Goal: Task Accomplishment & Management: Use online tool/utility

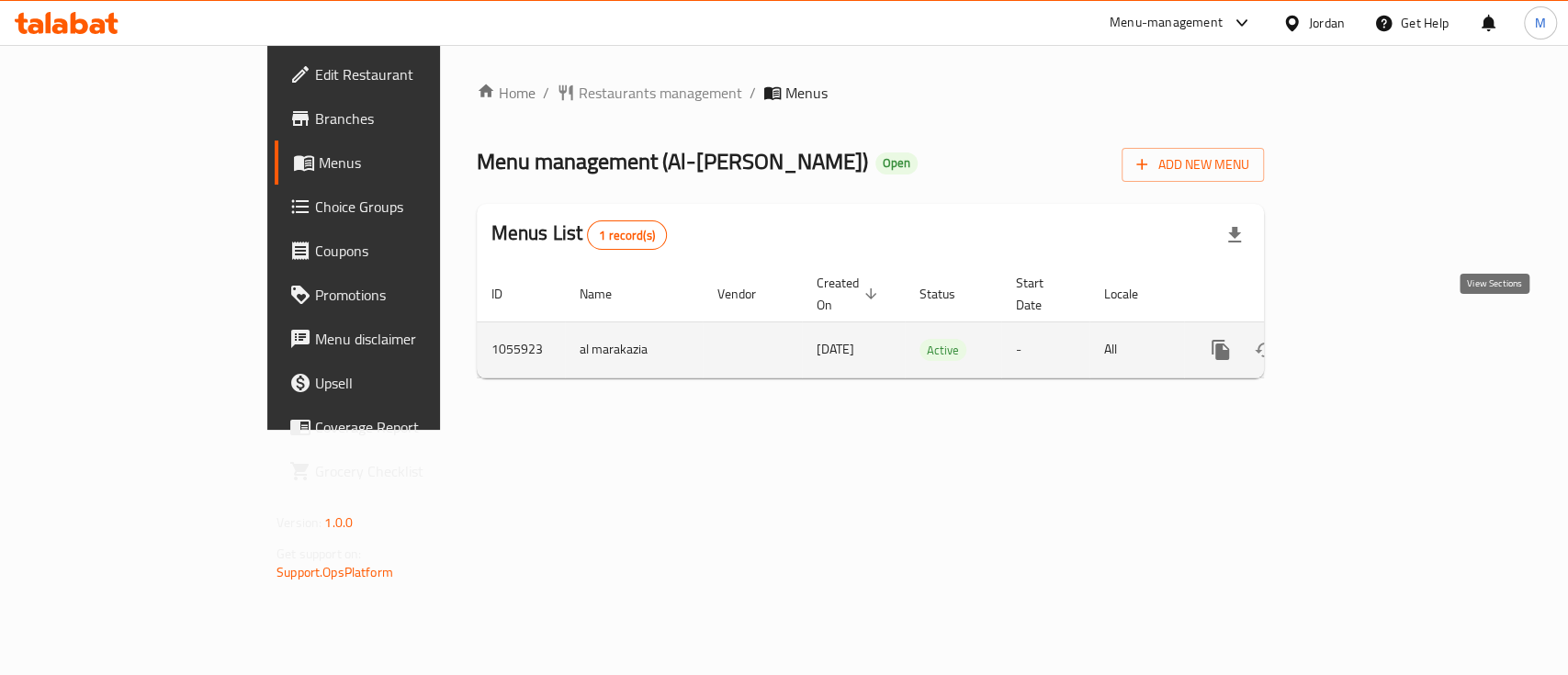
click at [1375, 332] on link "enhanced table" at bounding box center [1353, 349] width 44 height 44
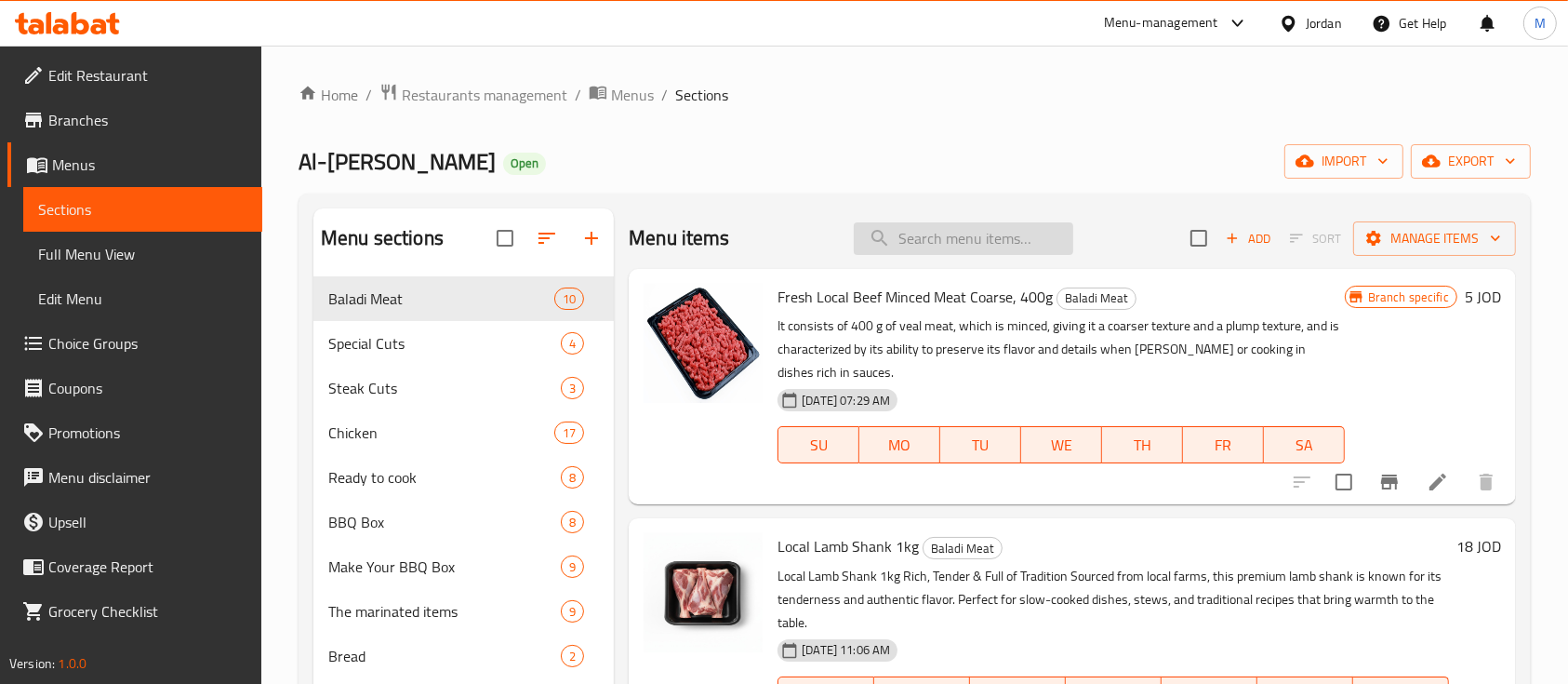
click at [934, 249] on input "search" at bounding box center [964, 239] width 220 height 32
paste input "Local Lamb Shoulder 1 Kilo"
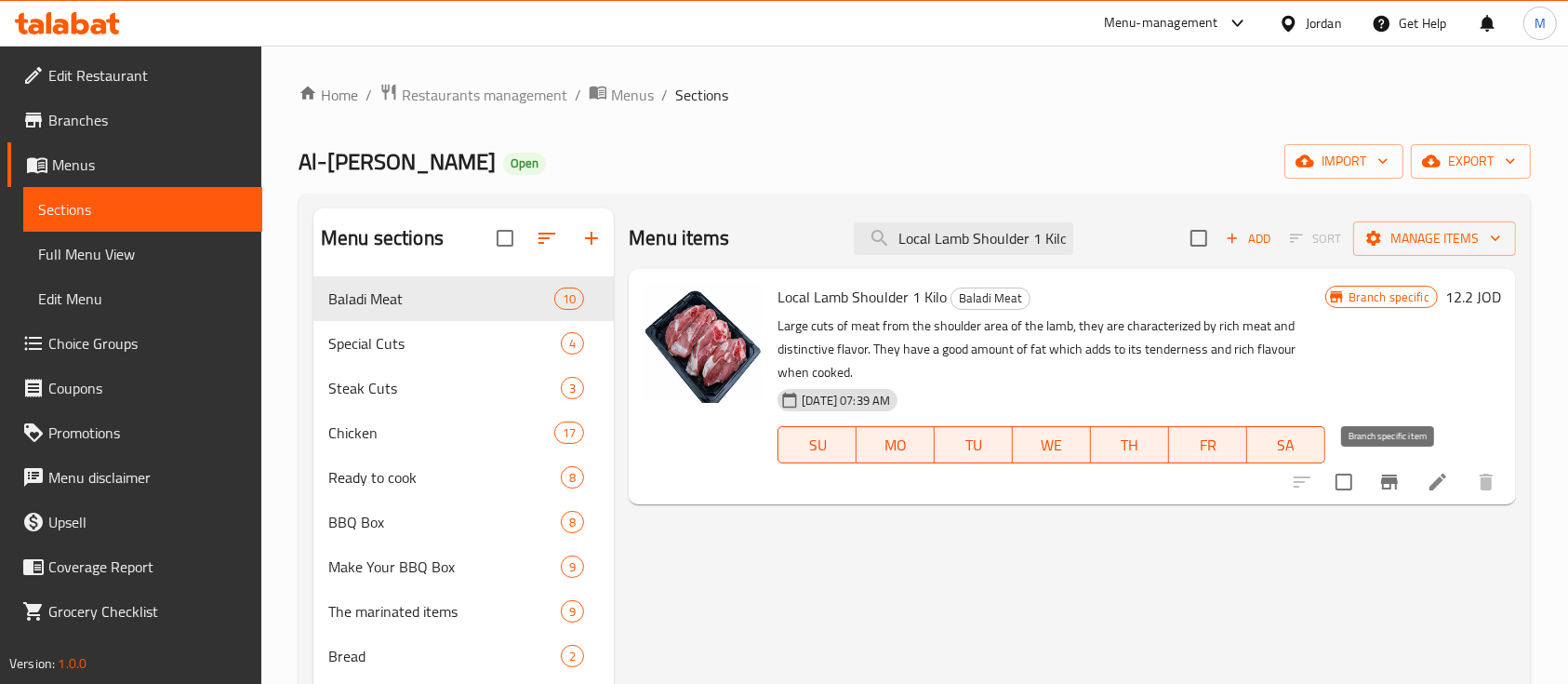
click at [1393, 478] on icon "Branch-specific-item" at bounding box center [1390, 482] width 17 height 15
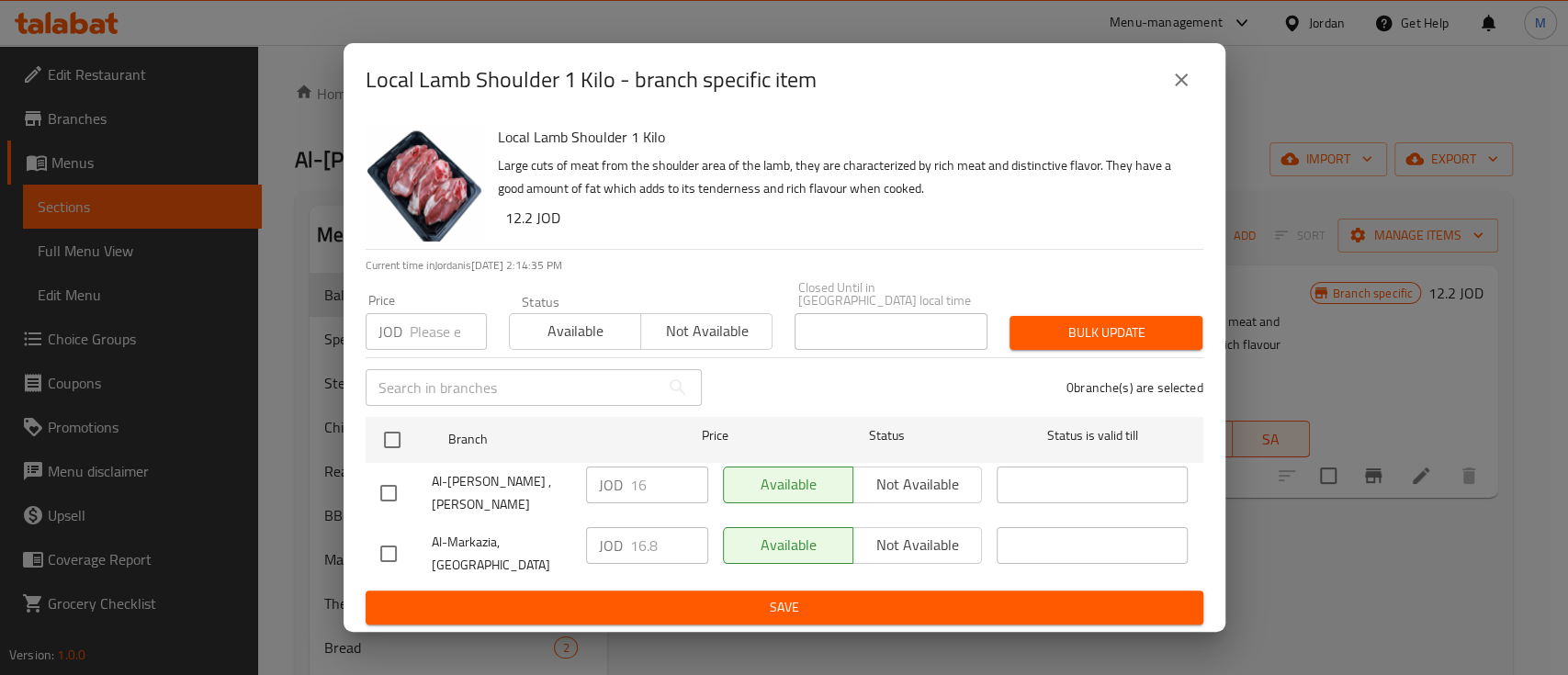
click at [1186, 102] on button "close" at bounding box center [1181, 80] width 44 height 44
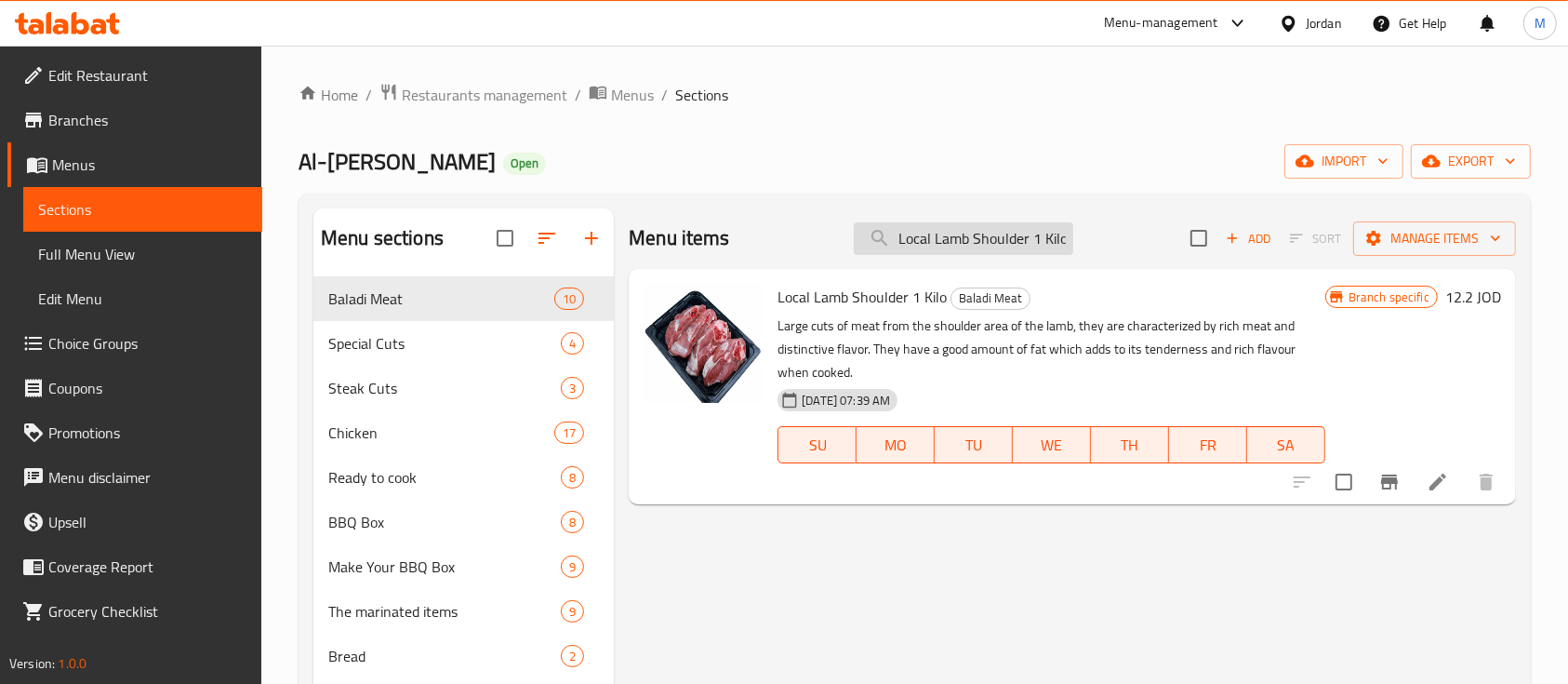
click at [984, 226] on input "Local Lamb Shoulder 1 Kilo" at bounding box center [964, 239] width 220 height 32
type input "g"
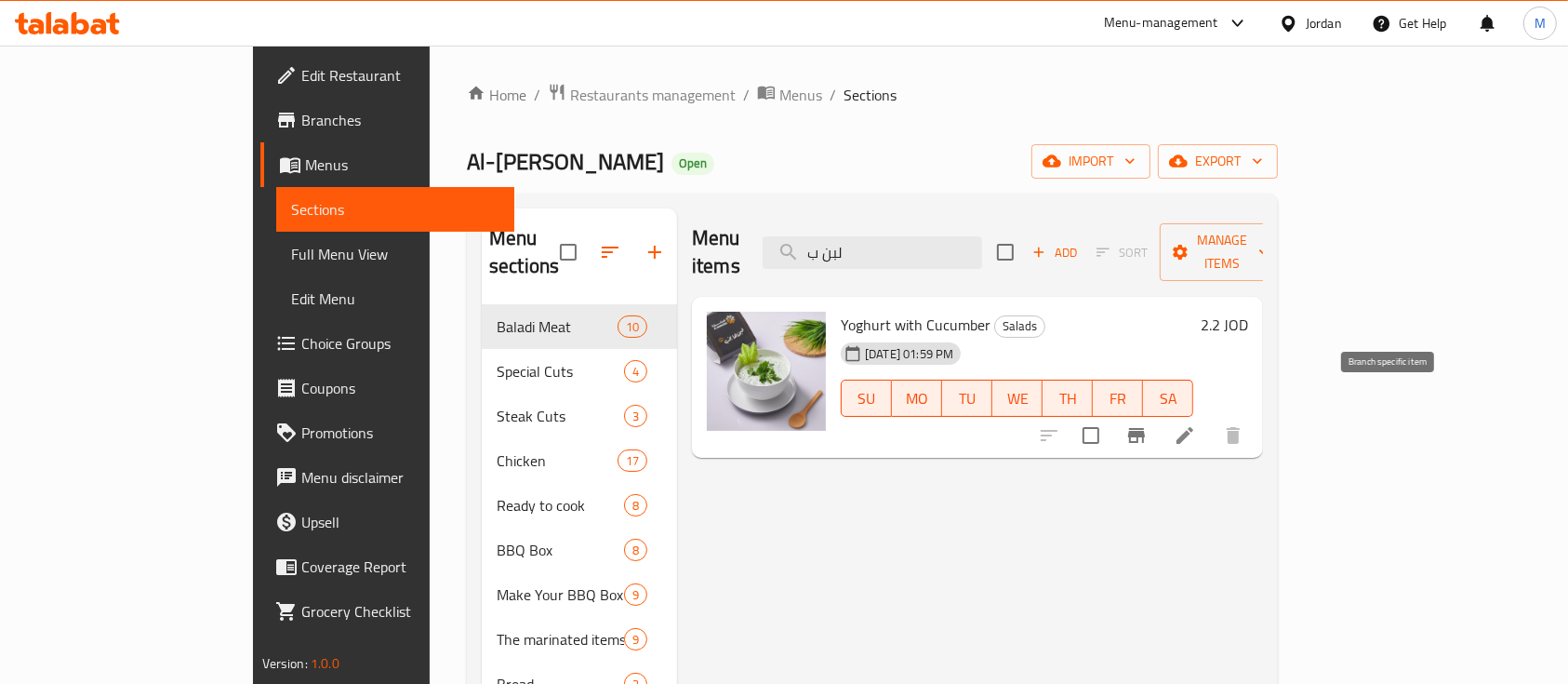
type input "لبن ب"
click at [1148, 424] on icon "Branch-specific-item" at bounding box center [1136, 435] width 22 height 22
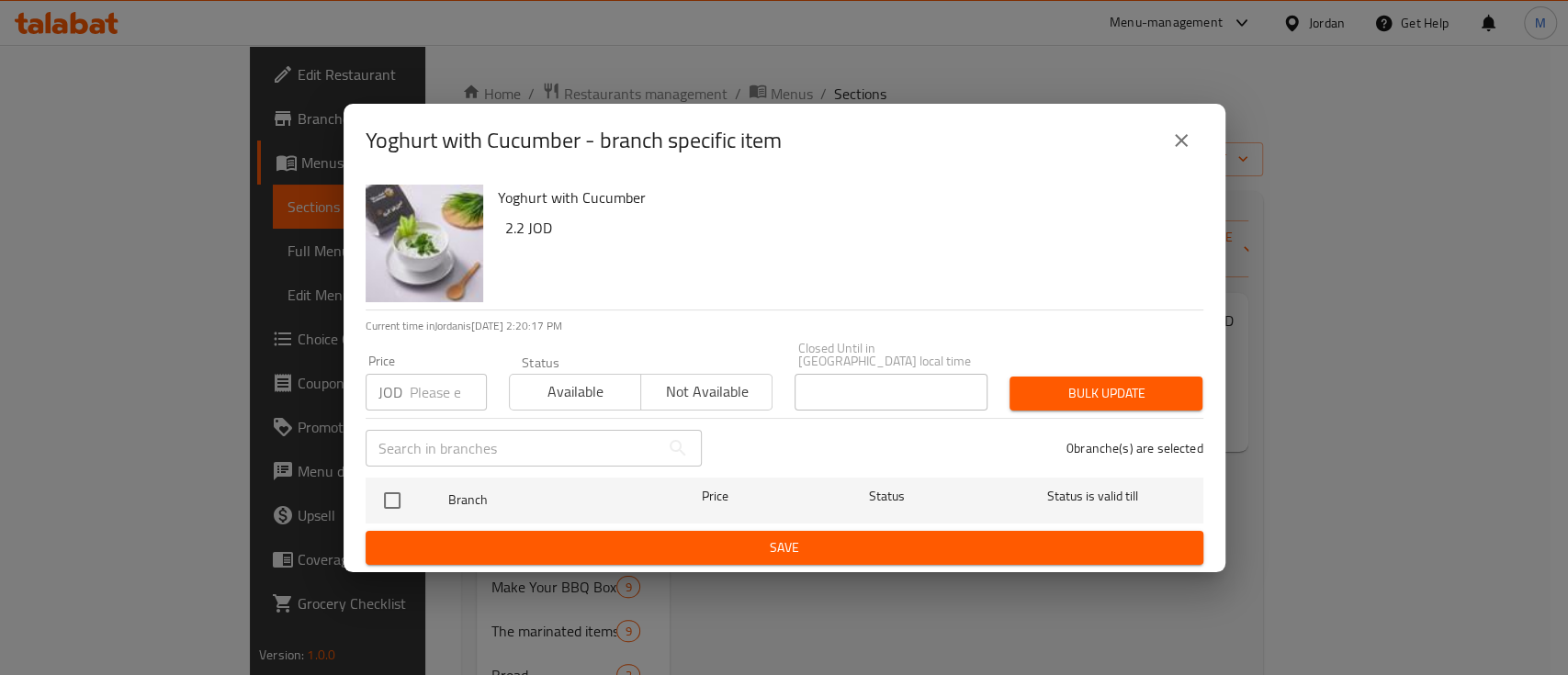
click at [1179, 146] on icon "close" at bounding box center [1182, 141] width 13 height 13
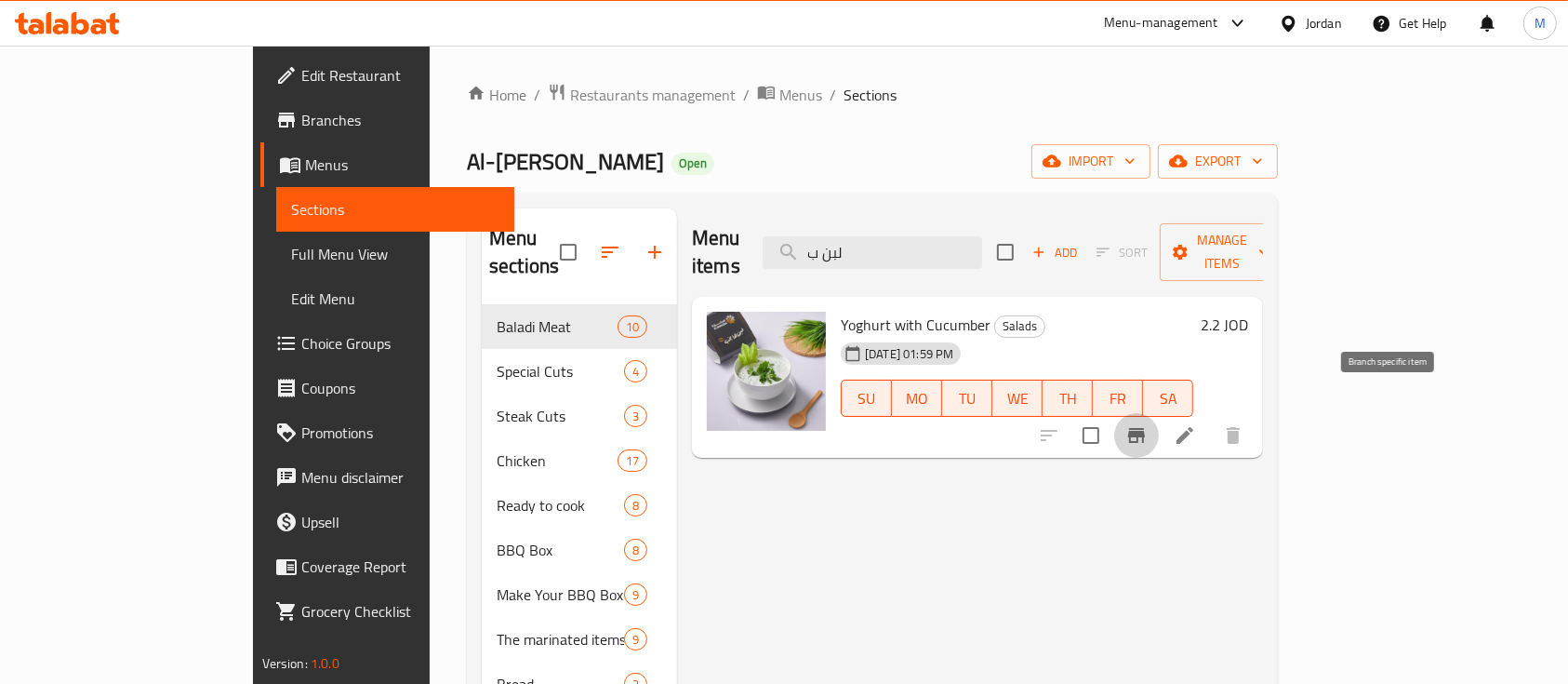
click at [1148, 424] on icon "Branch-specific-item" at bounding box center [1136, 435] width 22 height 22
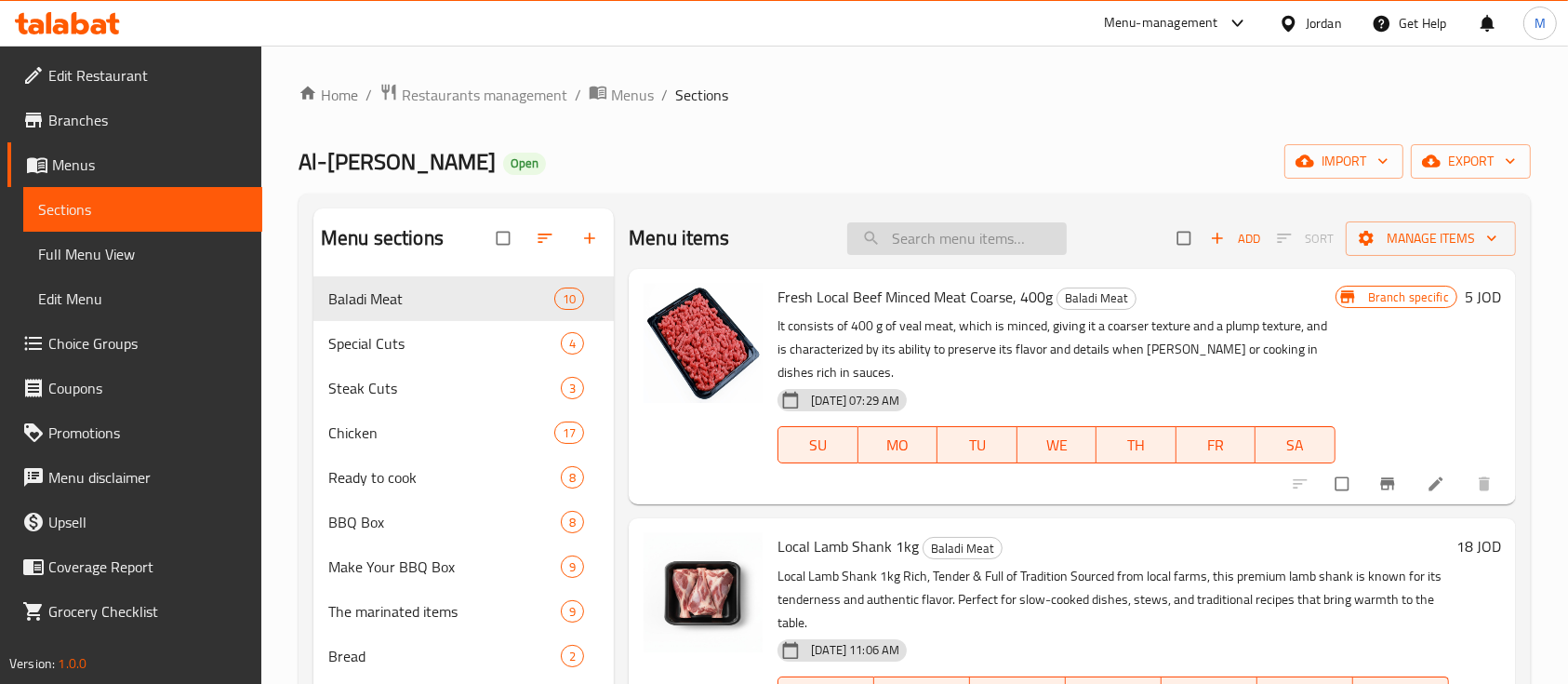
click at [961, 239] on input "search" at bounding box center [957, 239] width 220 height 32
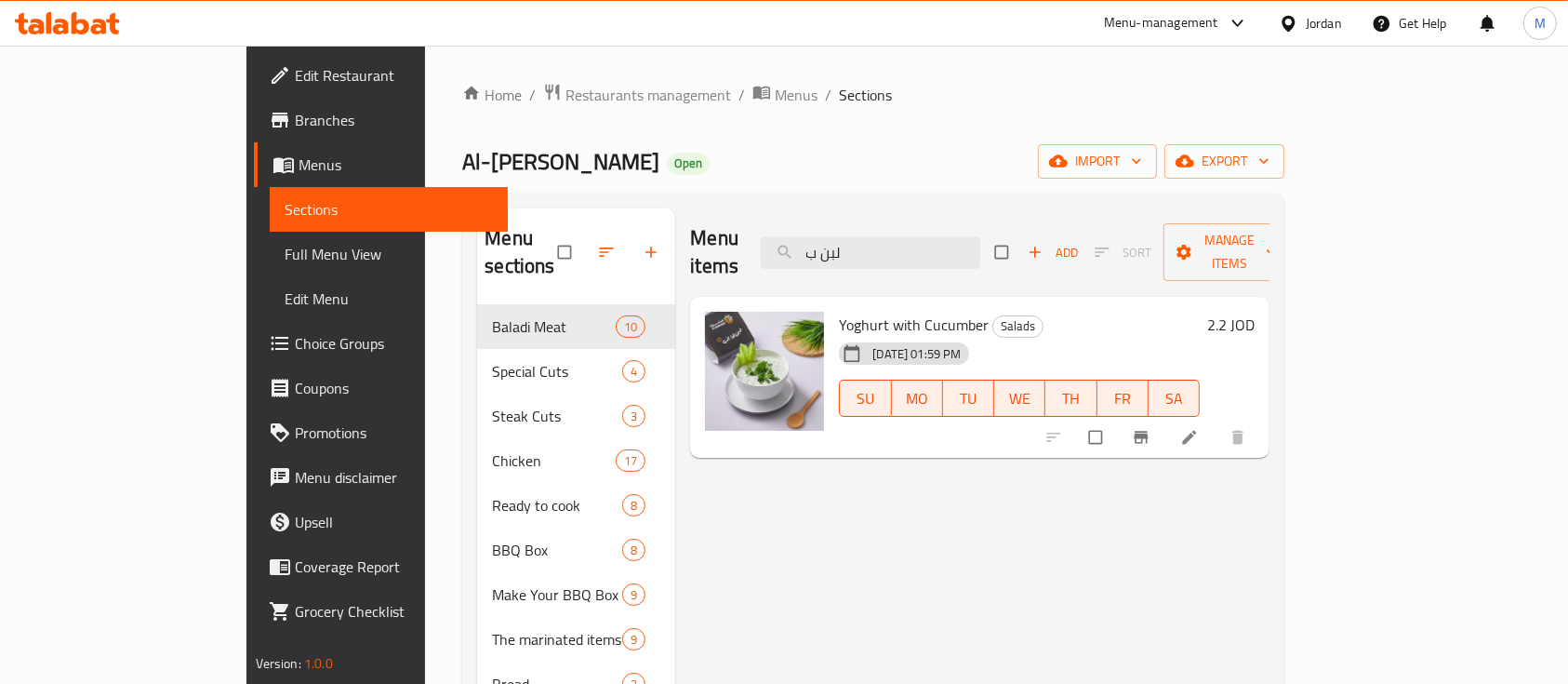
type input "لبن ب"
click at [1154, 428] on span "Branch-specific-item" at bounding box center [1143, 438] width 22 height 19
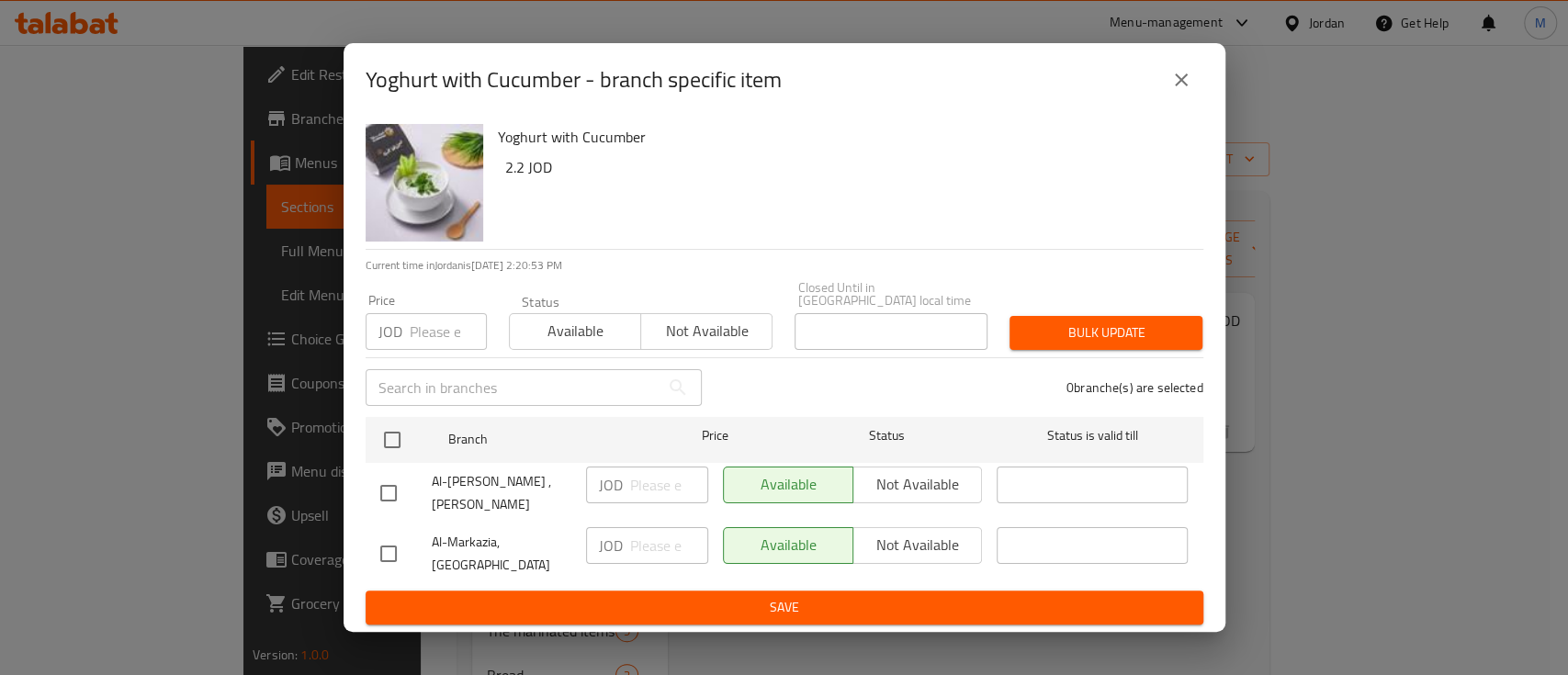
click at [1173, 102] on button "close" at bounding box center [1181, 80] width 44 height 44
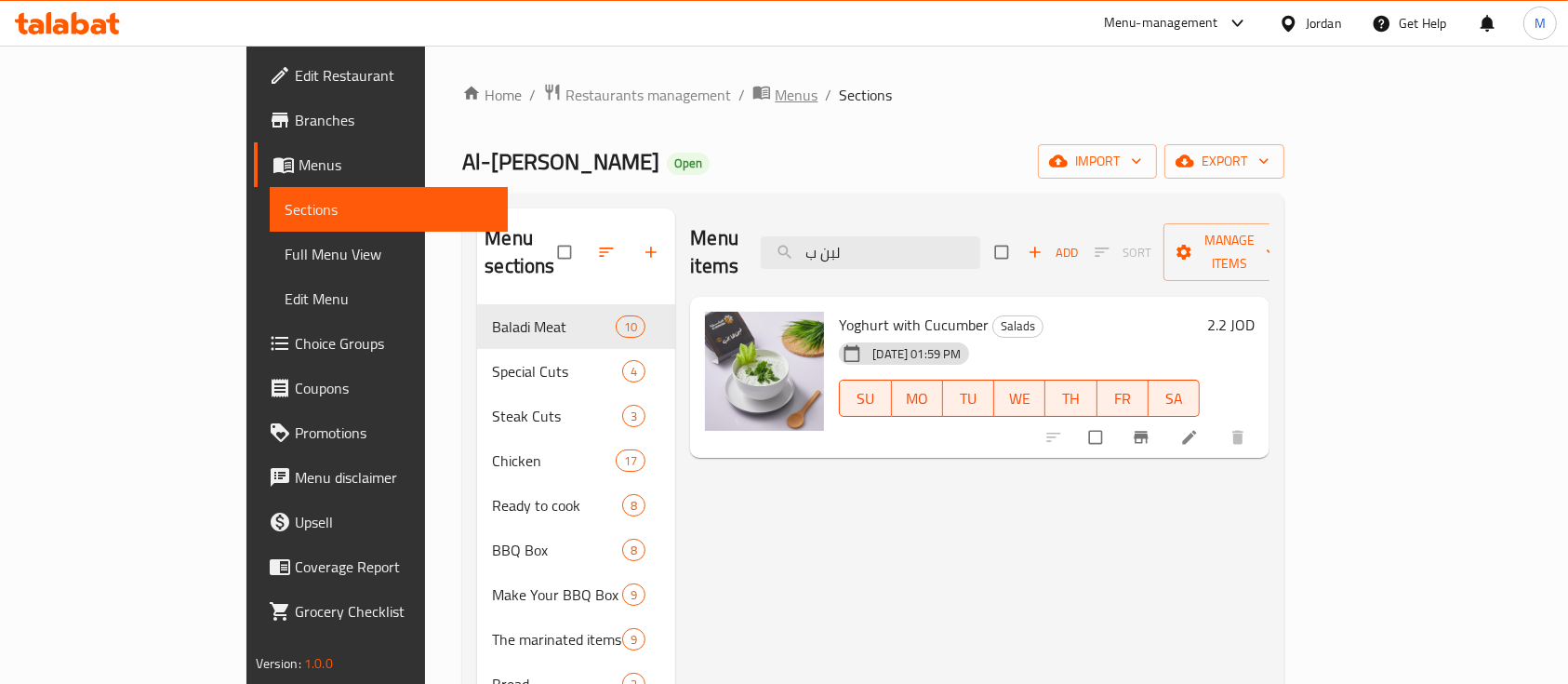
click at [774, 95] on span "Menus" at bounding box center [795, 94] width 43 height 22
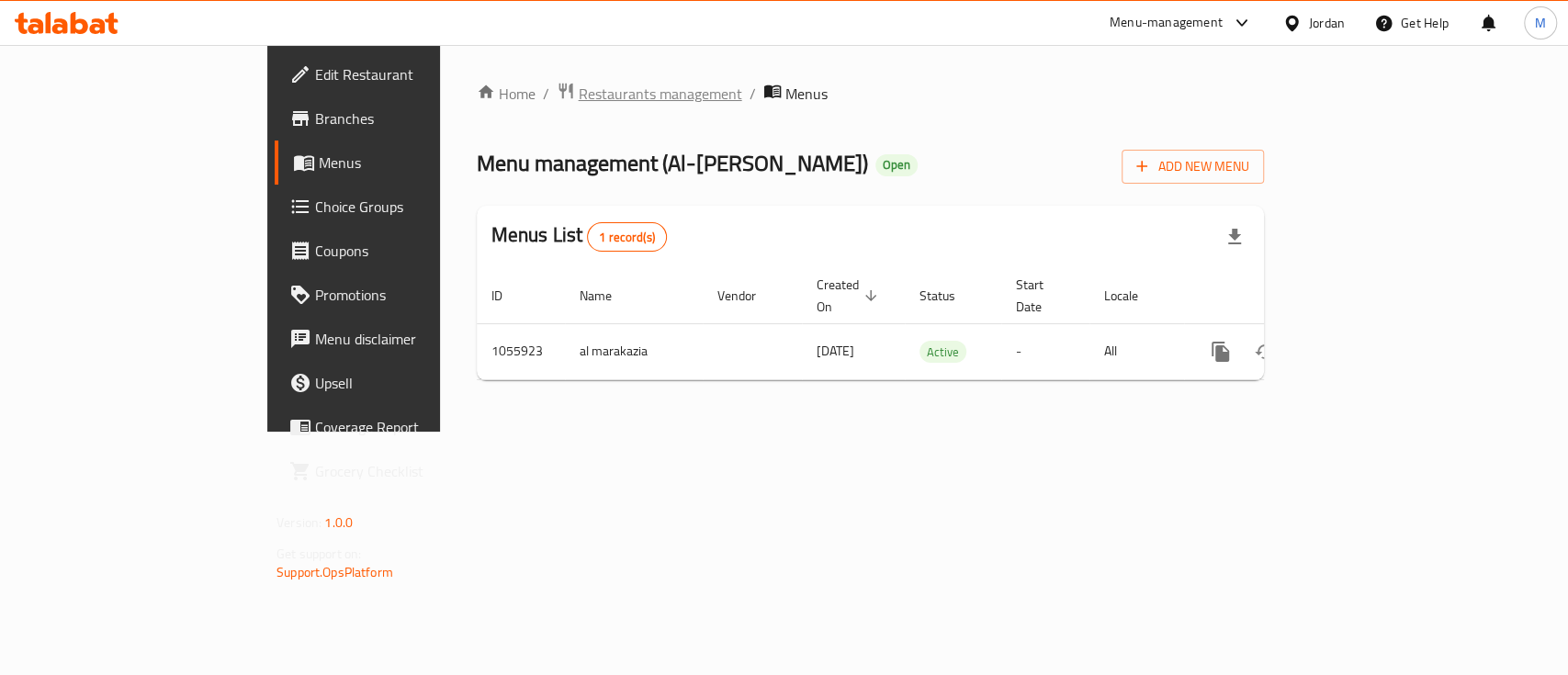
click at [579, 86] on span "Restaurants management" at bounding box center [660, 93] width 163 height 22
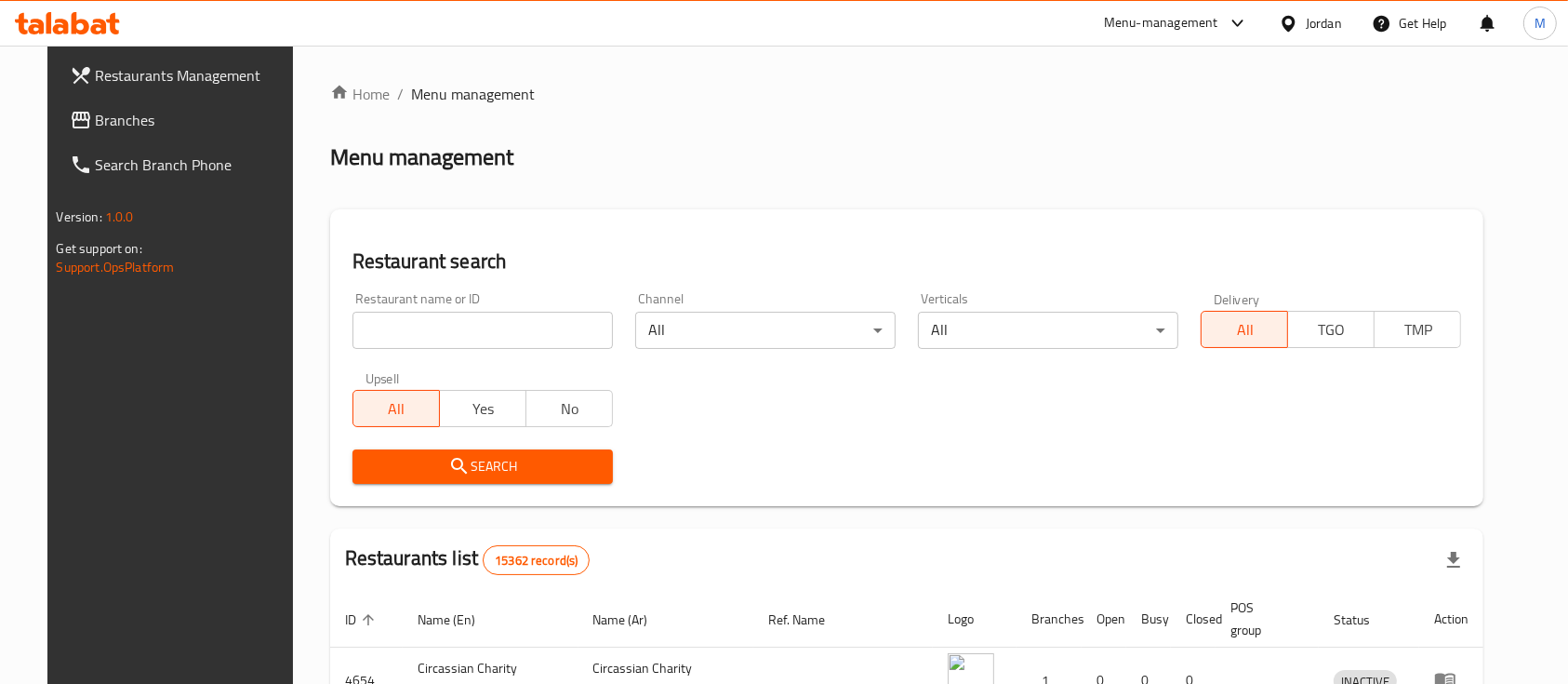
click at [521, 327] on input "search" at bounding box center [483, 330] width 261 height 37
click at [532, 465] on span "Search" at bounding box center [482, 466] width 230 height 23
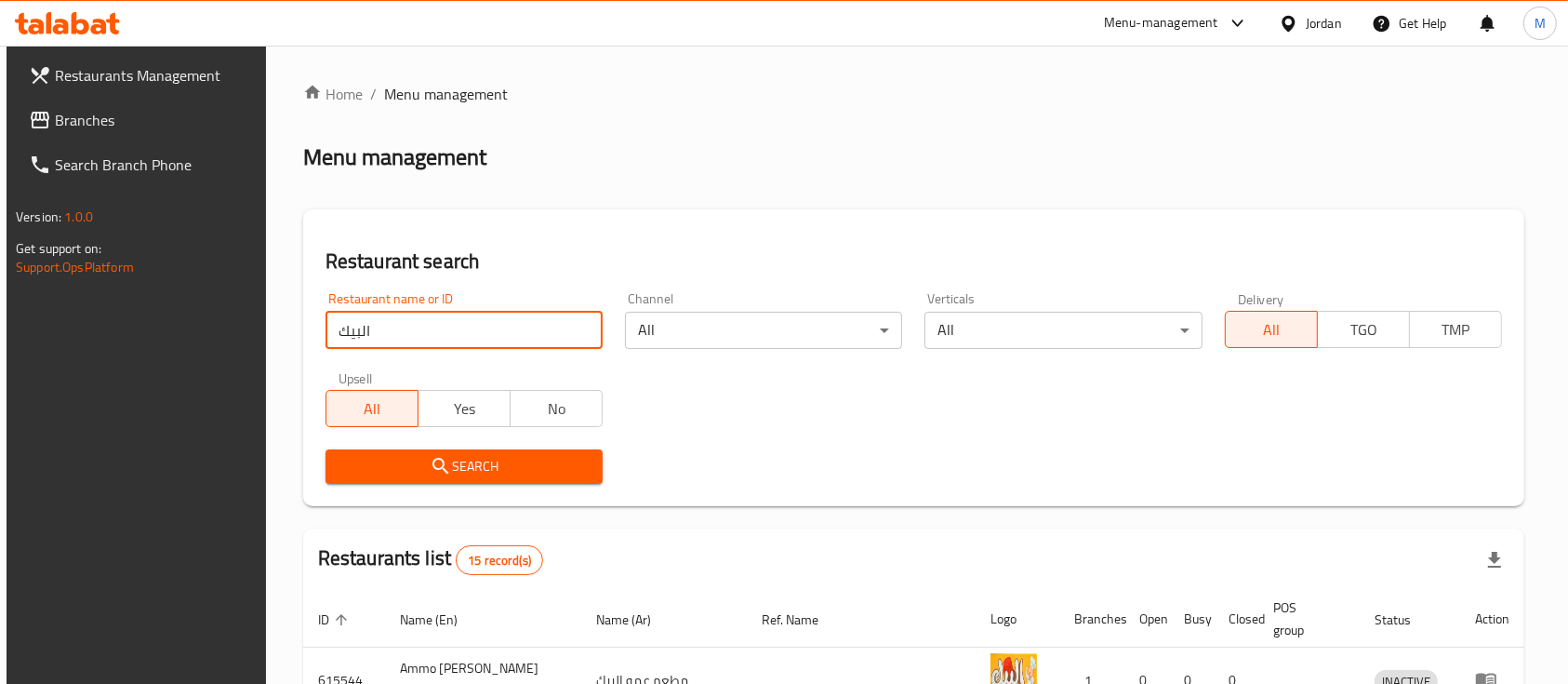
click at [435, 336] on input "البيك" at bounding box center [463, 330] width 277 height 37
click at [443, 334] on input "البيك" at bounding box center [463, 330] width 277 height 37
click at [445, 333] on input "البيك" at bounding box center [463, 330] width 277 height 37
click at [445, 332] on input "البيك" at bounding box center [463, 330] width 277 height 37
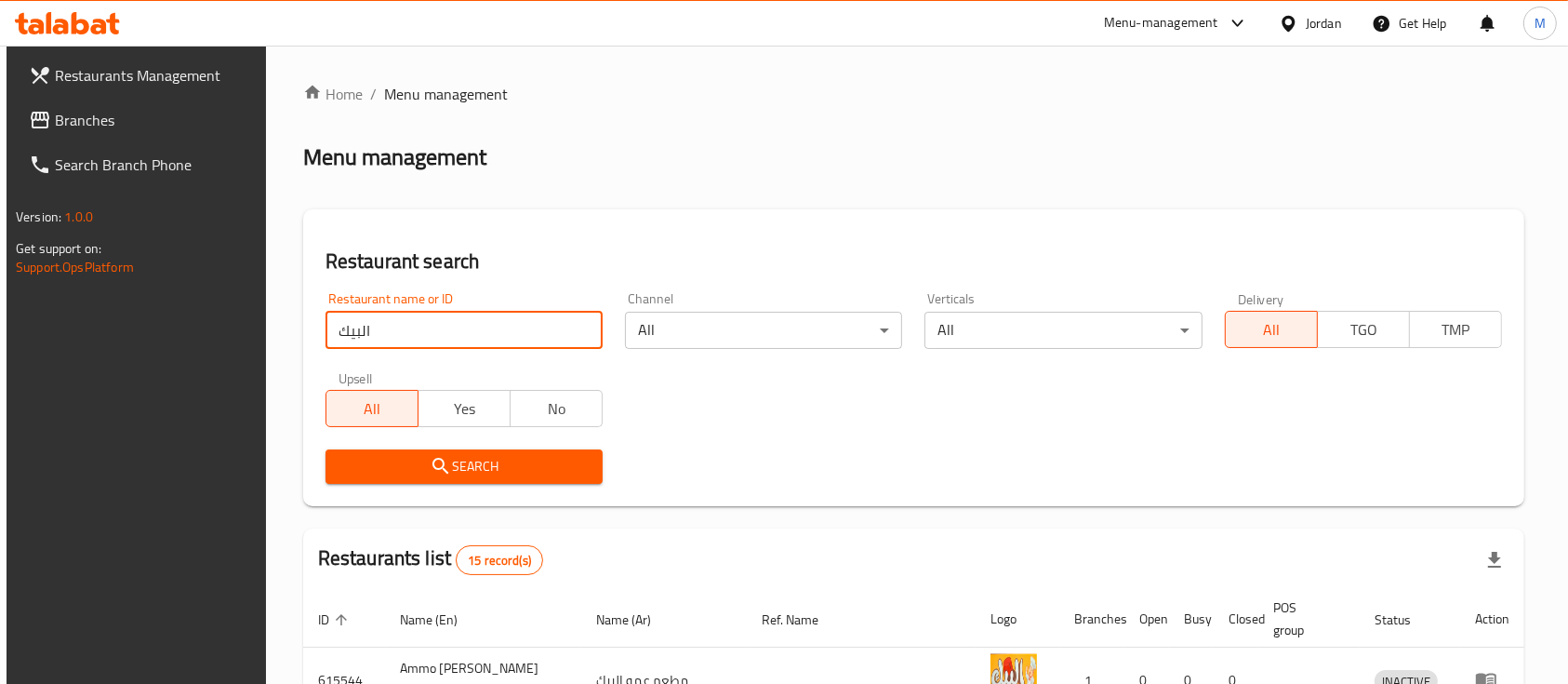
click at [486, 342] on input "البيك" at bounding box center [463, 330] width 277 height 37
type input "البيك موبايل"
click button "Search" at bounding box center [463, 466] width 277 height 34
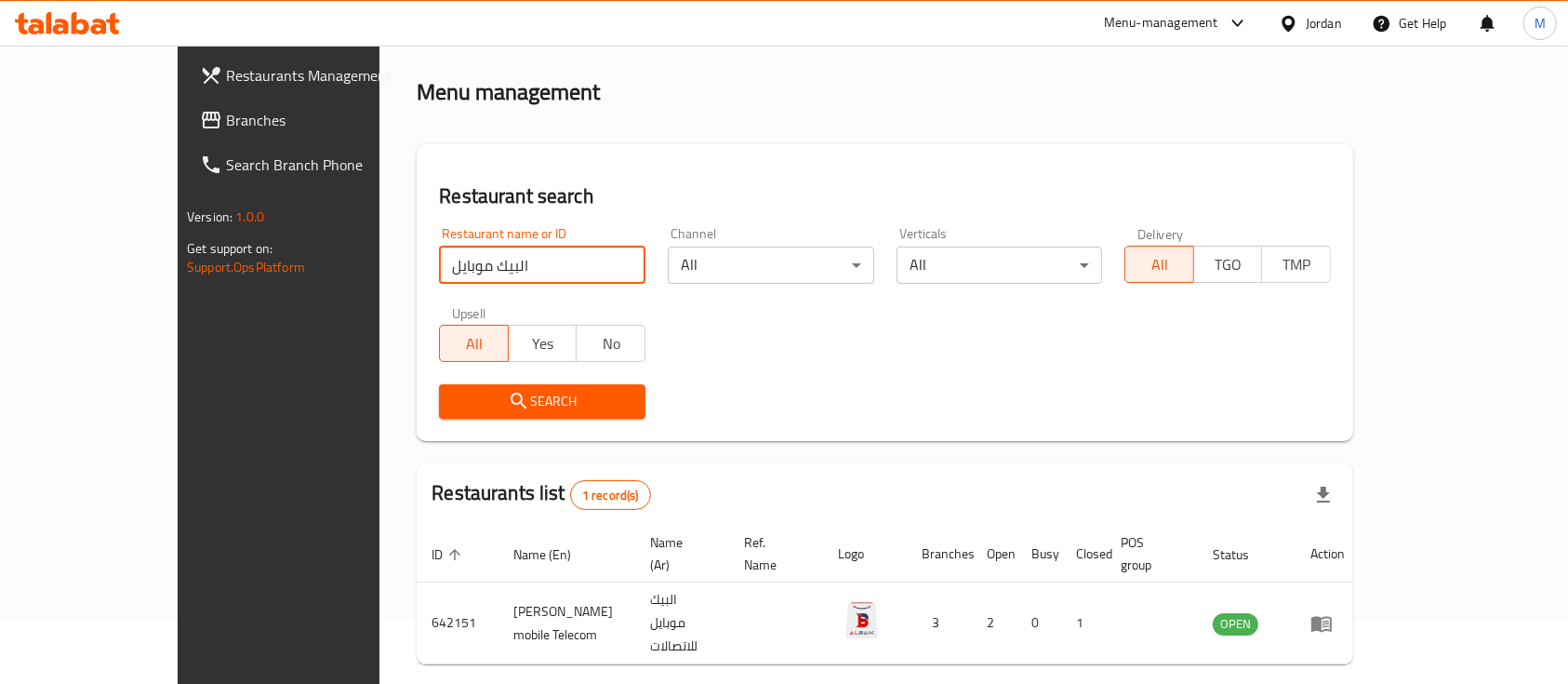
scroll to position [108, 0]
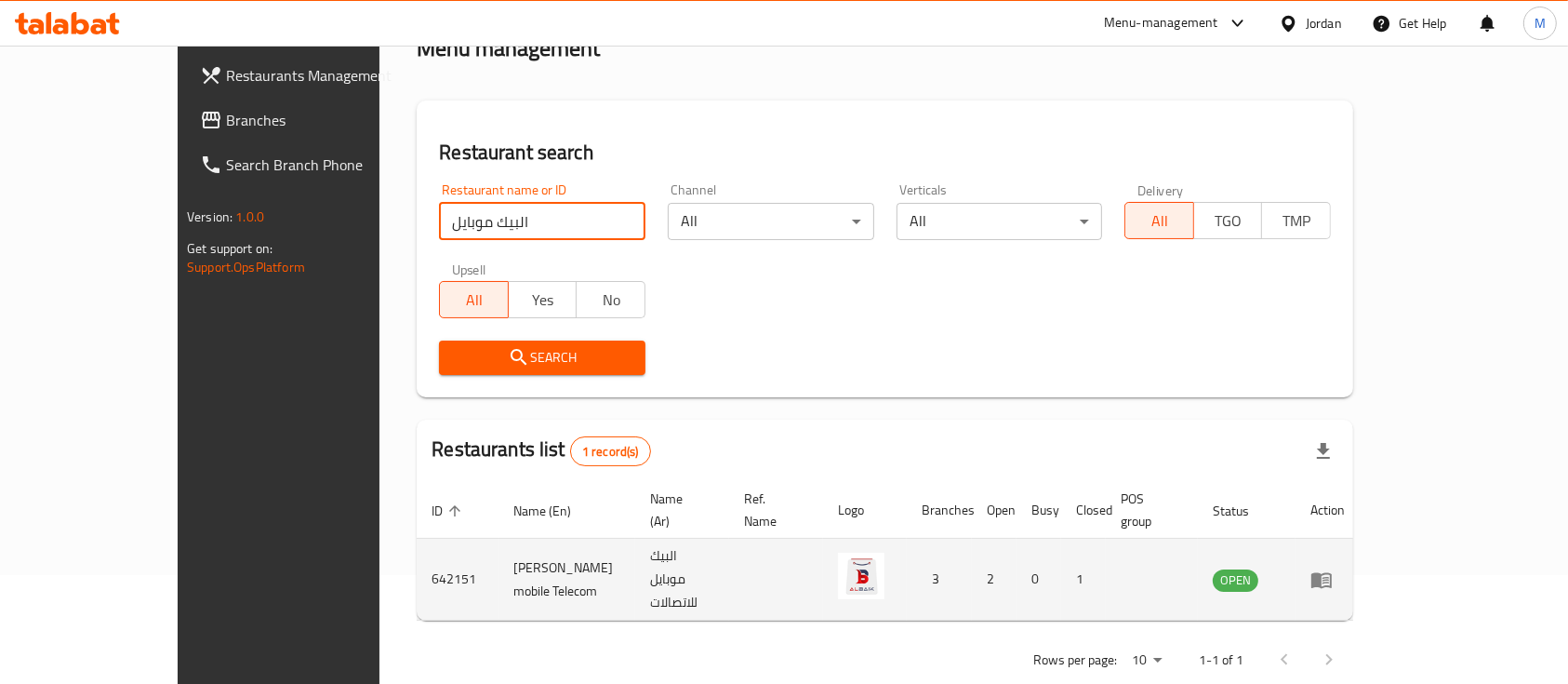
click at [1329, 577] on icon "enhanced table" at bounding box center [1325, 580] width 7 height 8
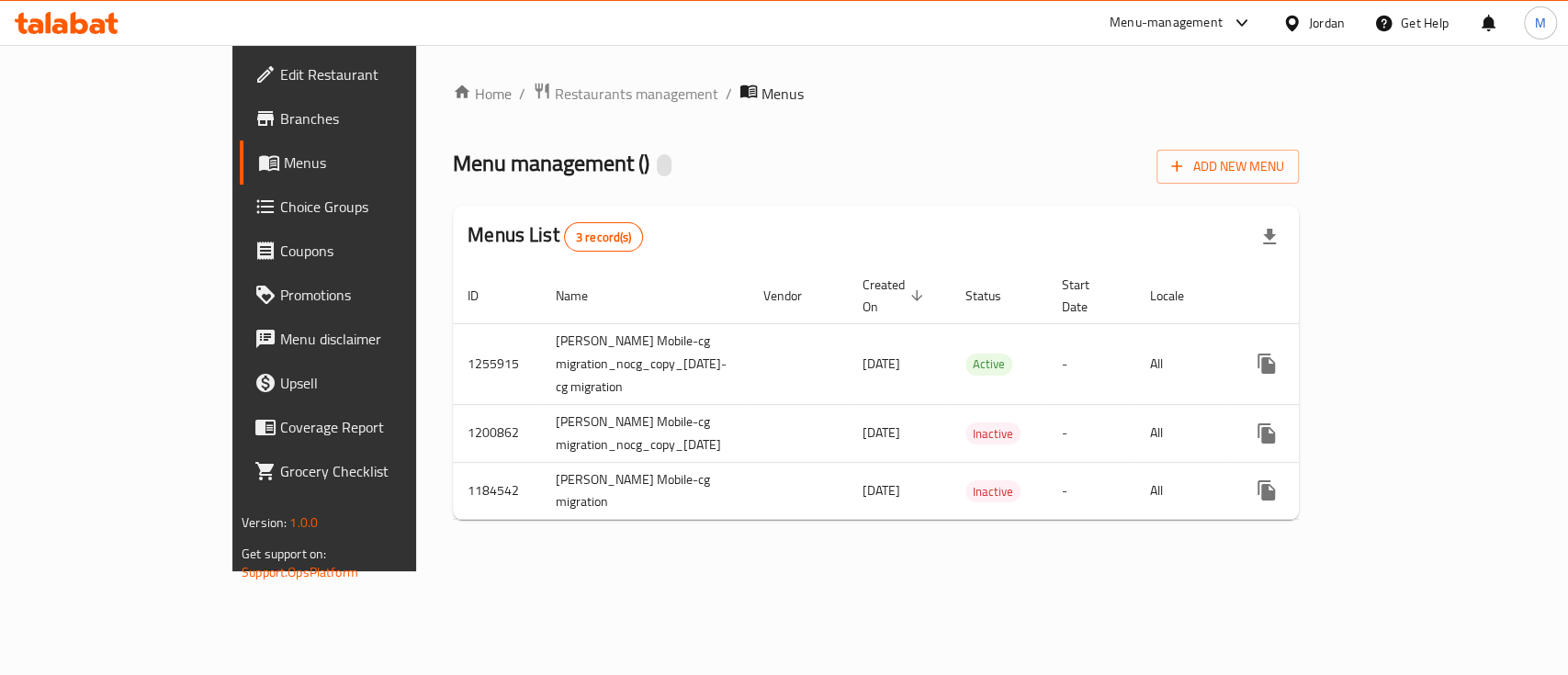
click at [280, 128] on span "Branches" at bounding box center [380, 117] width 199 height 22
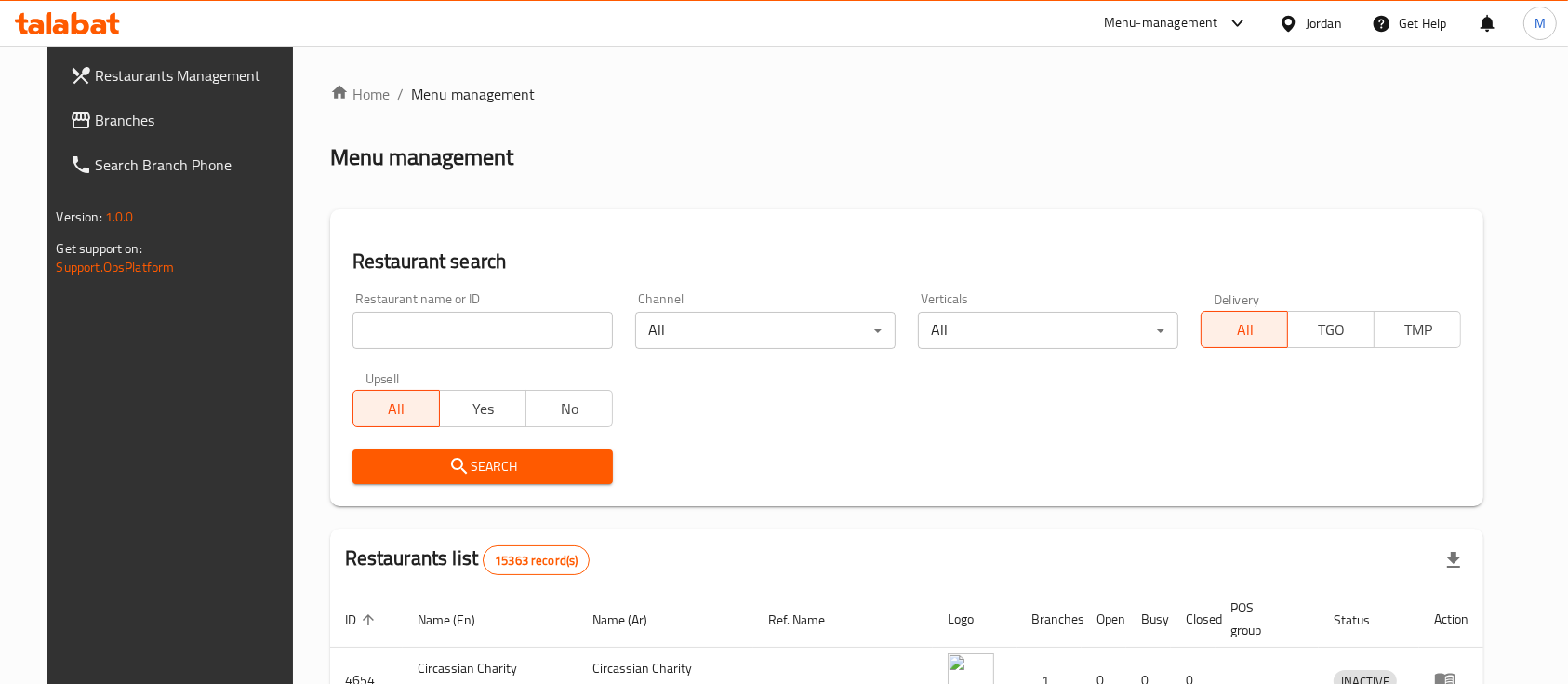
drag, startPoint x: 557, startPoint y: 336, endPoint x: 615, endPoint y: 333, distance: 58.1
click at [557, 336] on input "search" at bounding box center [483, 330] width 261 height 37
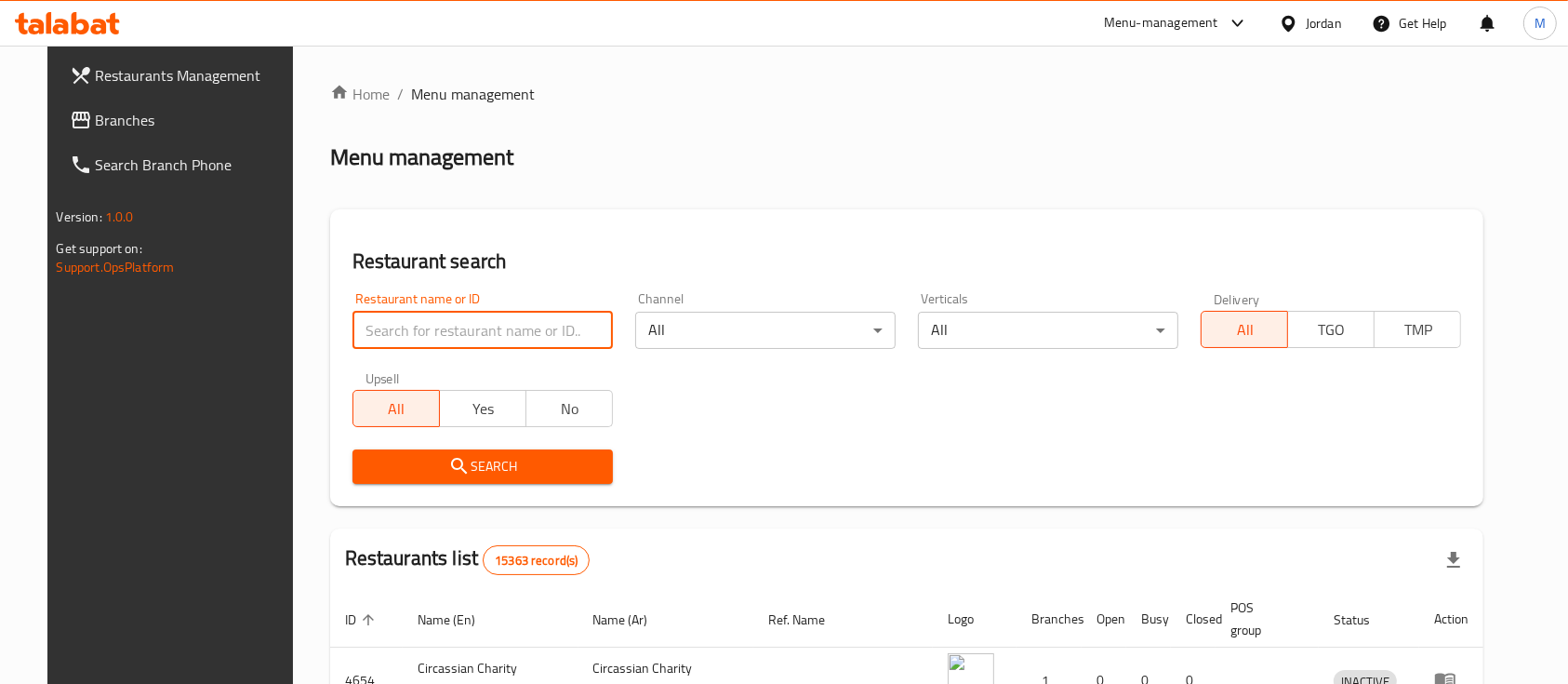
type input "ة"
type input "markazia"
click button "Search" at bounding box center [483, 466] width 261 height 34
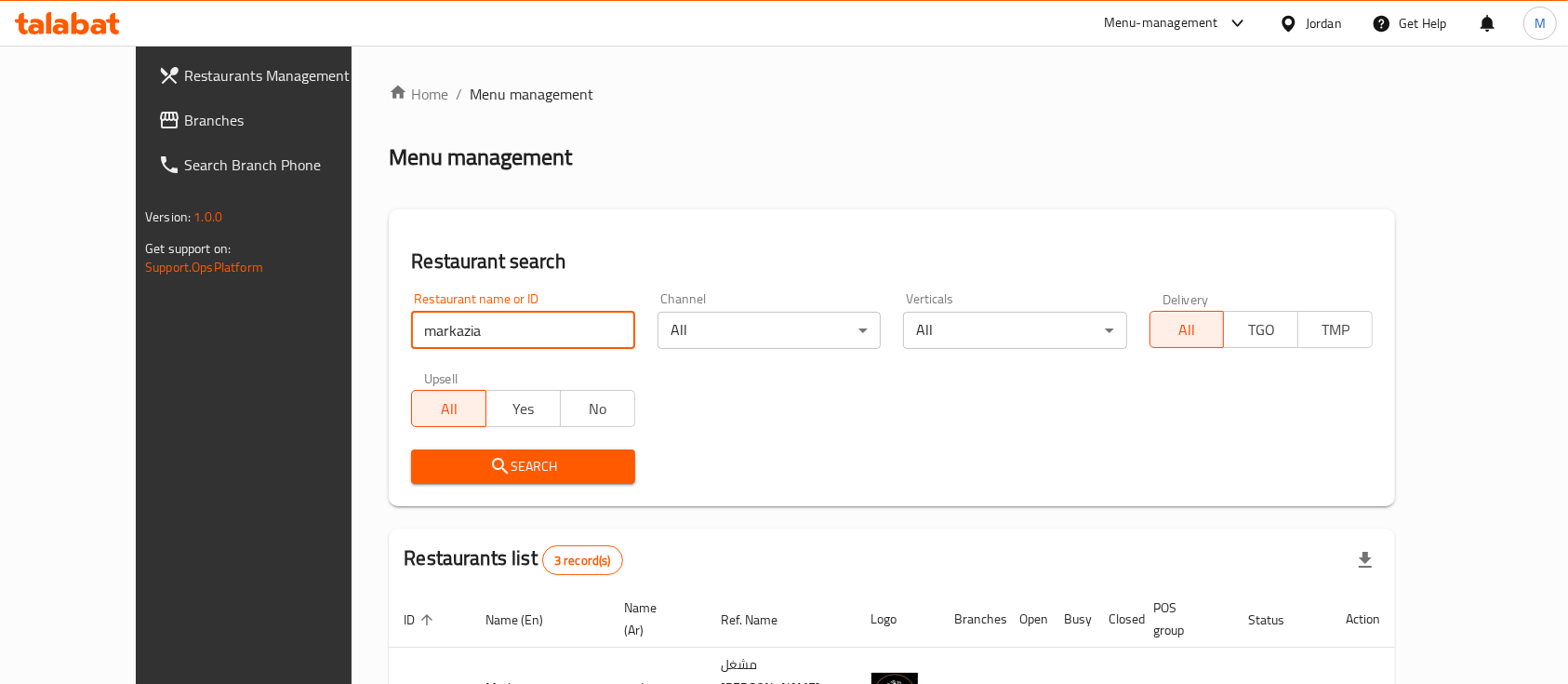
scroll to position [238, 0]
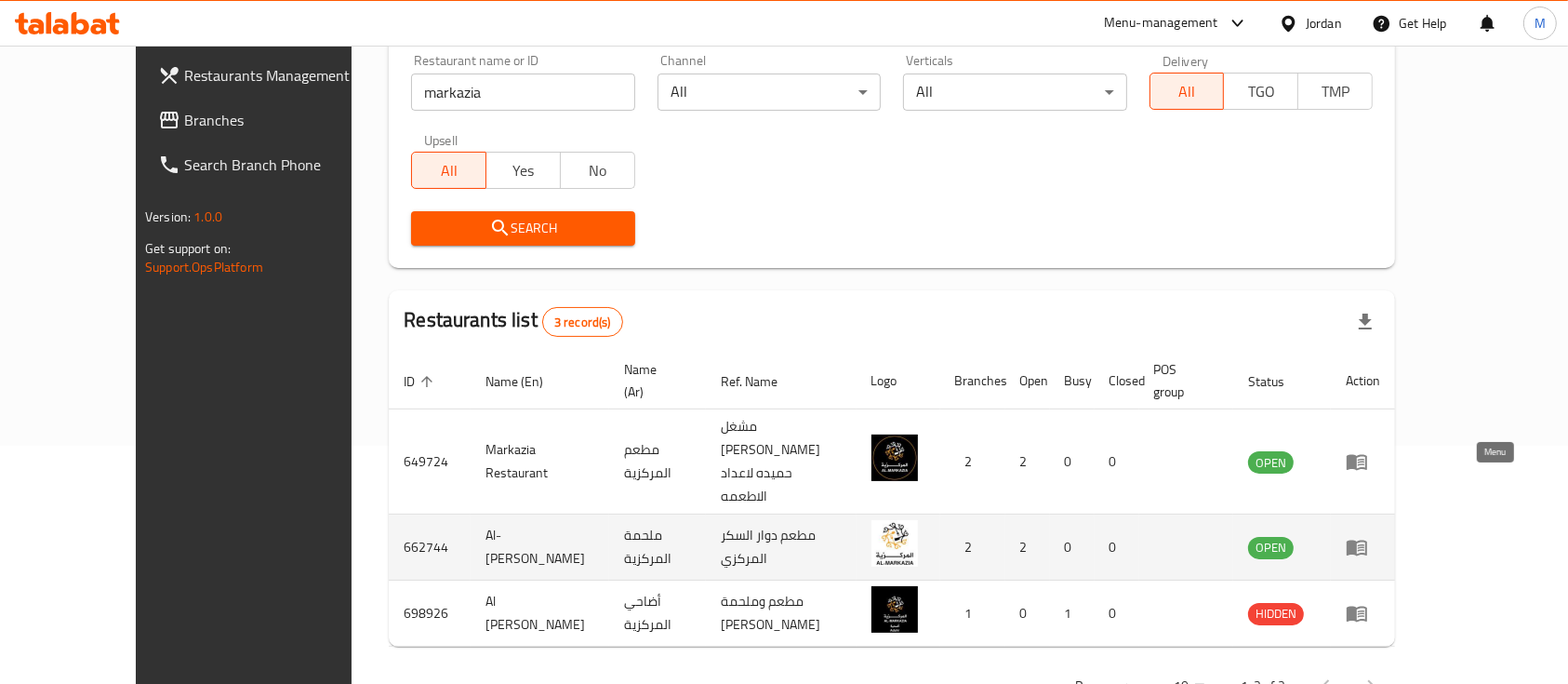
click at [1381, 536] on link "enhanced table" at bounding box center [1363, 546] width 34 height 22
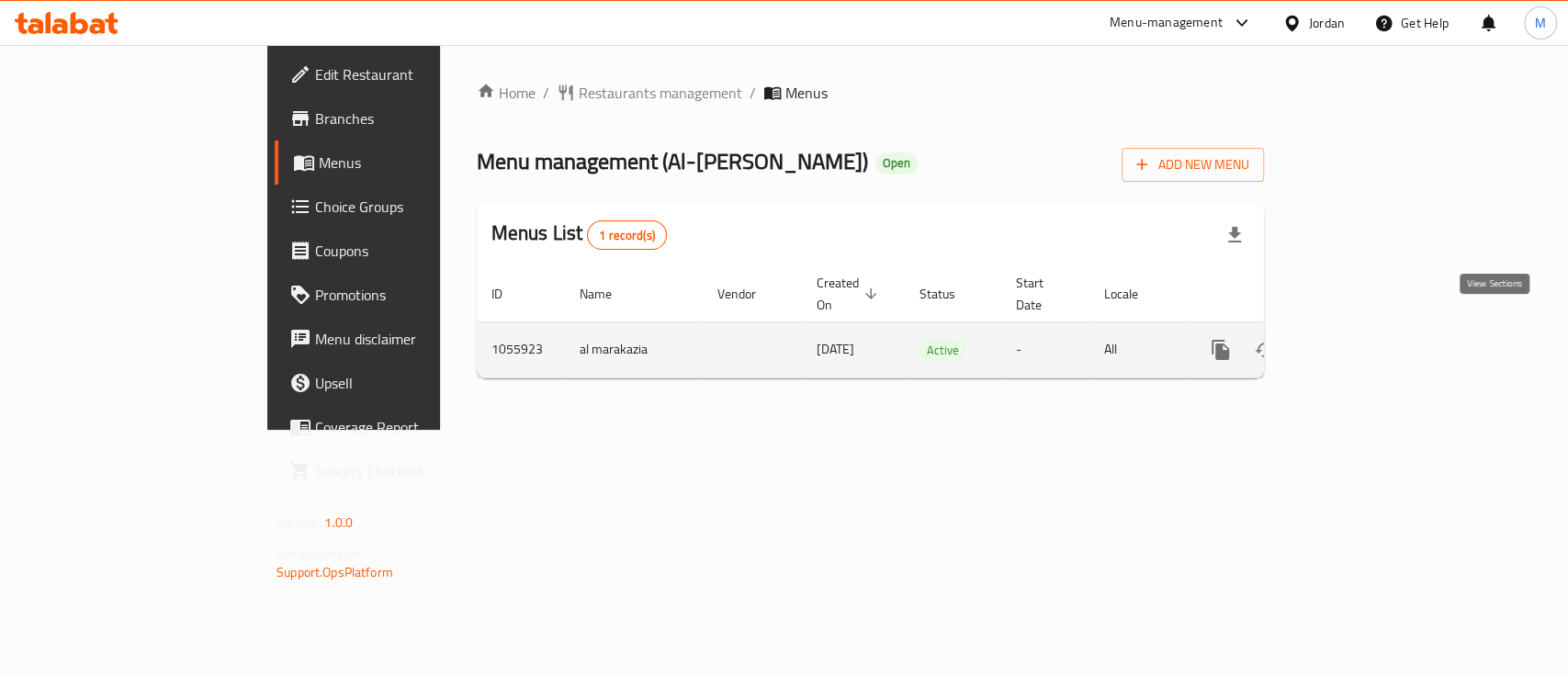
click at [1375, 328] on link "enhanced table" at bounding box center [1353, 349] width 44 height 44
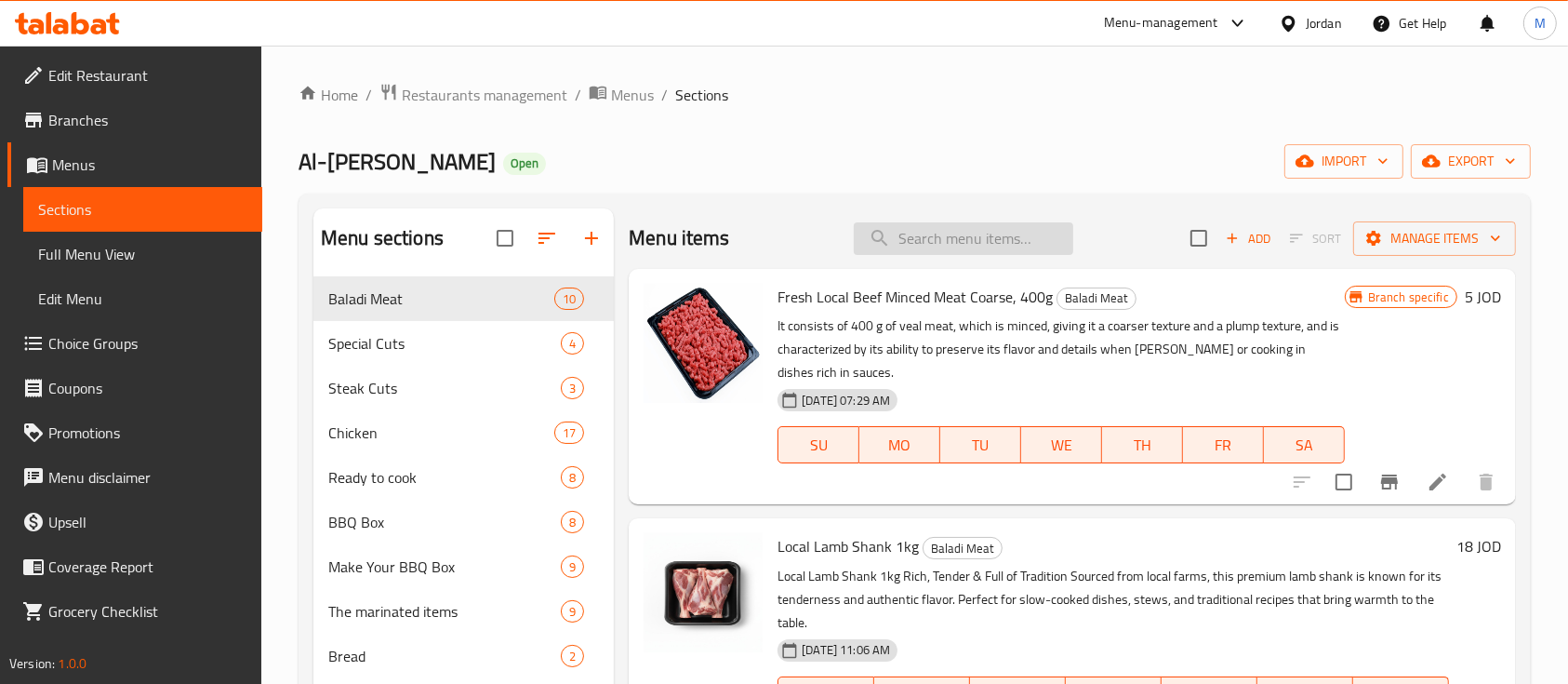
click at [987, 252] on input "search" at bounding box center [964, 239] width 220 height 32
paste input "Minced Beef 250g"
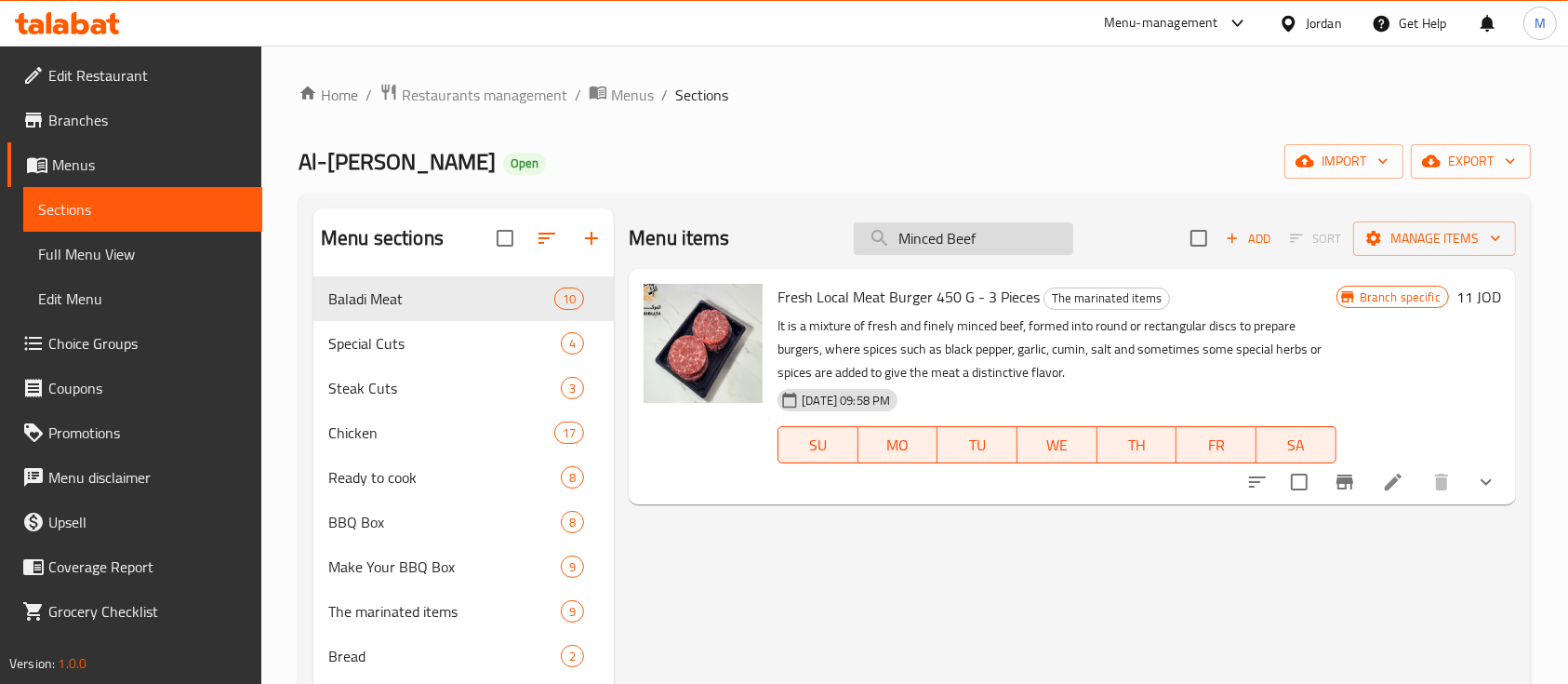
drag, startPoint x: 1023, startPoint y: 248, endPoint x: 872, endPoint y: 253, distance: 151.1
click at [872, 253] on input "Minced Beef" at bounding box center [964, 239] width 220 height 32
paste input "Cubes Grass-Fed Beef 250g"
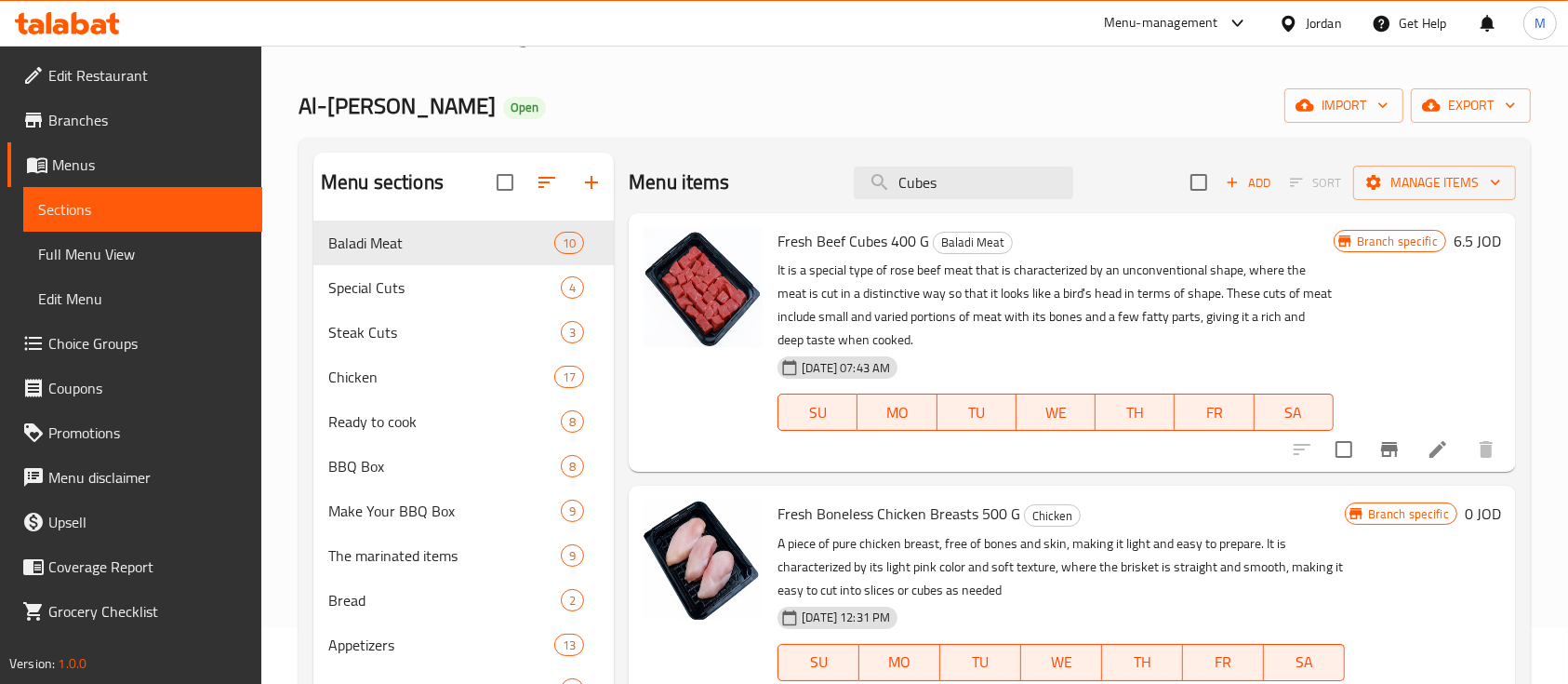
scroll to position [12, 0]
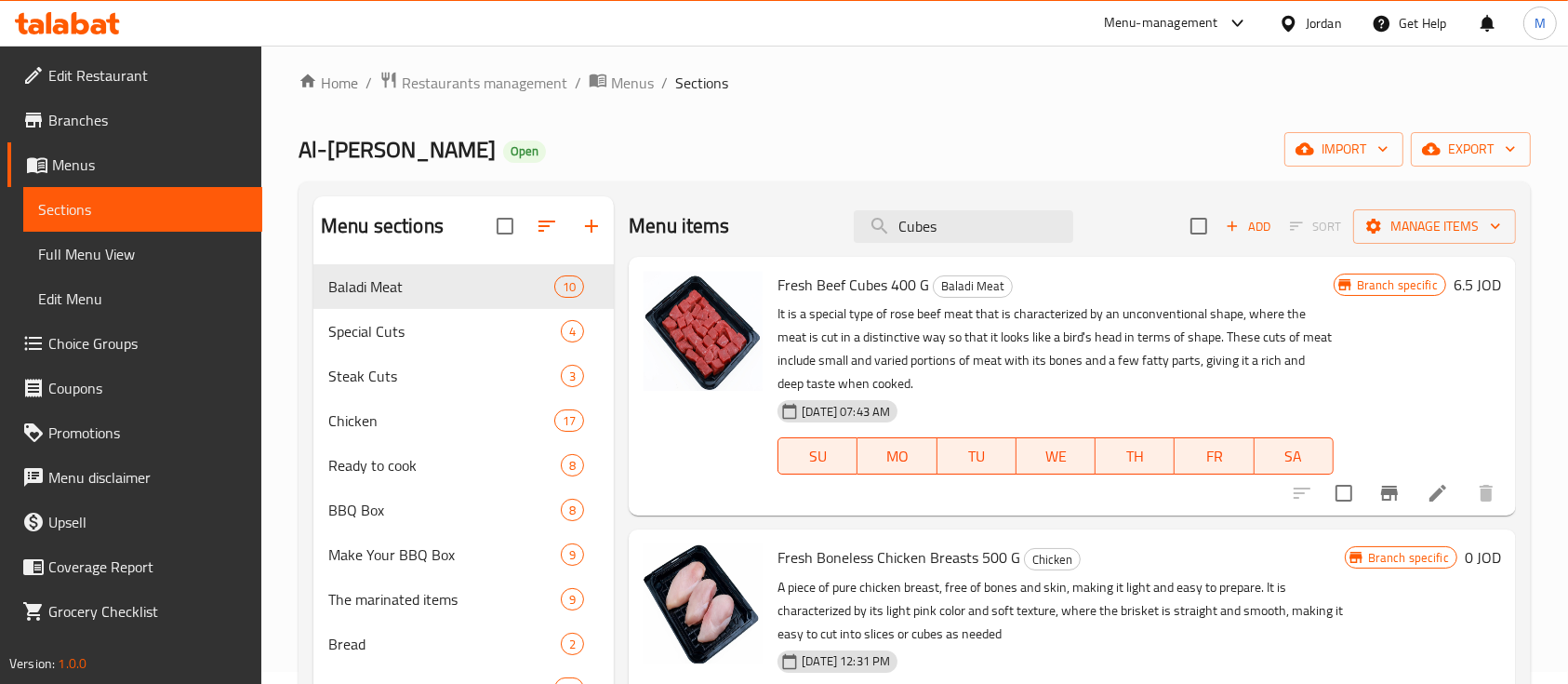
drag, startPoint x: 941, startPoint y: 234, endPoint x: 843, endPoint y: 232, distance: 98.0
click at [843, 232] on div "Menu items Cubes Add Sort Manage items" at bounding box center [1072, 226] width 888 height 61
paste input "Shrimp Skewers"
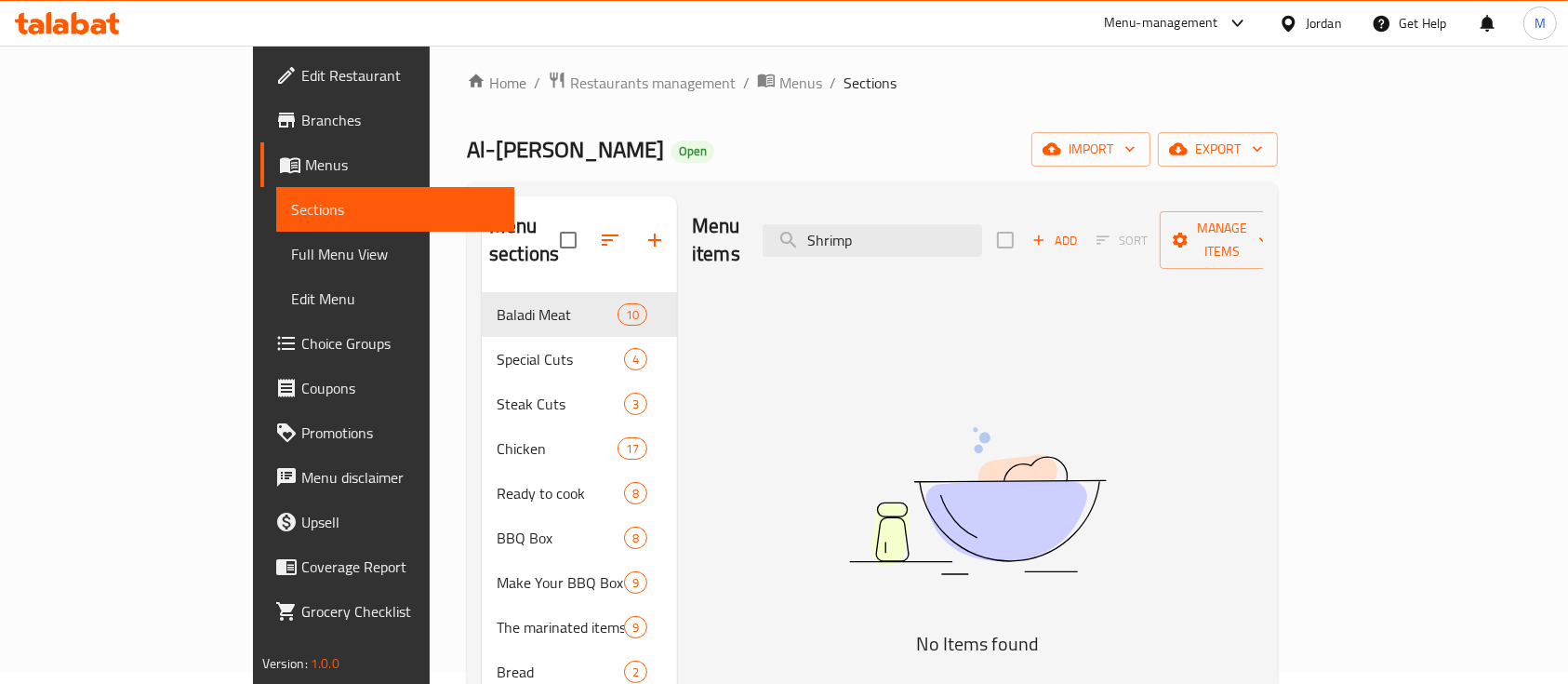
type input "Shrimp"
click at [953, 239] on input "Shrimp" at bounding box center [872, 241] width 220 height 32
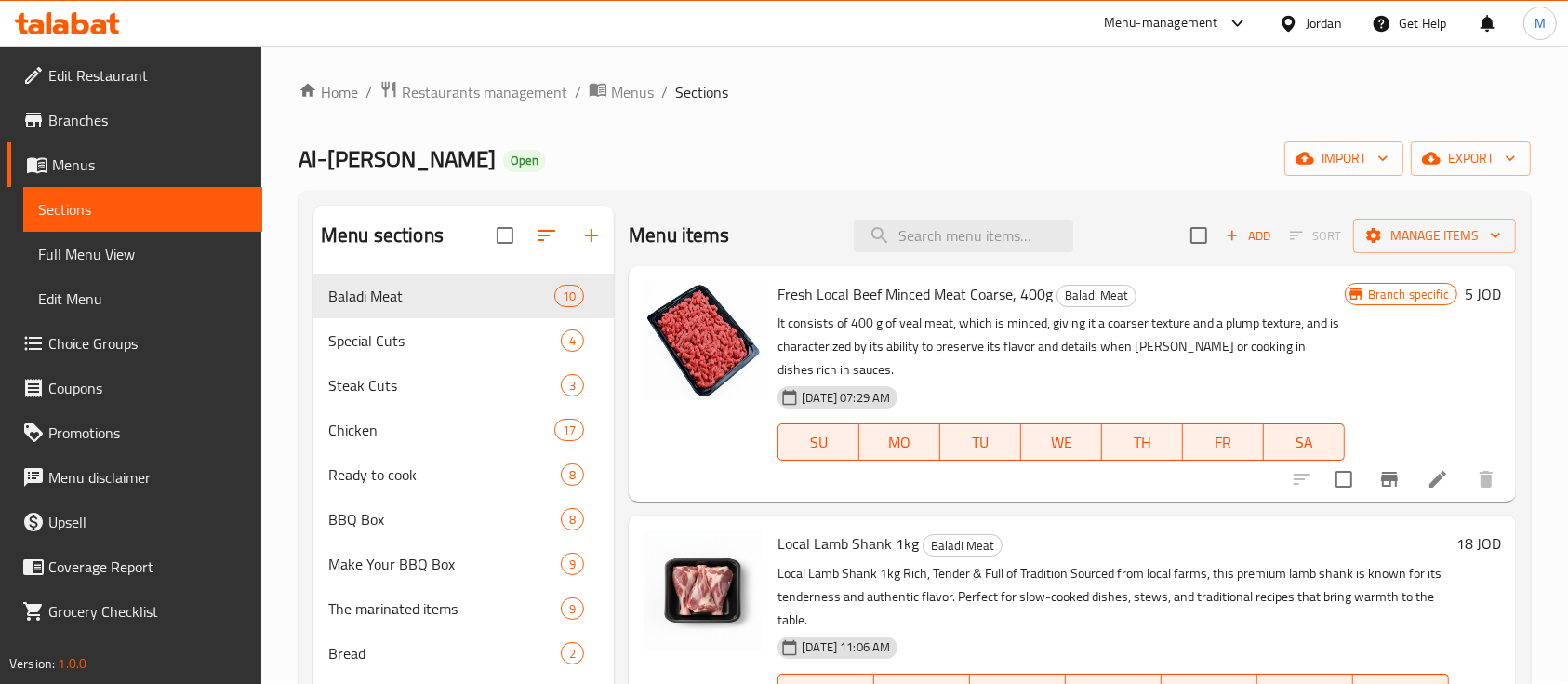
scroll to position [0, 0]
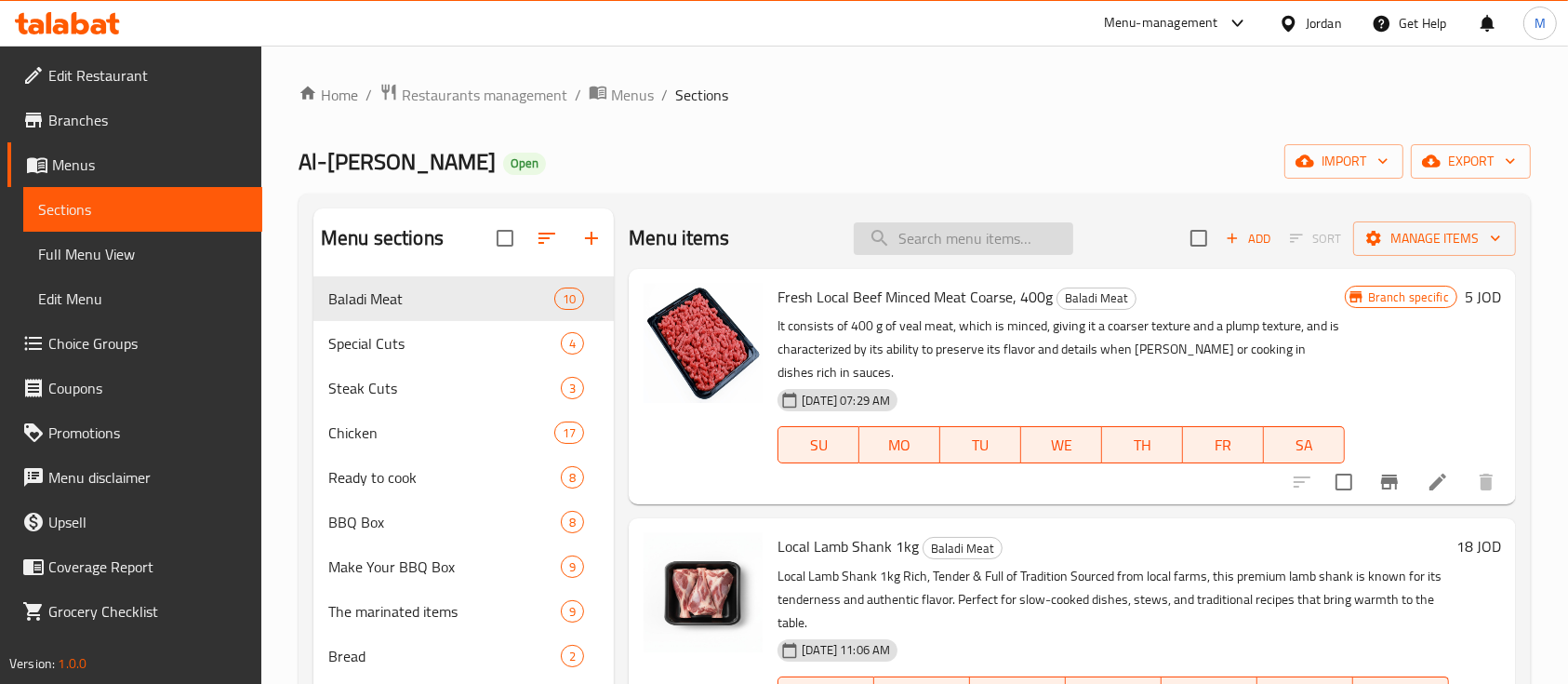
paste input "Local Lamb Shoulder 1 Kilo"
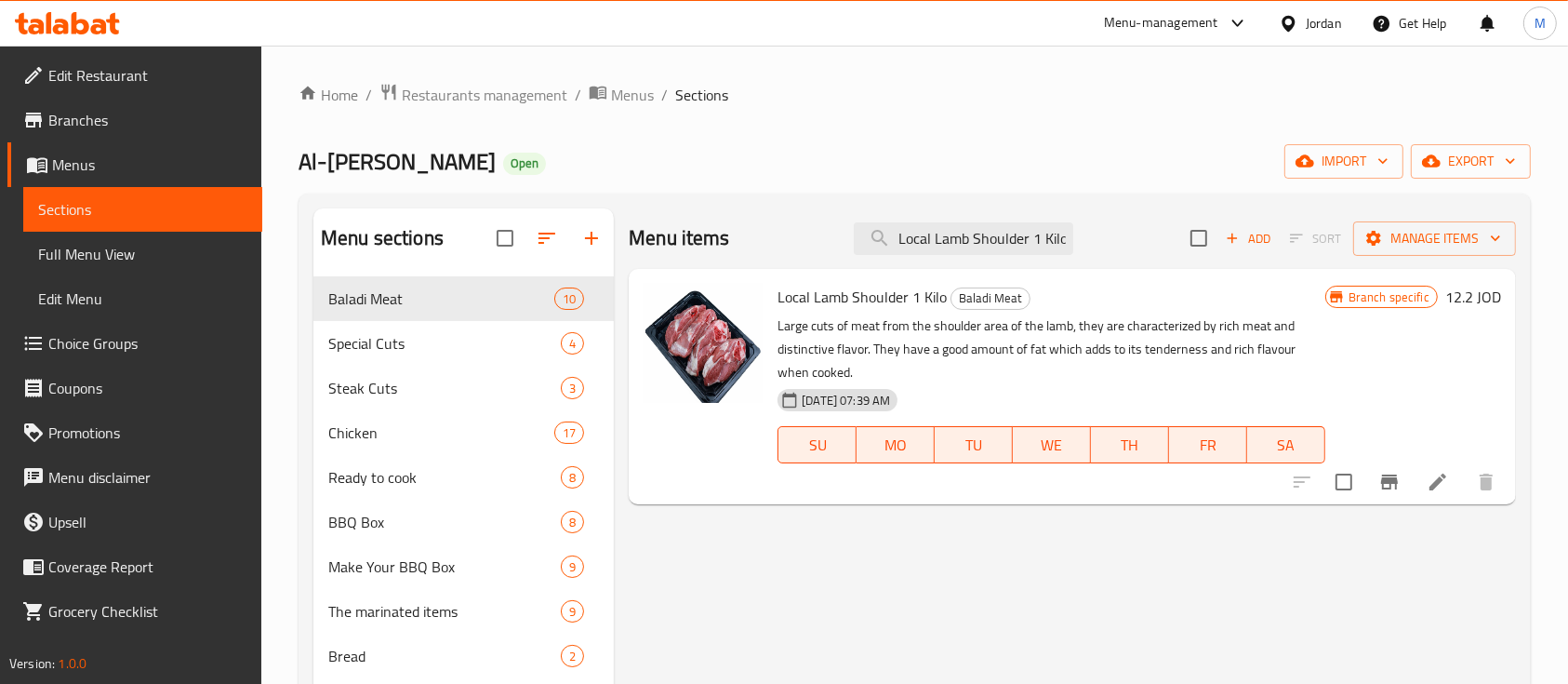
type input "Local Lamb Shoulder 1 Kilo"
drag, startPoint x: 941, startPoint y: 298, endPoint x: 774, endPoint y: 302, distance: 167.0
click at [774, 302] on div "Local Lamb Shoulder 1 Kilo Baladi Meat Large cuts of meat from the shoulder are…" at bounding box center [1051, 386] width 562 height 221
click at [804, 302] on span "Local Lamb Shoulder 1 Kilo" at bounding box center [862, 296] width 169 height 28
click at [1021, 251] on input "Local Lamb Shoulder 1 Kilo" at bounding box center [964, 239] width 220 height 32
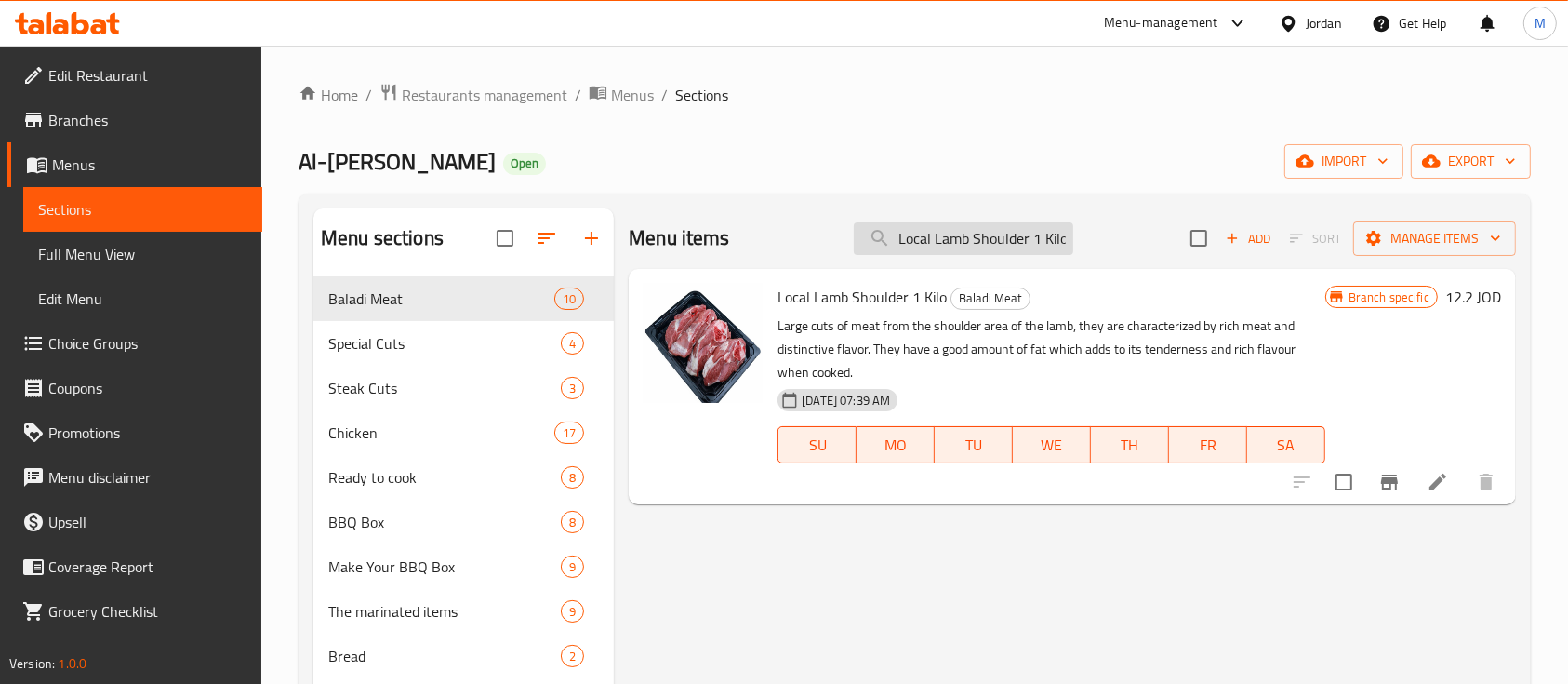
click at [1021, 251] on input "Local Lamb Shoulder 1 Kilo" at bounding box center [964, 239] width 220 height 32
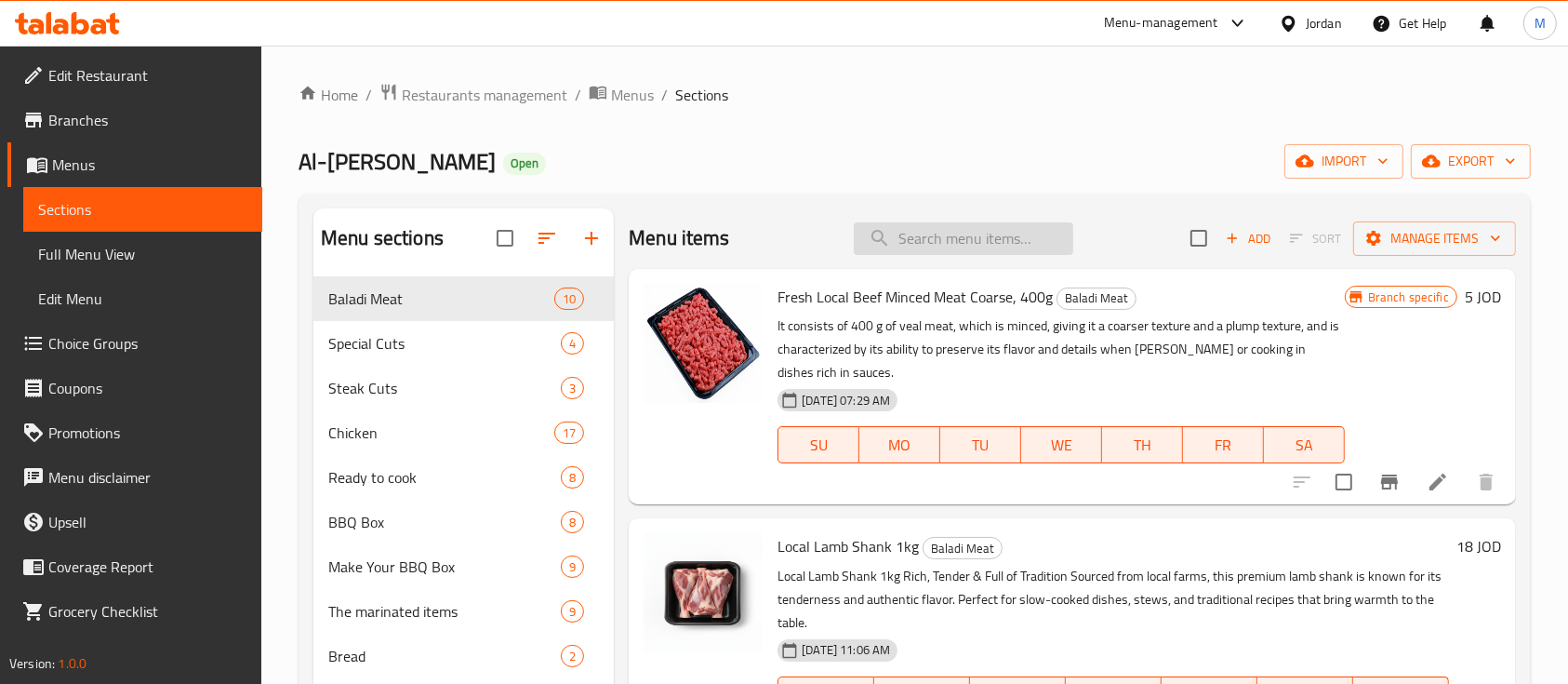
paste input "Fresh Kofta Calf With Lamb Meat 400 Gm"
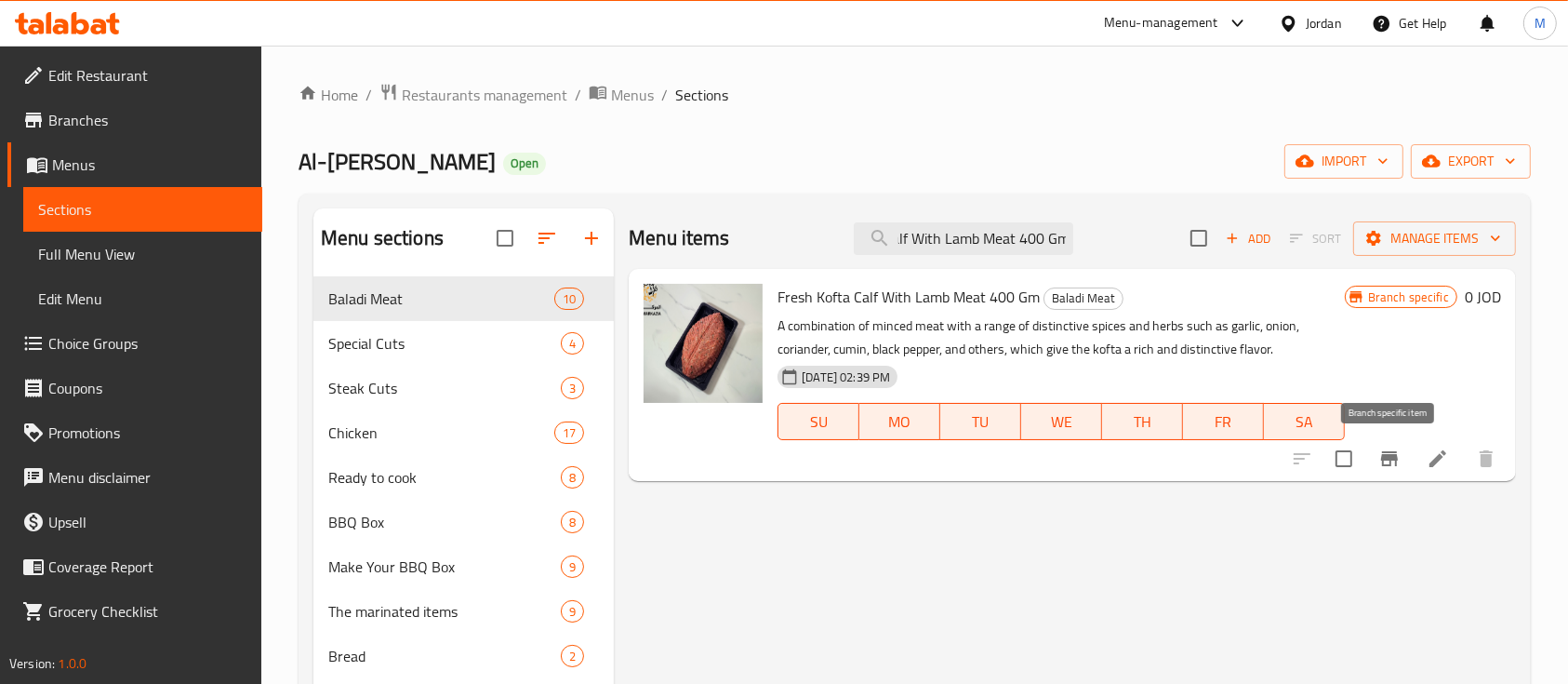
type input "Fresh Kofta Calf With Lamb Meat 400 Gm"
click at [1395, 456] on icon "Branch-specific-item" at bounding box center [1390, 459] width 17 height 15
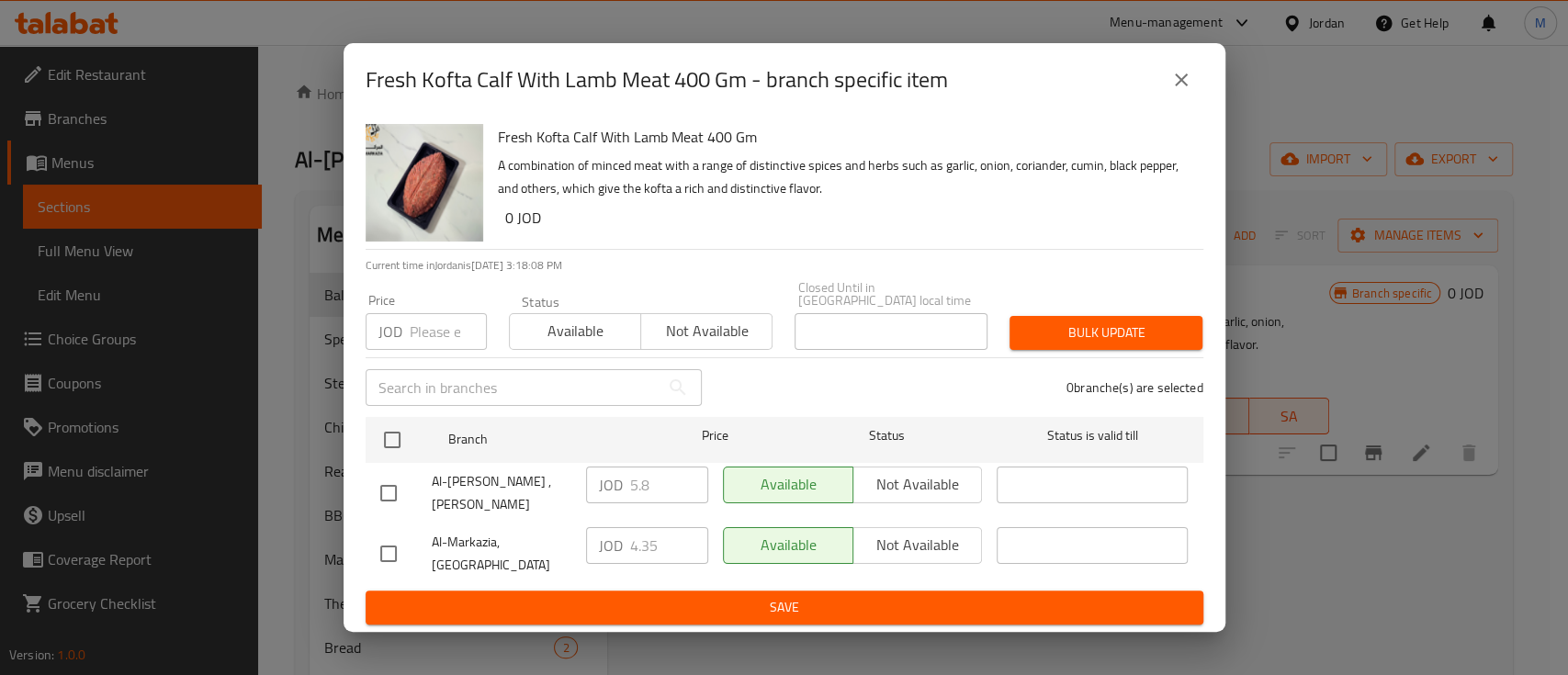
click at [1182, 86] on icon "close" at bounding box center [1182, 80] width 13 height 13
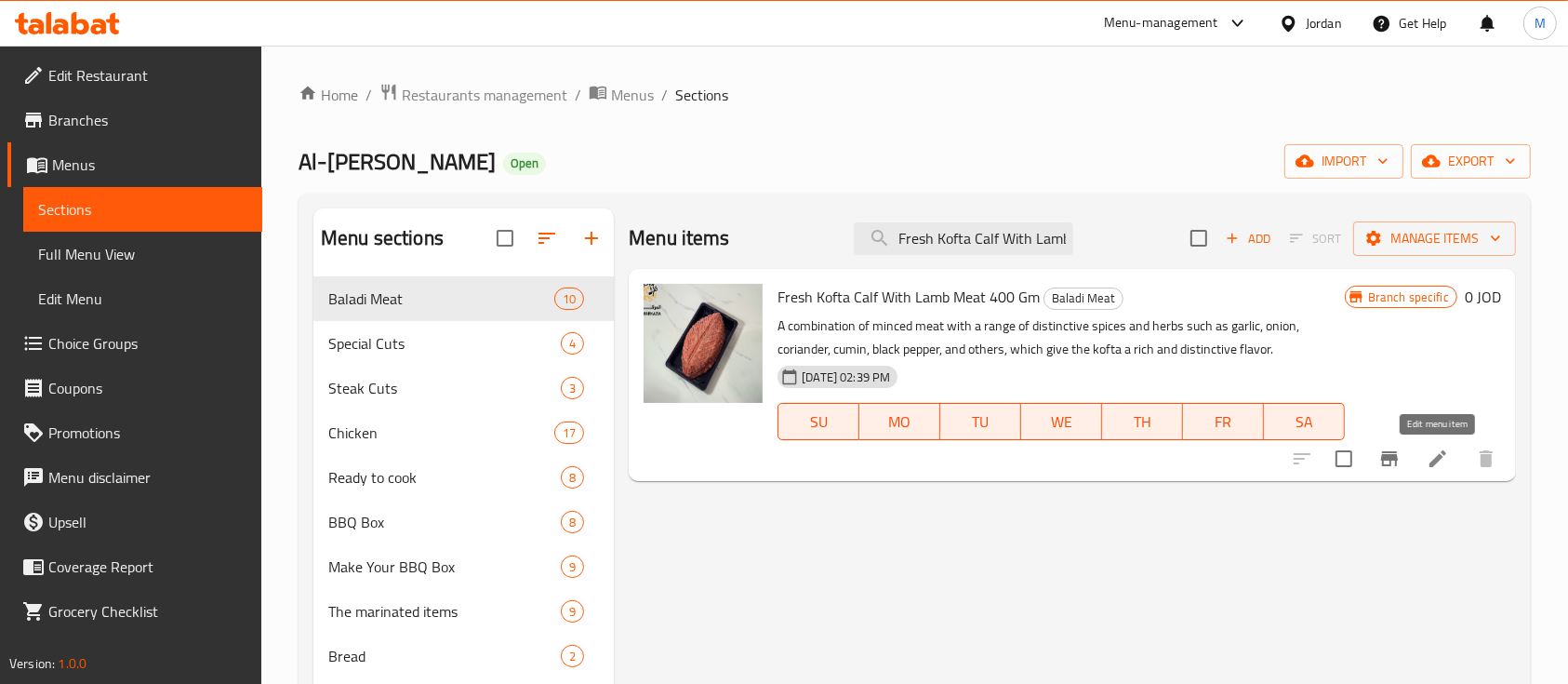
click at [1437, 458] on icon at bounding box center [1439, 459] width 17 height 17
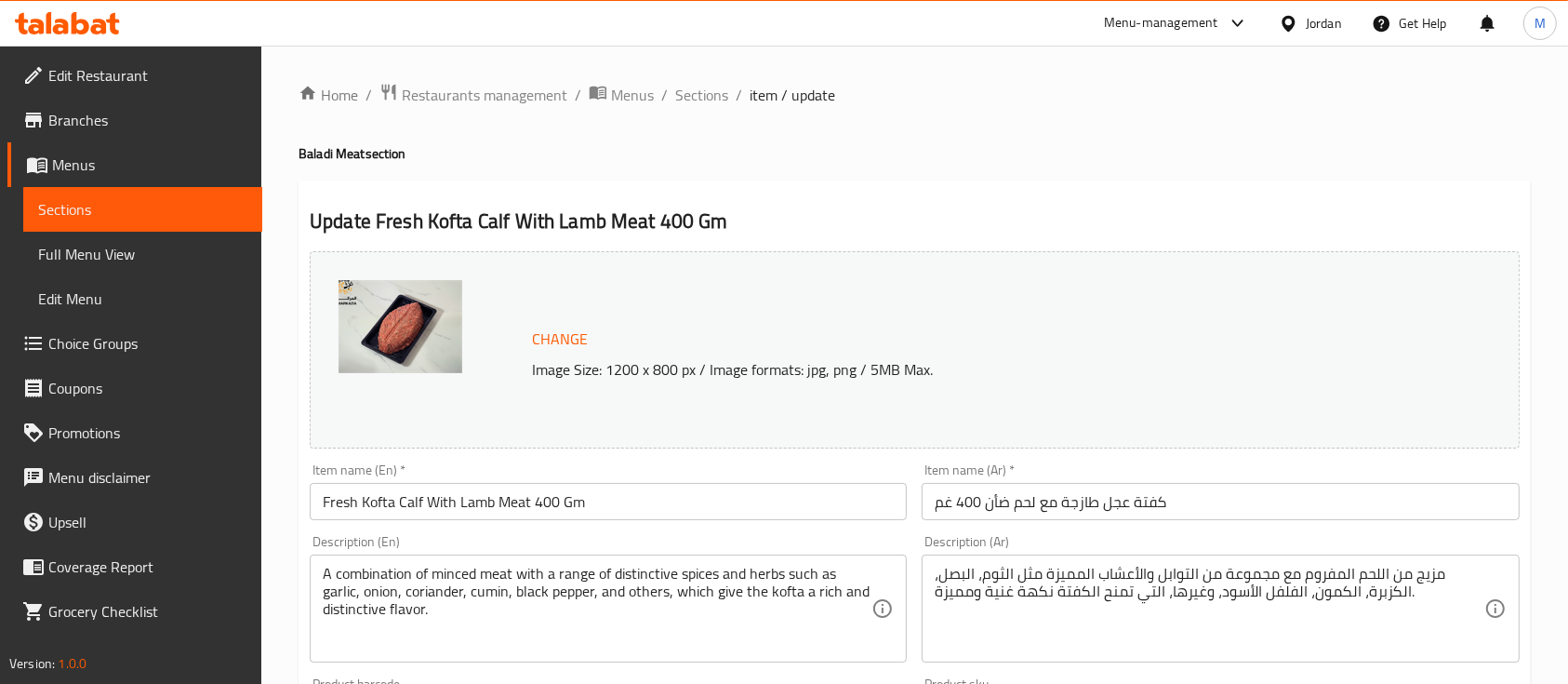
click at [735, 95] on li "/" at bounding box center [738, 94] width 7 height 22
click at [726, 94] on span "Sections" at bounding box center [702, 94] width 53 height 22
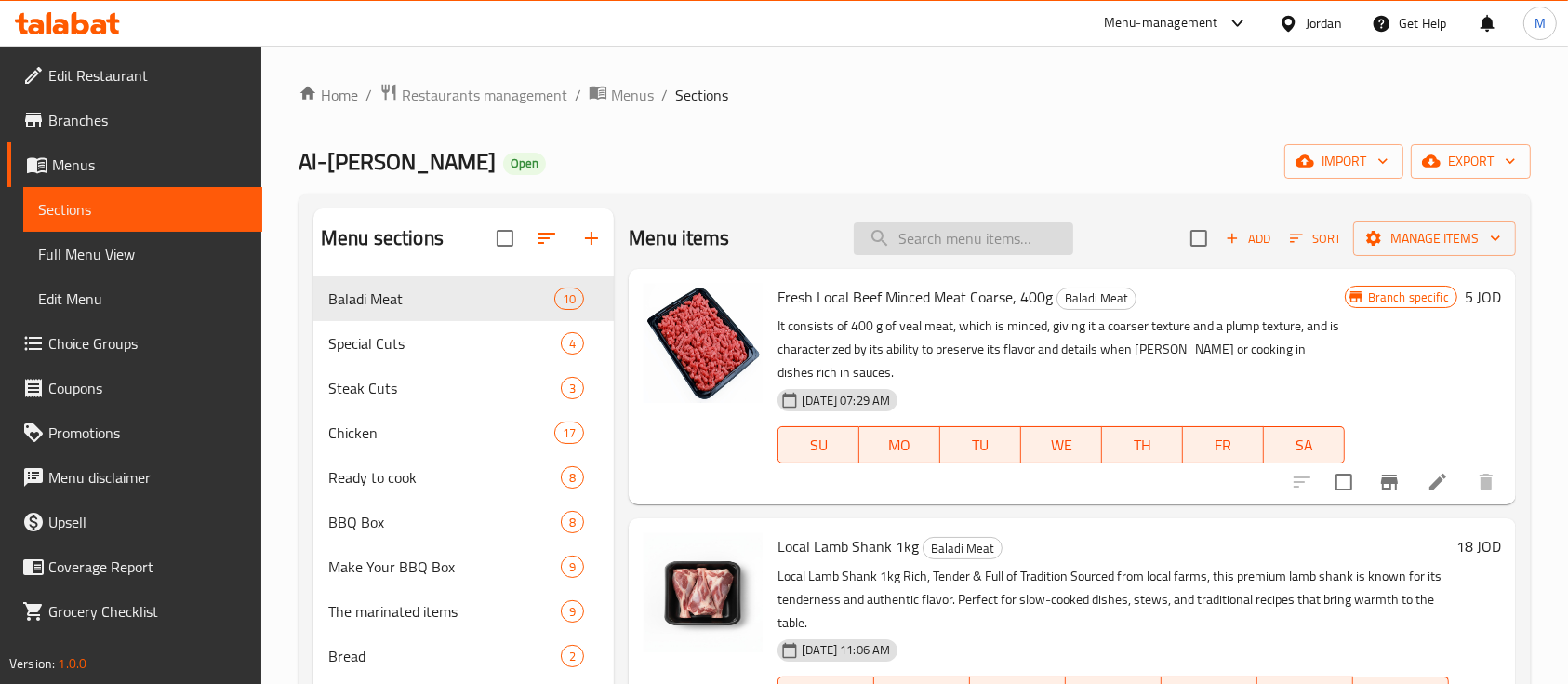
click at [959, 237] on input "search" at bounding box center [964, 239] width 220 height 32
paste input "Fresh Kofta Calf With Lamb Meat 400 Gm"
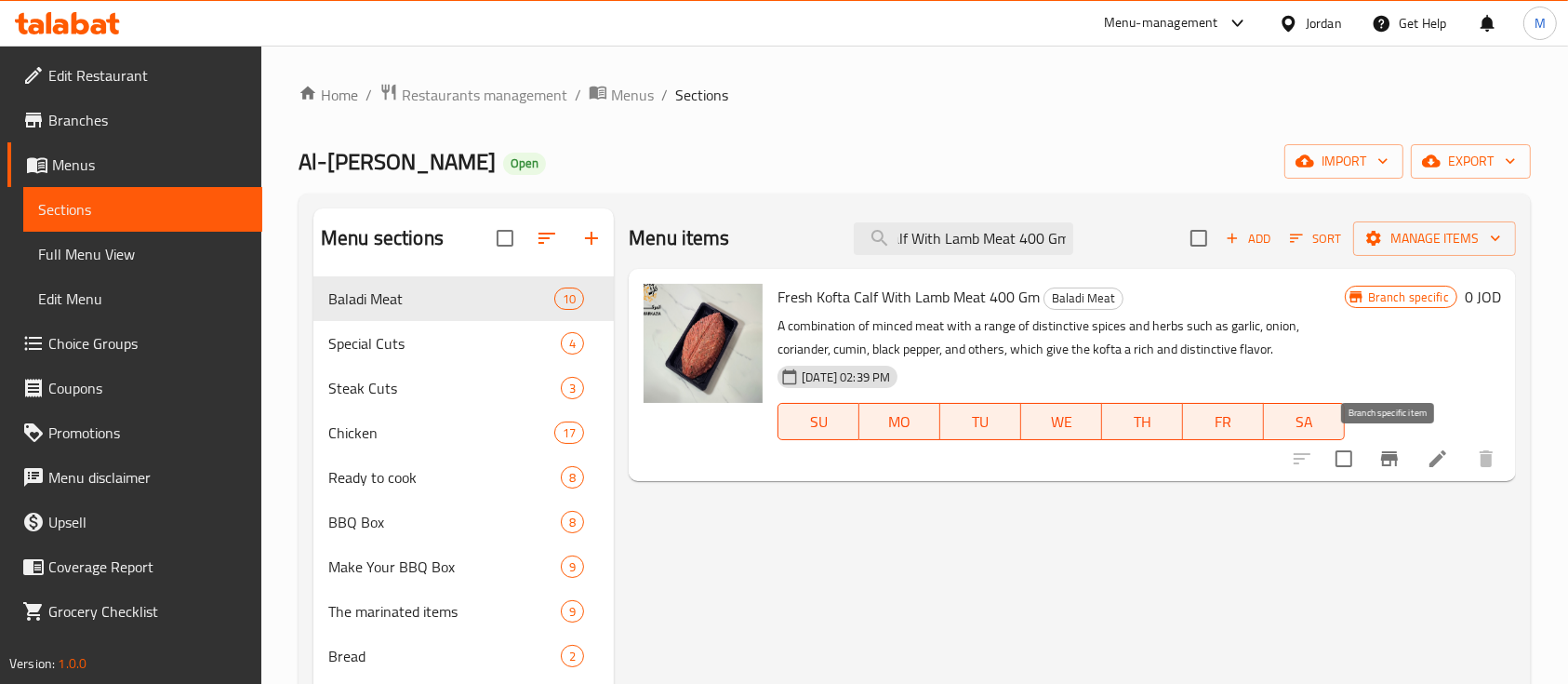
type input "Fresh Kofta Calf With Lamb Meat 400 Gm"
click at [1382, 460] on icon "Branch-specific-item" at bounding box center [1390, 459] width 17 height 15
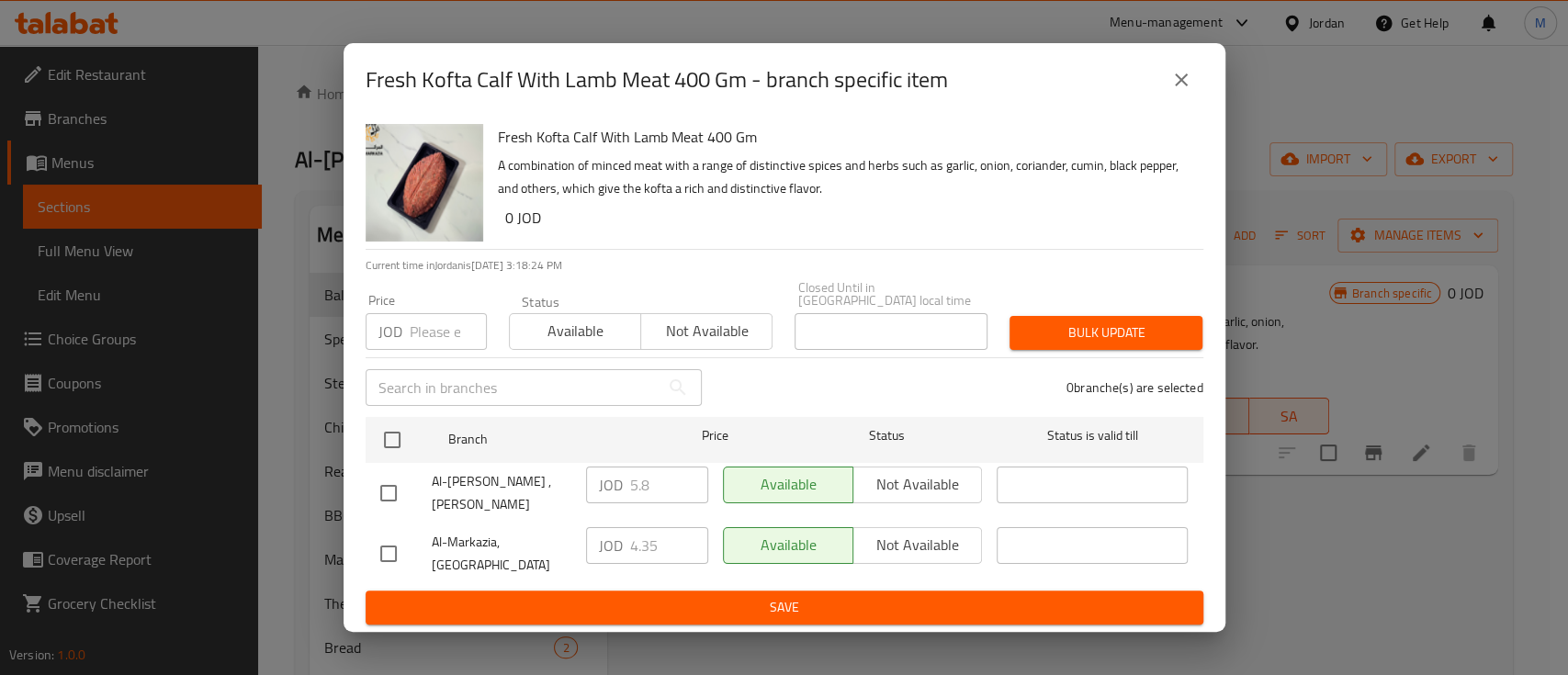
click at [1171, 91] on icon "close" at bounding box center [1181, 79] width 22 height 22
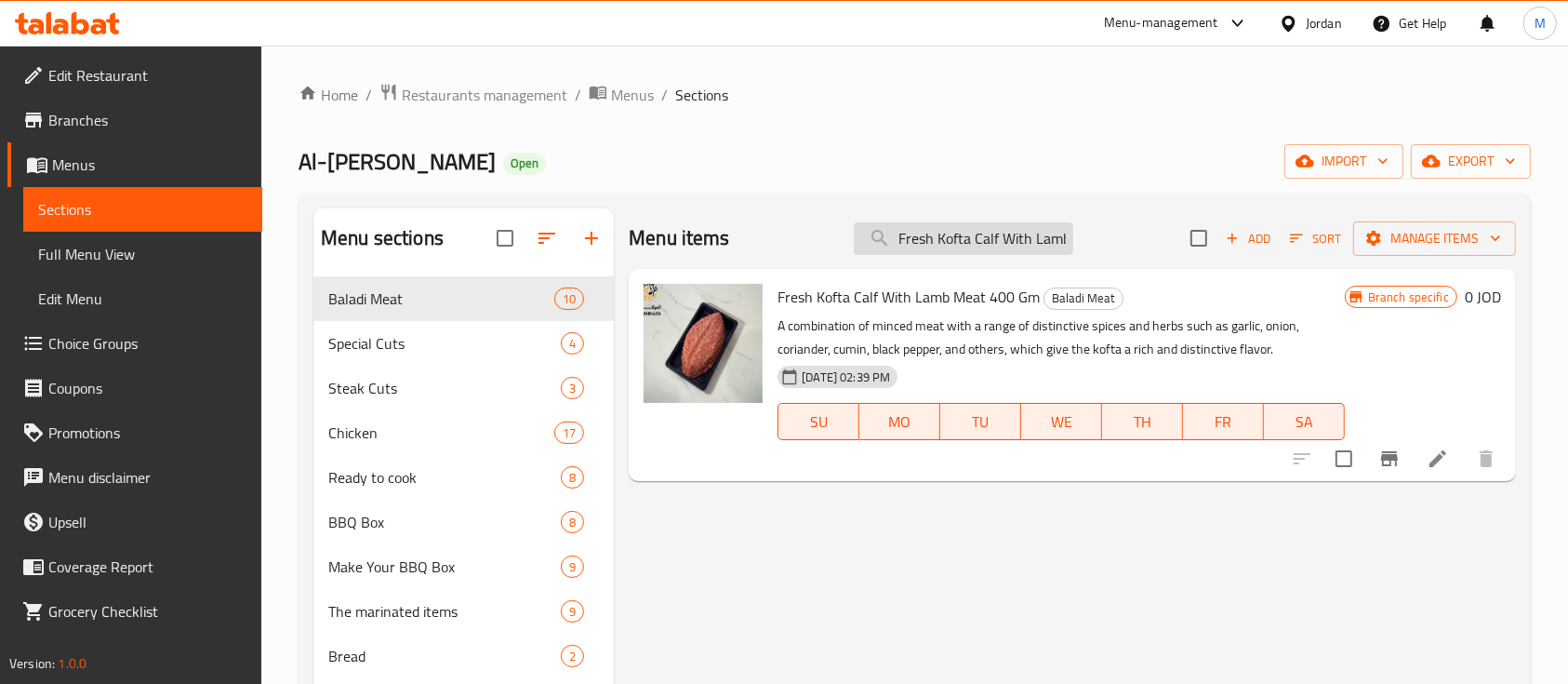
click at [1010, 239] on input "Fresh Kofta Calf With Lamb Meat 400 Gm" at bounding box center [964, 239] width 220 height 32
click at [1382, 447] on icon "Branch-specific-item" at bounding box center [1389, 458] width 22 height 22
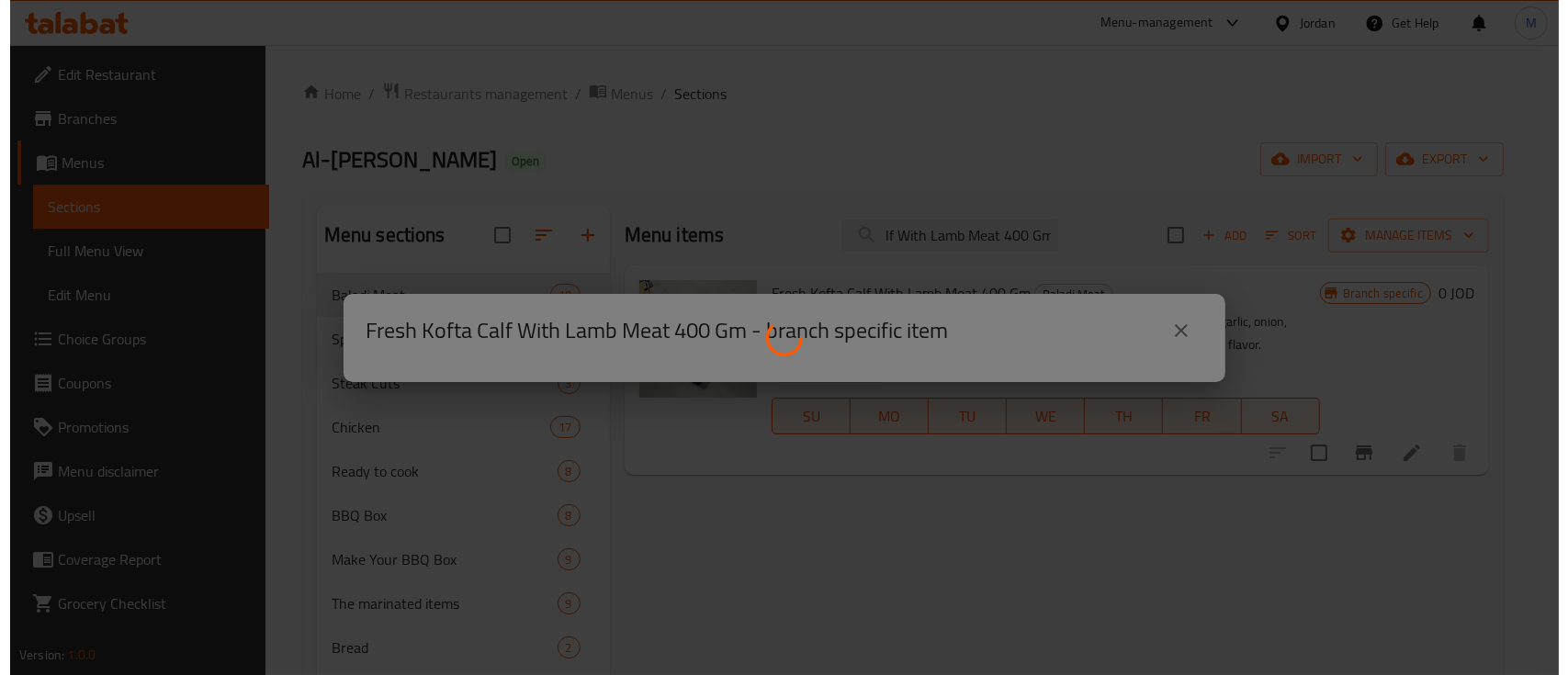
scroll to position [0, 0]
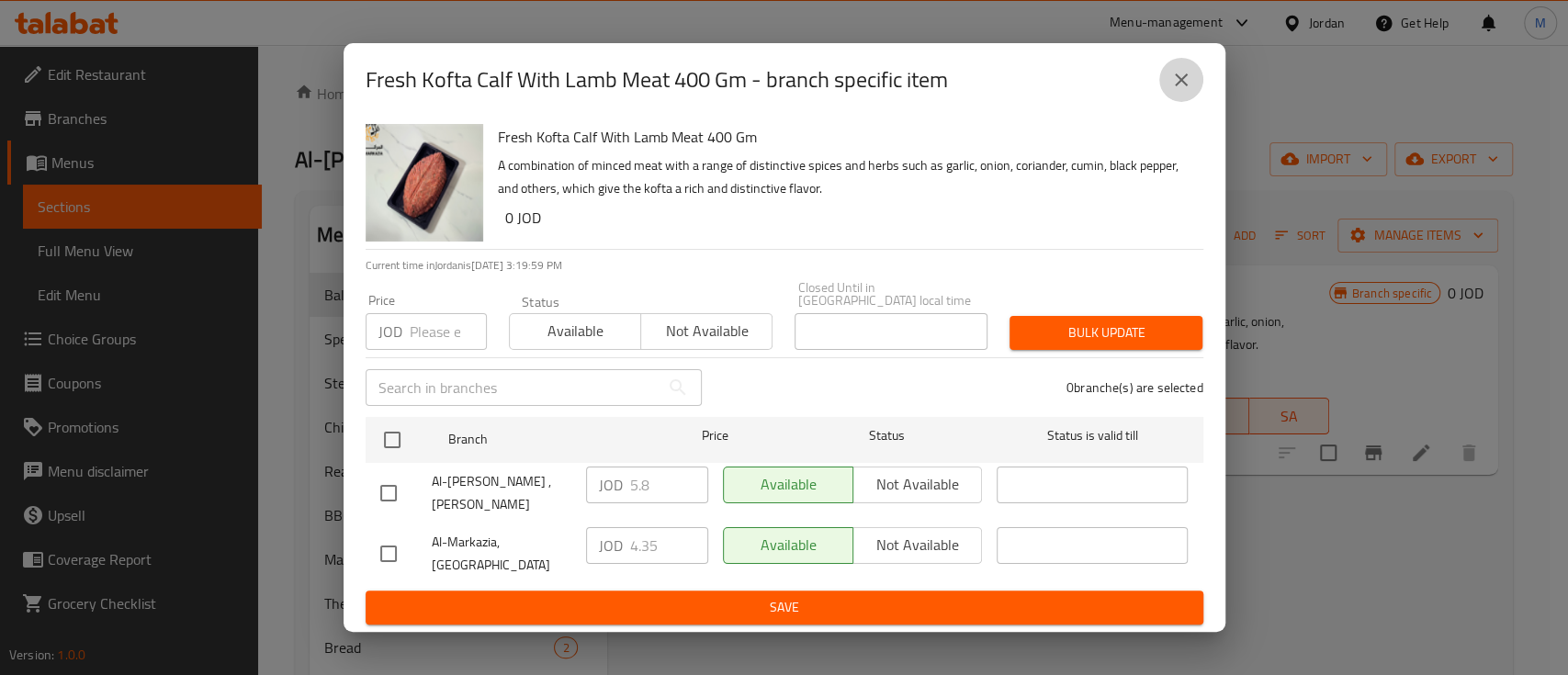
click at [1182, 84] on icon "close" at bounding box center [1181, 79] width 22 height 22
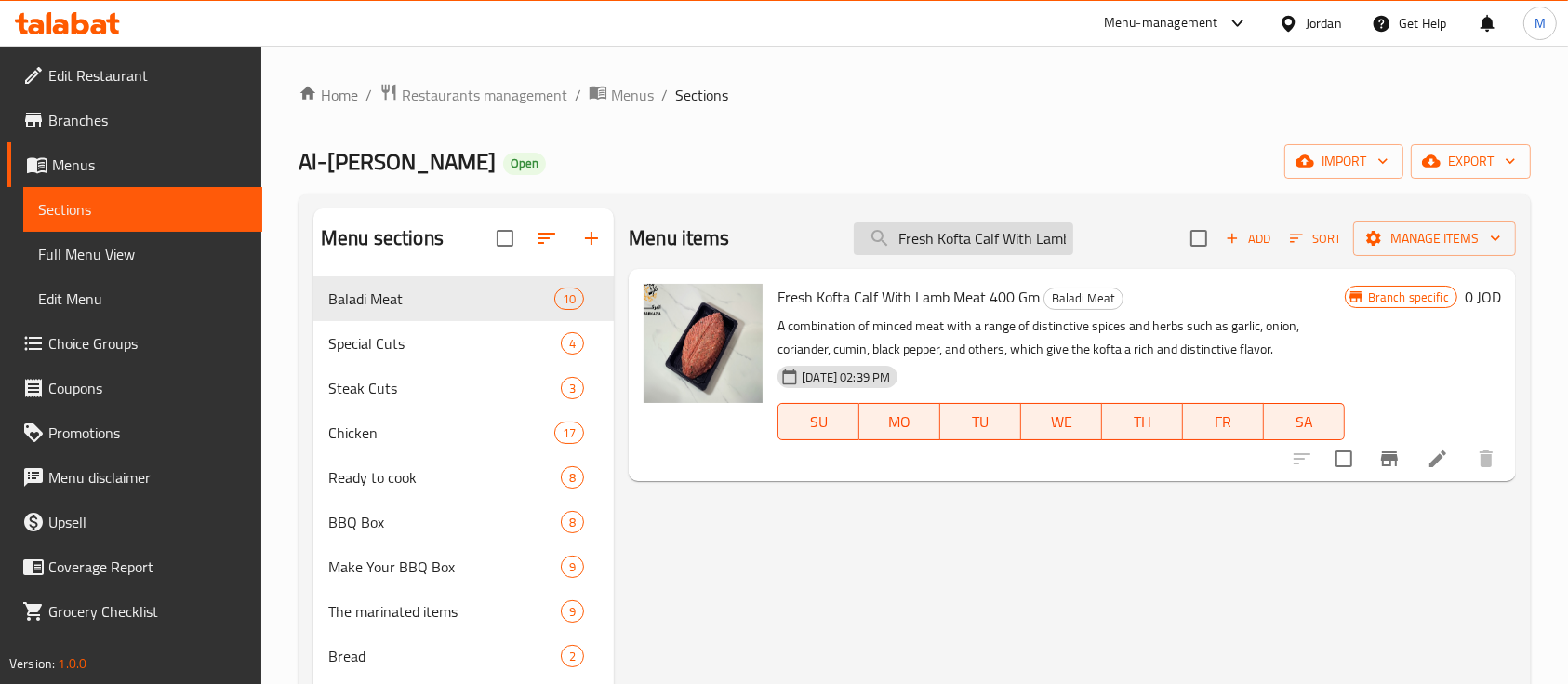
click at [968, 246] on input "Fresh Kofta Calf With Lamb Meat 400 Gm" at bounding box center [964, 239] width 220 height 32
click at [968, 244] on input "Fresh Kofta Calf With Lamb Meat 400 Gm" at bounding box center [964, 239] width 220 height 32
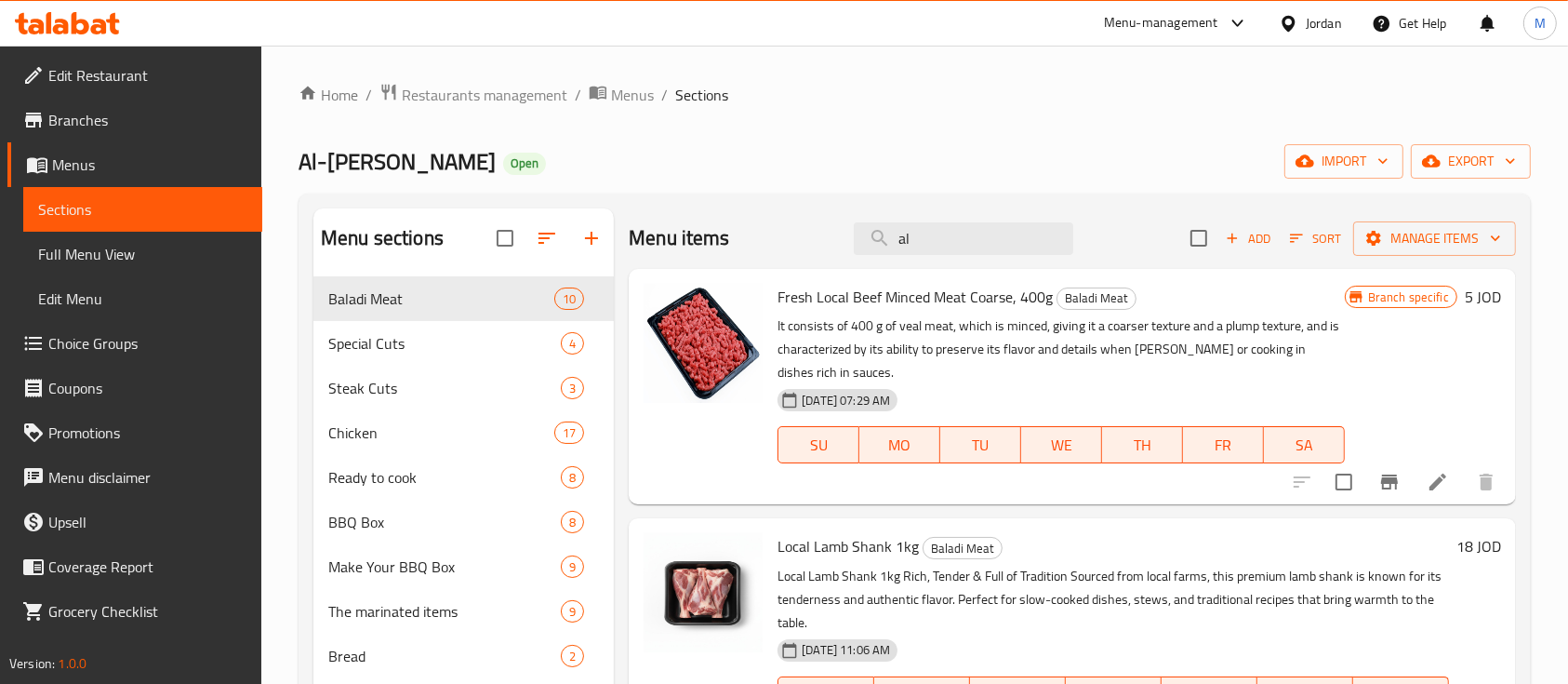
type input "a"
click at [491, 96] on span "Restaurants management" at bounding box center [484, 94] width 166 height 22
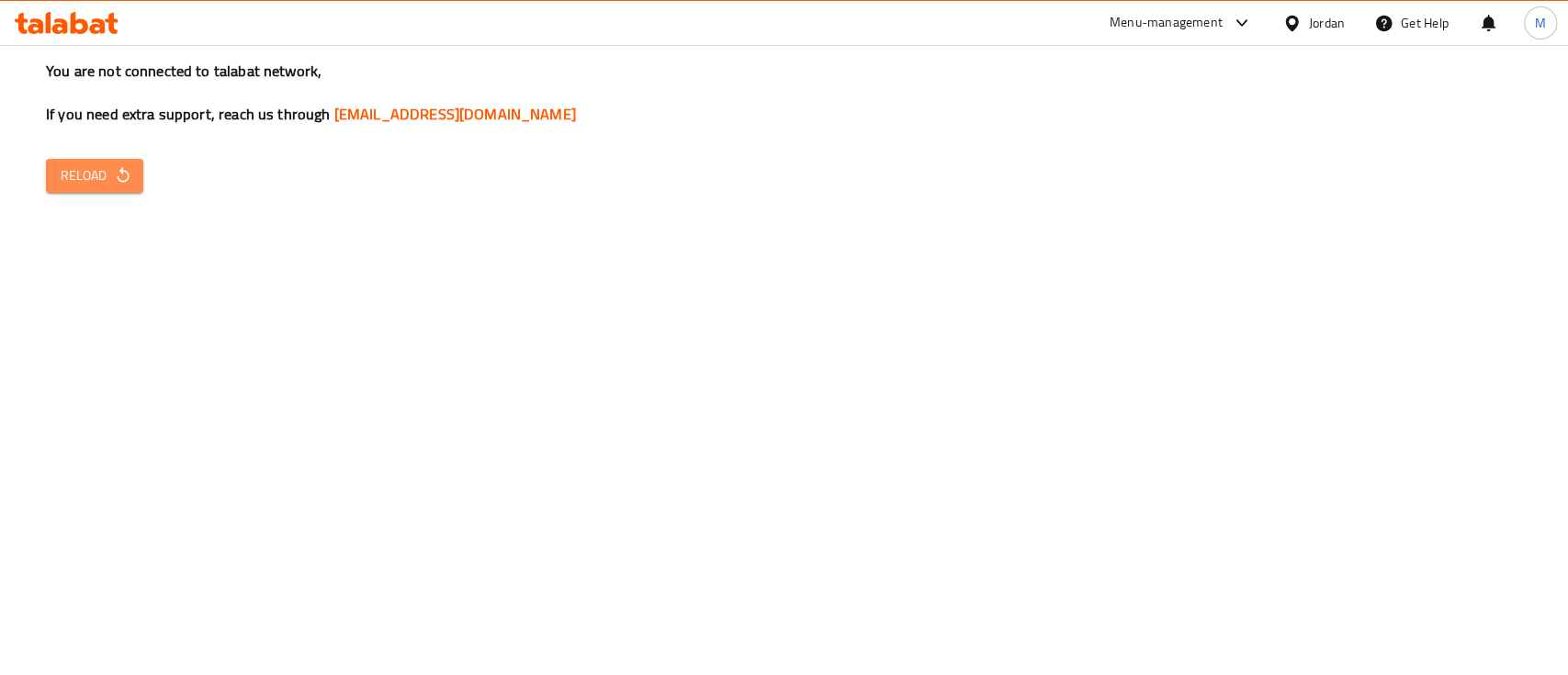
click at [72, 168] on span "Reload" at bounding box center [95, 176] width 68 height 23
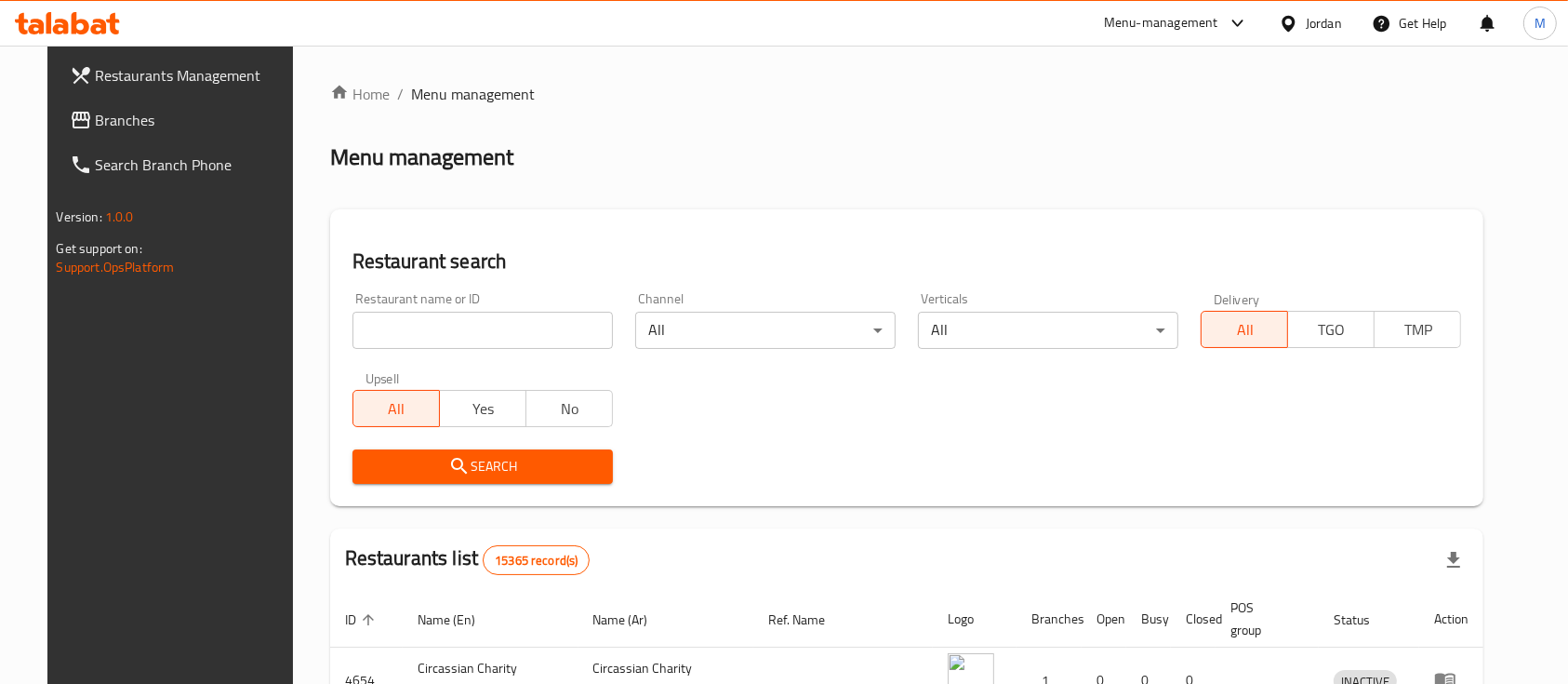
click at [409, 328] on input "search" at bounding box center [483, 330] width 261 height 37
type input "s"
type input "al rayhan"
click button "Search" at bounding box center [483, 466] width 261 height 34
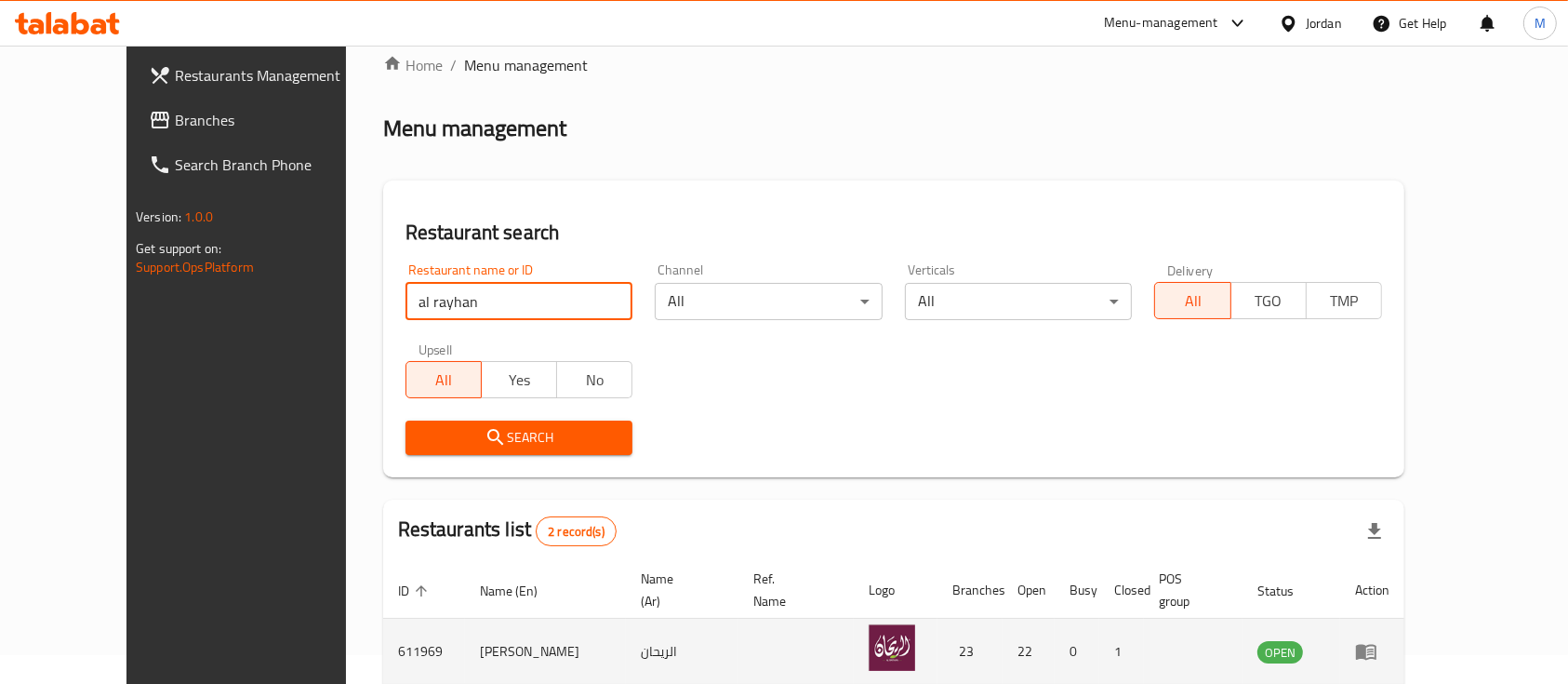
scroll to position [194, 0]
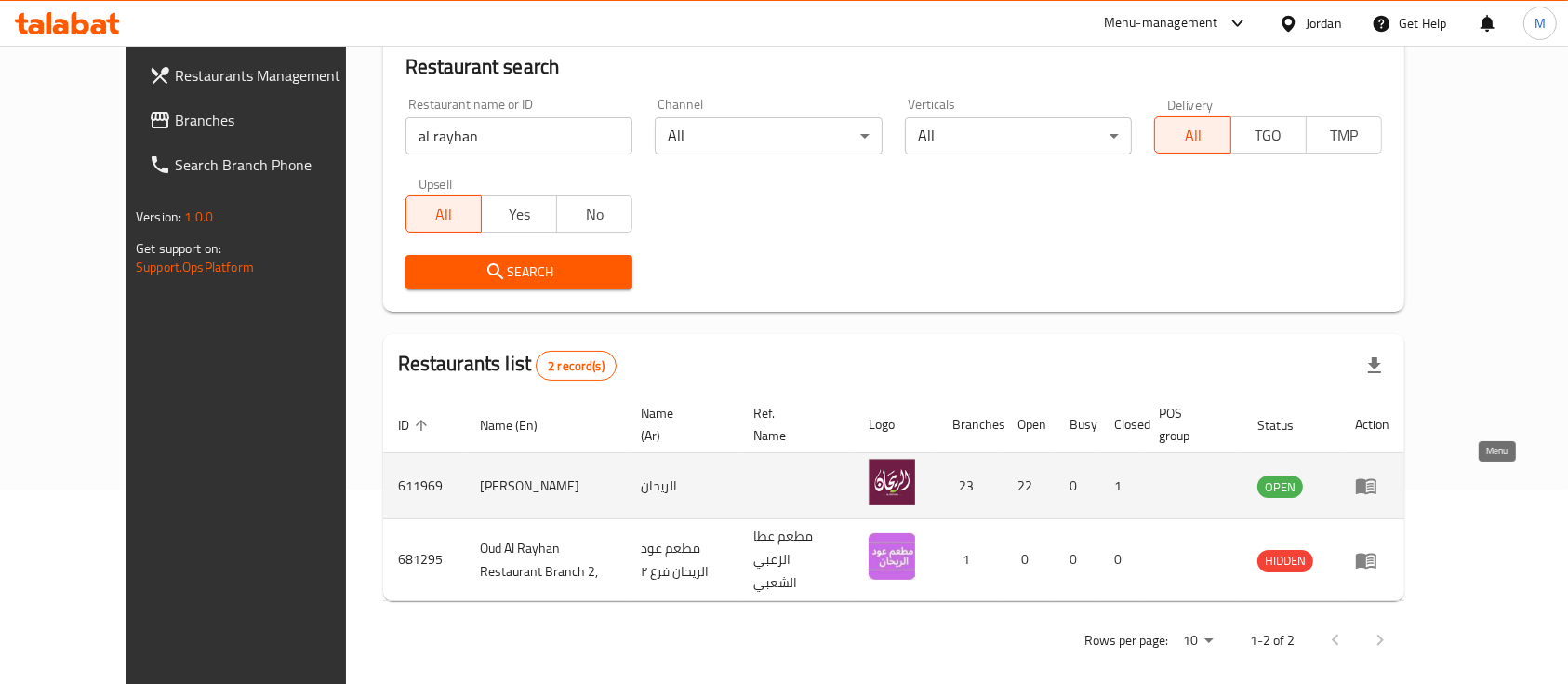
click at [1378, 493] on icon "enhanced table" at bounding box center [1366, 485] width 22 height 22
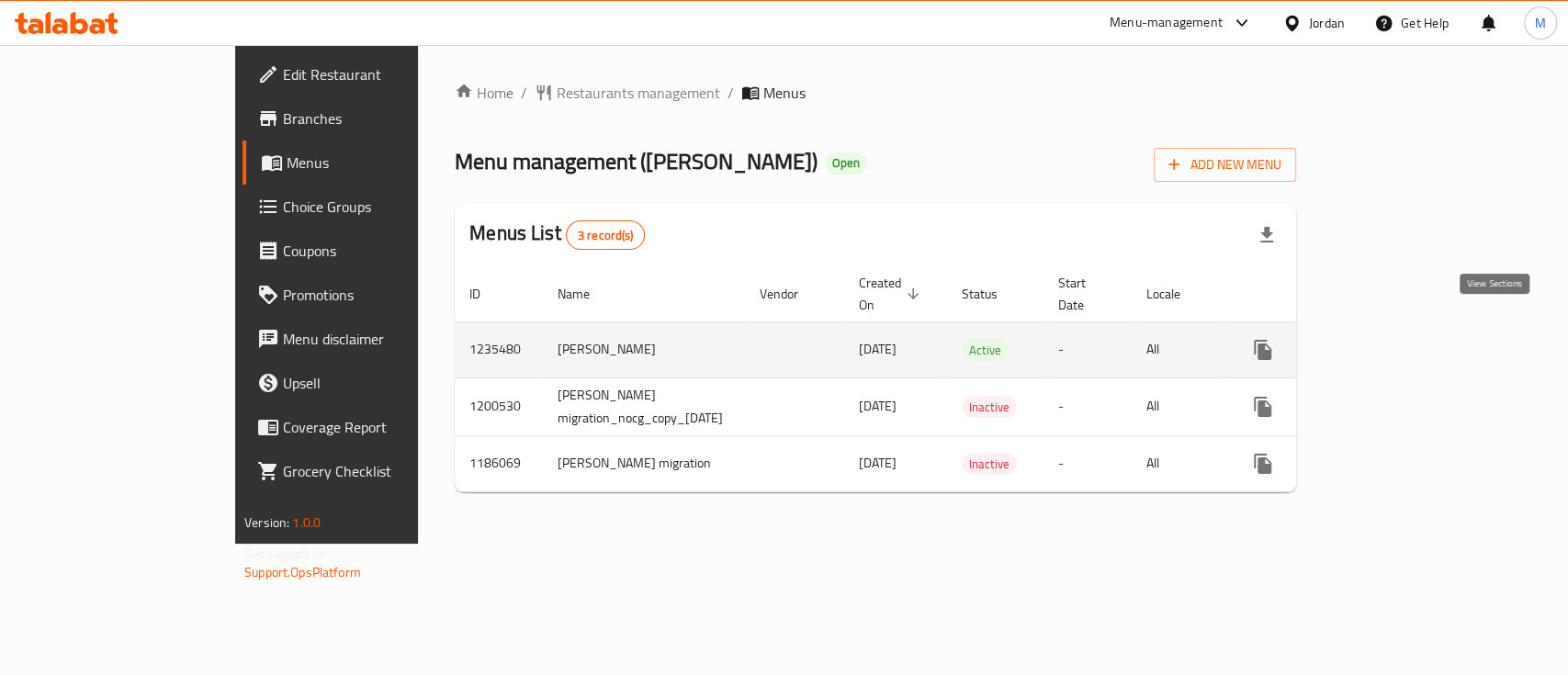
click at [1406, 339] on icon "enhanced table" at bounding box center [1394, 349] width 22 height 22
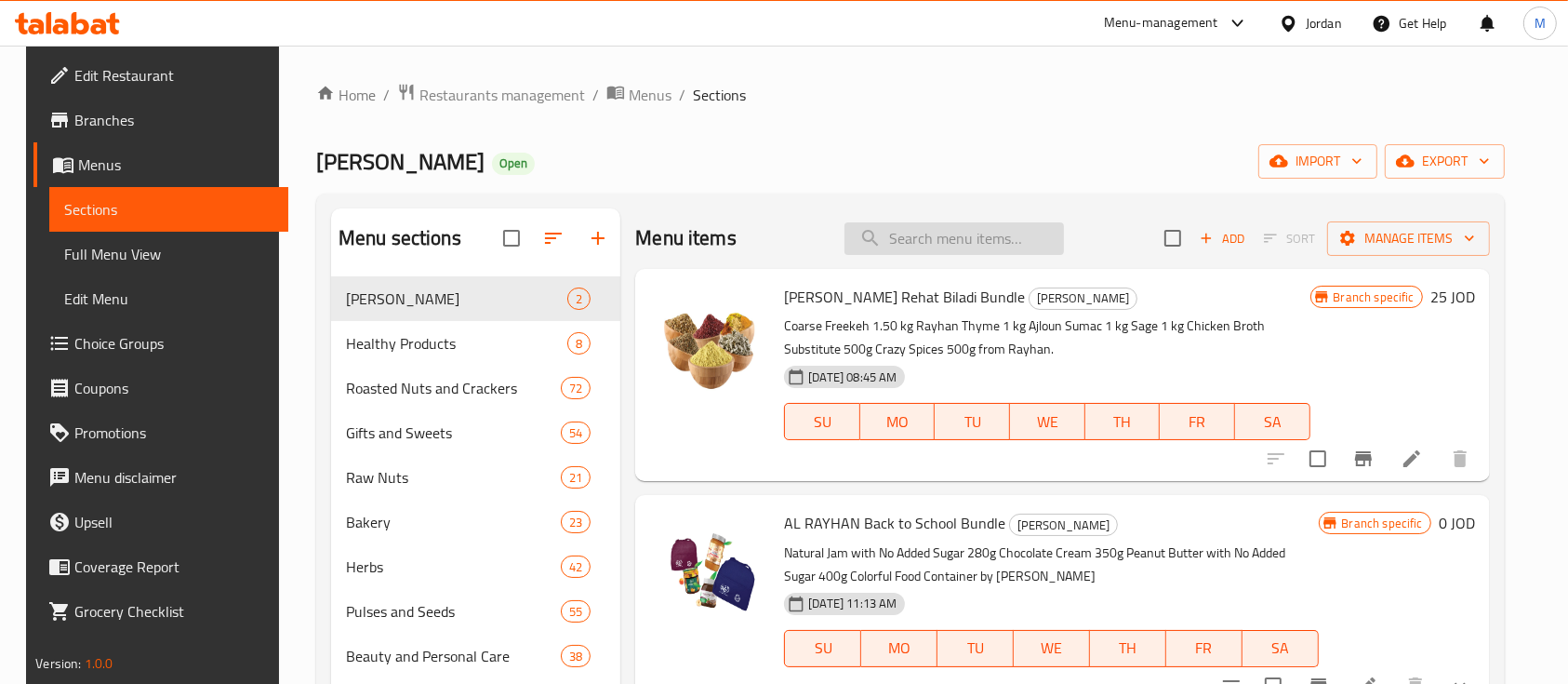
click at [938, 248] on input "search" at bounding box center [954, 239] width 220 height 32
type input "."
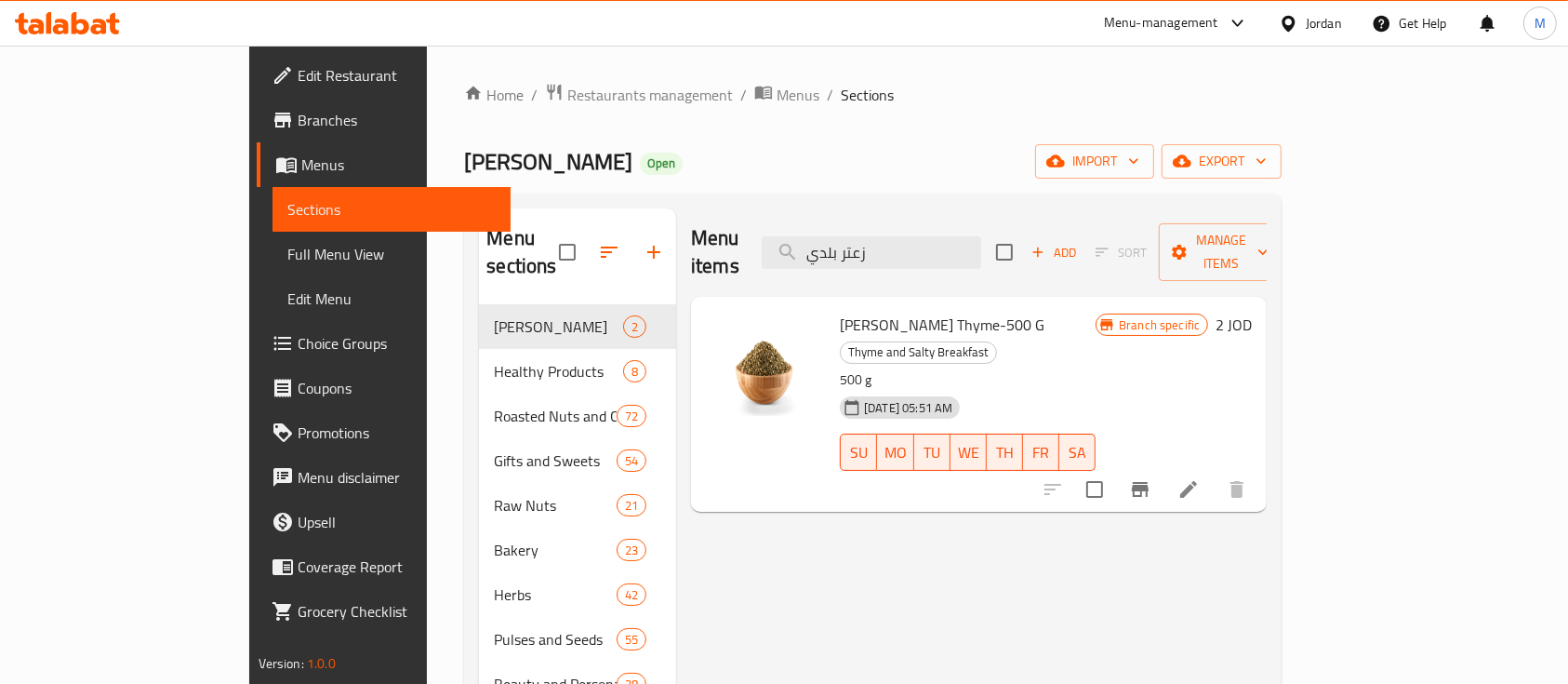
drag, startPoint x: 779, startPoint y: 292, endPoint x: 970, endPoint y: 291, distance: 191.0
click at [970, 311] on span "Al Rayhan Baladi Thyme-500 G" at bounding box center [942, 324] width 205 height 28
copy span "Al Rayhan Baladi Thyme-500 G"
click at [949, 248] on input "زعتر بلدي" at bounding box center [872, 252] width 220 height 32
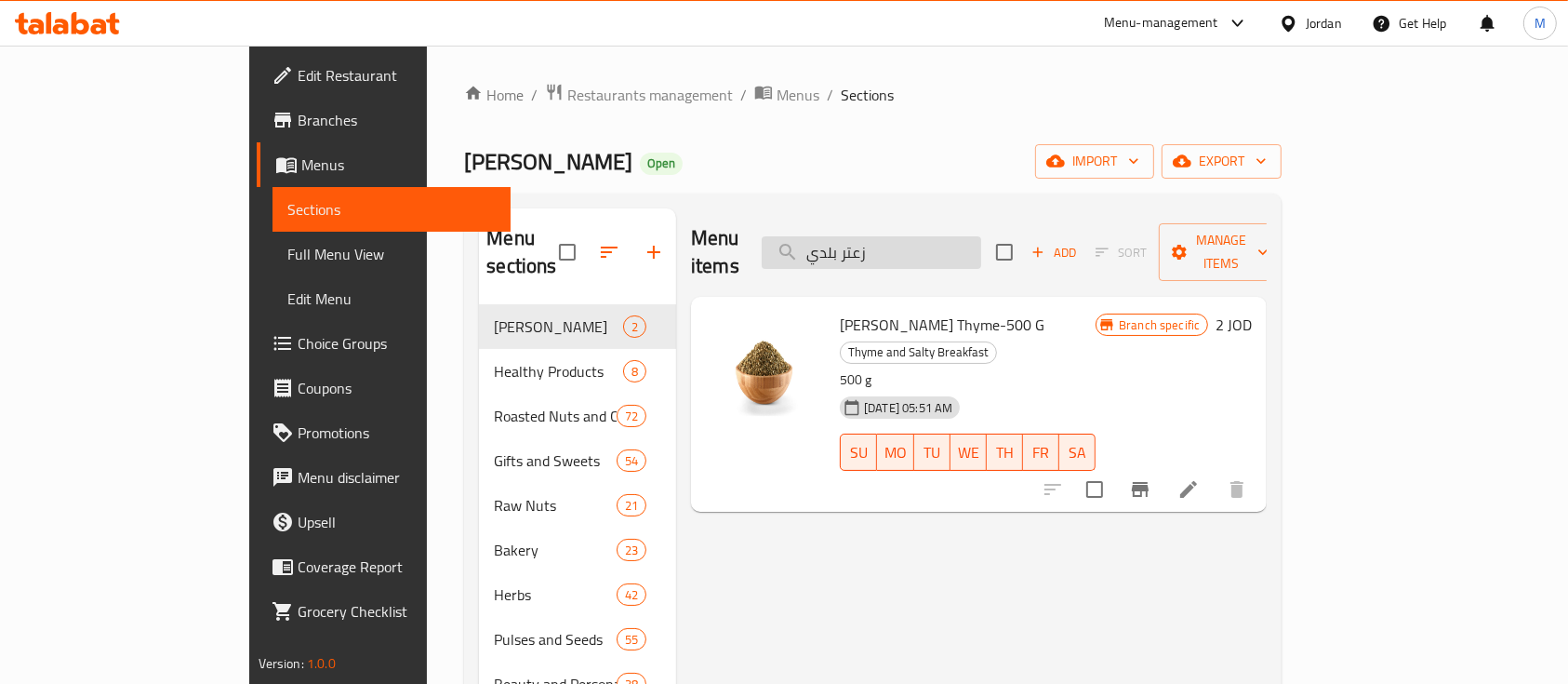
click at [949, 248] on input "زعتر بلدي" at bounding box center [872, 252] width 220 height 32
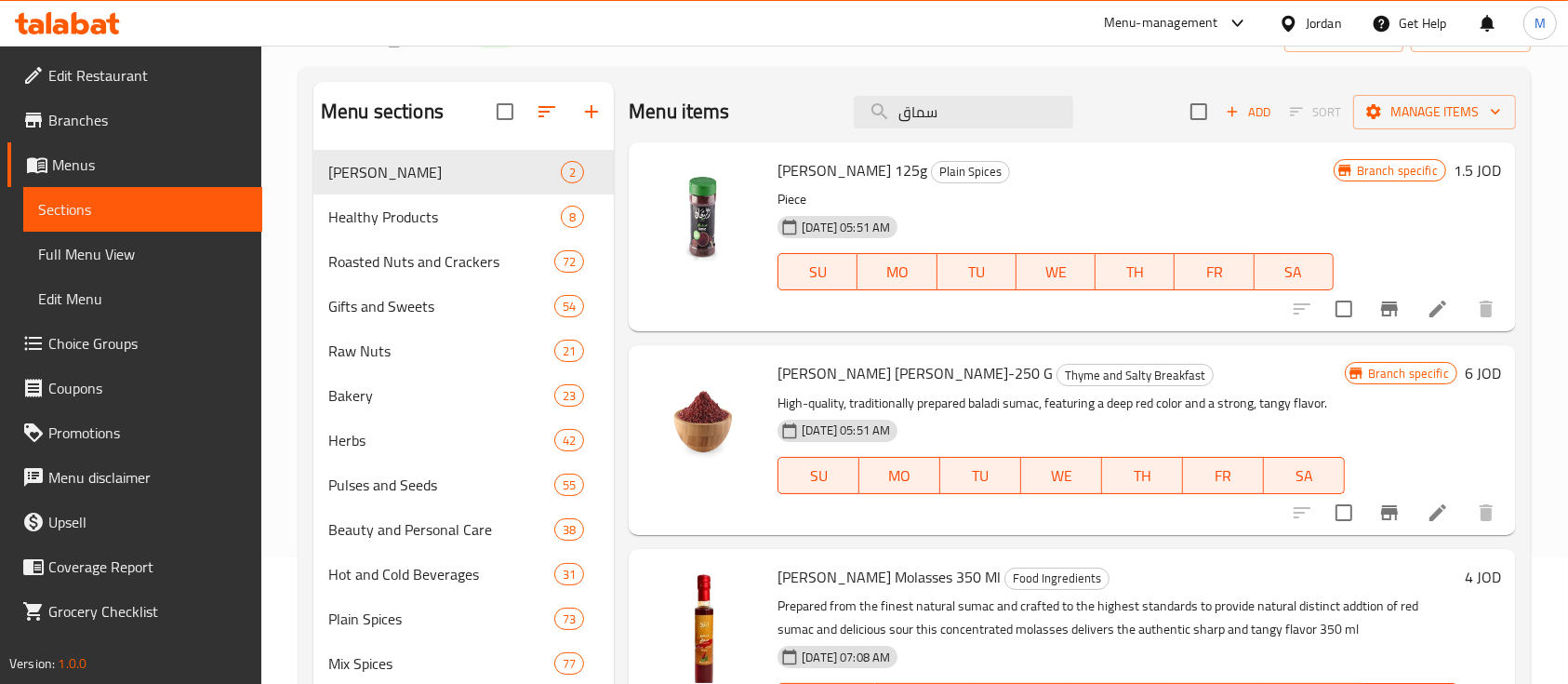
scroll to position [247, 0]
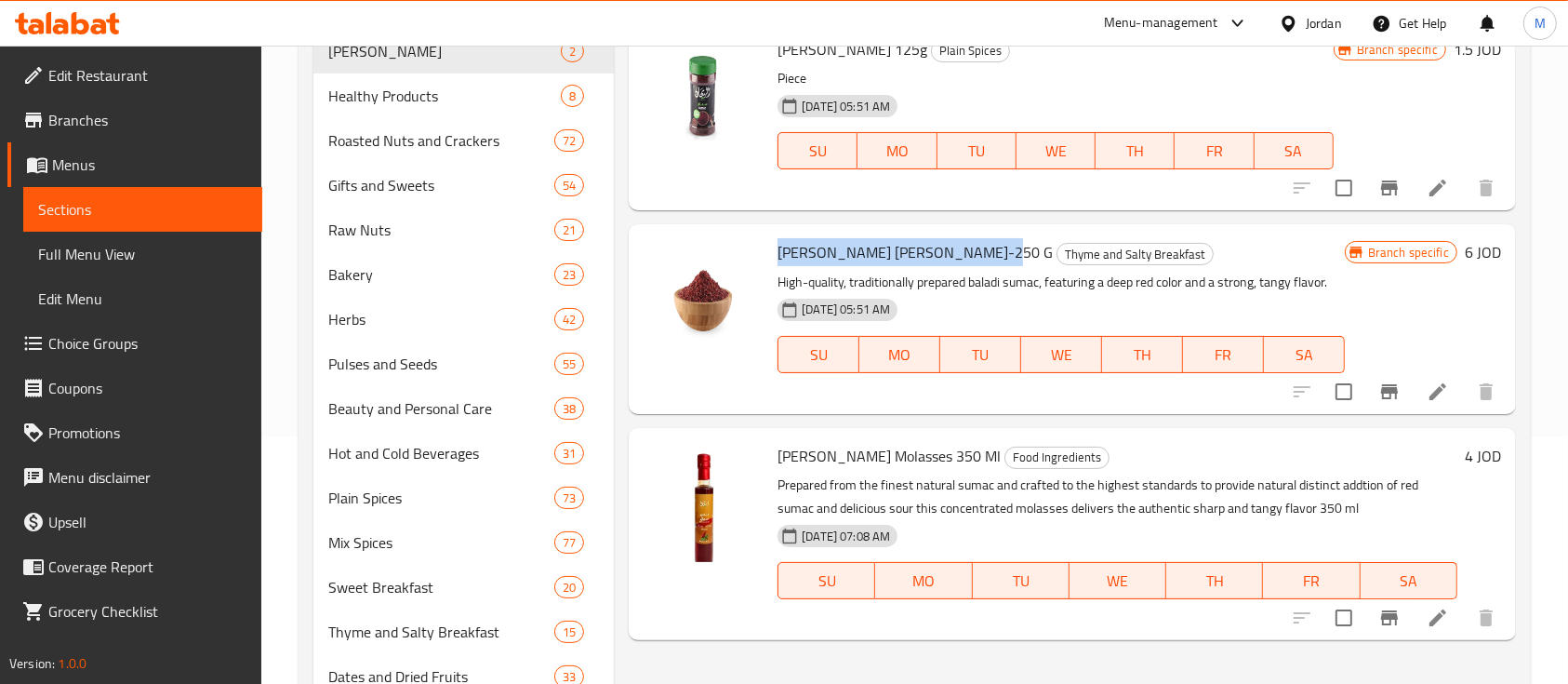
drag, startPoint x: 776, startPoint y: 252, endPoint x: 973, endPoint y: 255, distance: 197.0
click at [973, 255] on span "Al Rayhan Sumac Ajlouni-250 G" at bounding box center [914, 251] width 275 height 28
copy span "Al Rayhan Sumac Ajlouni-250 G"
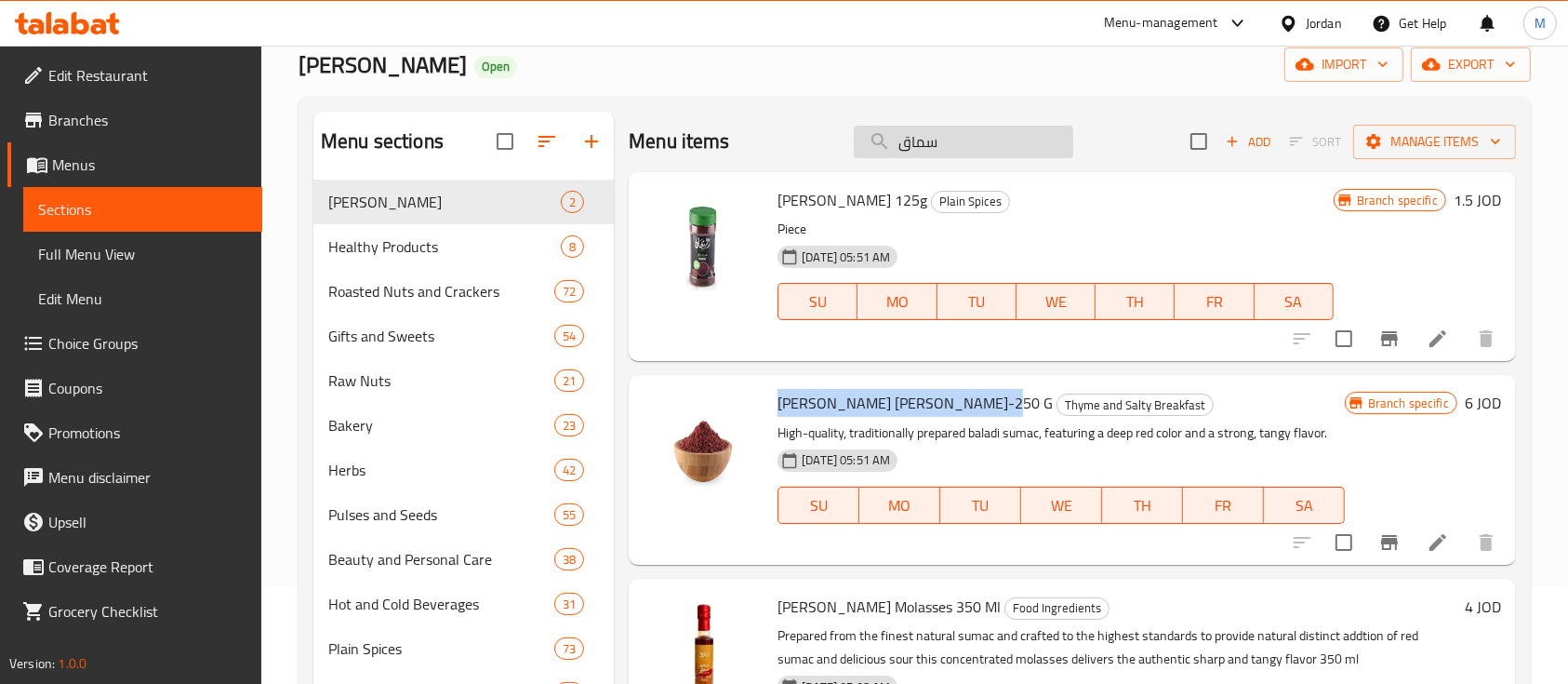
scroll to position [0, 0]
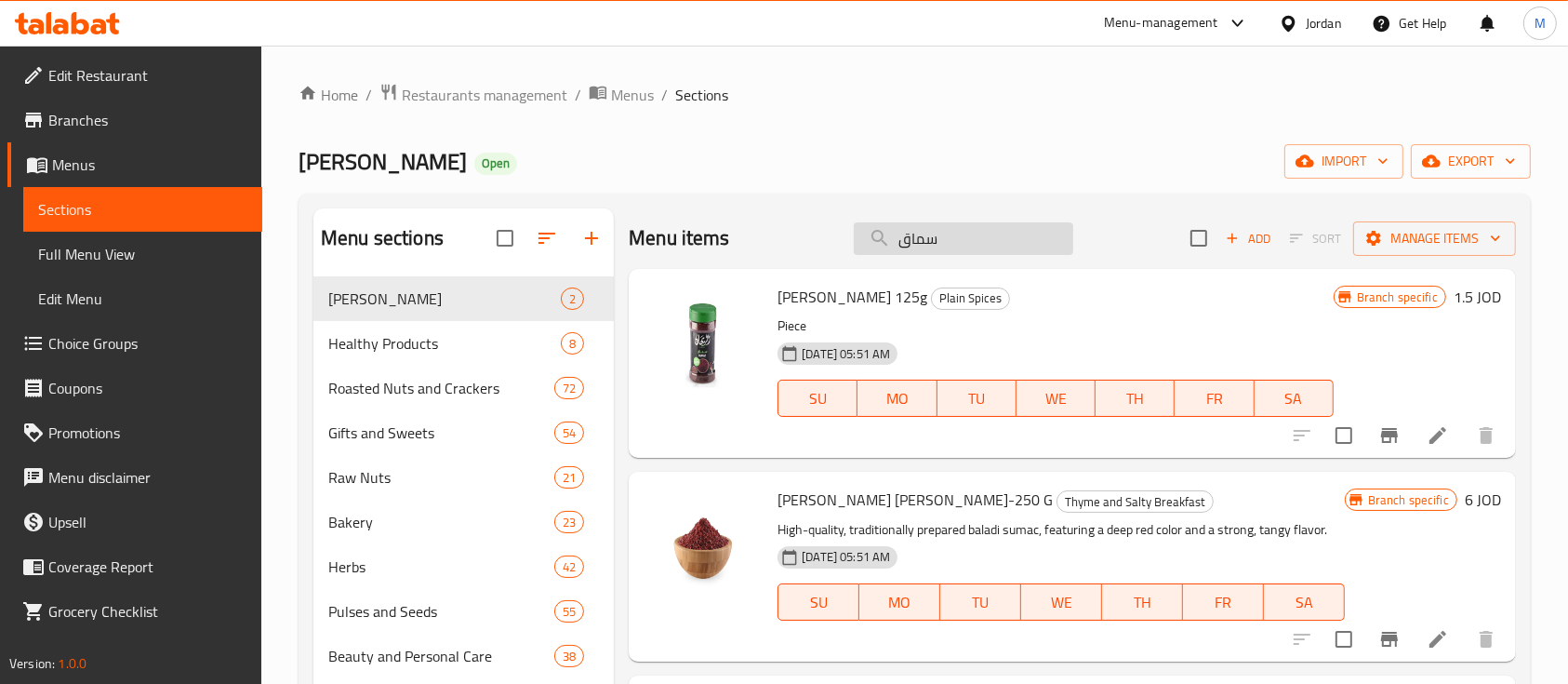
click at [938, 249] on input "سماق" at bounding box center [964, 239] width 220 height 32
click at [941, 248] on input "سماق" at bounding box center [964, 239] width 220 height 32
click at [941, 244] on input "سماق" at bounding box center [964, 239] width 220 height 32
drag, startPoint x: 939, startPoint y: 241, endPoint x: 896, endPoint y: 228, distance: 44.9
click at [899, 230] on input "سماق" at bounding box center [964, 239] width 220 height 32
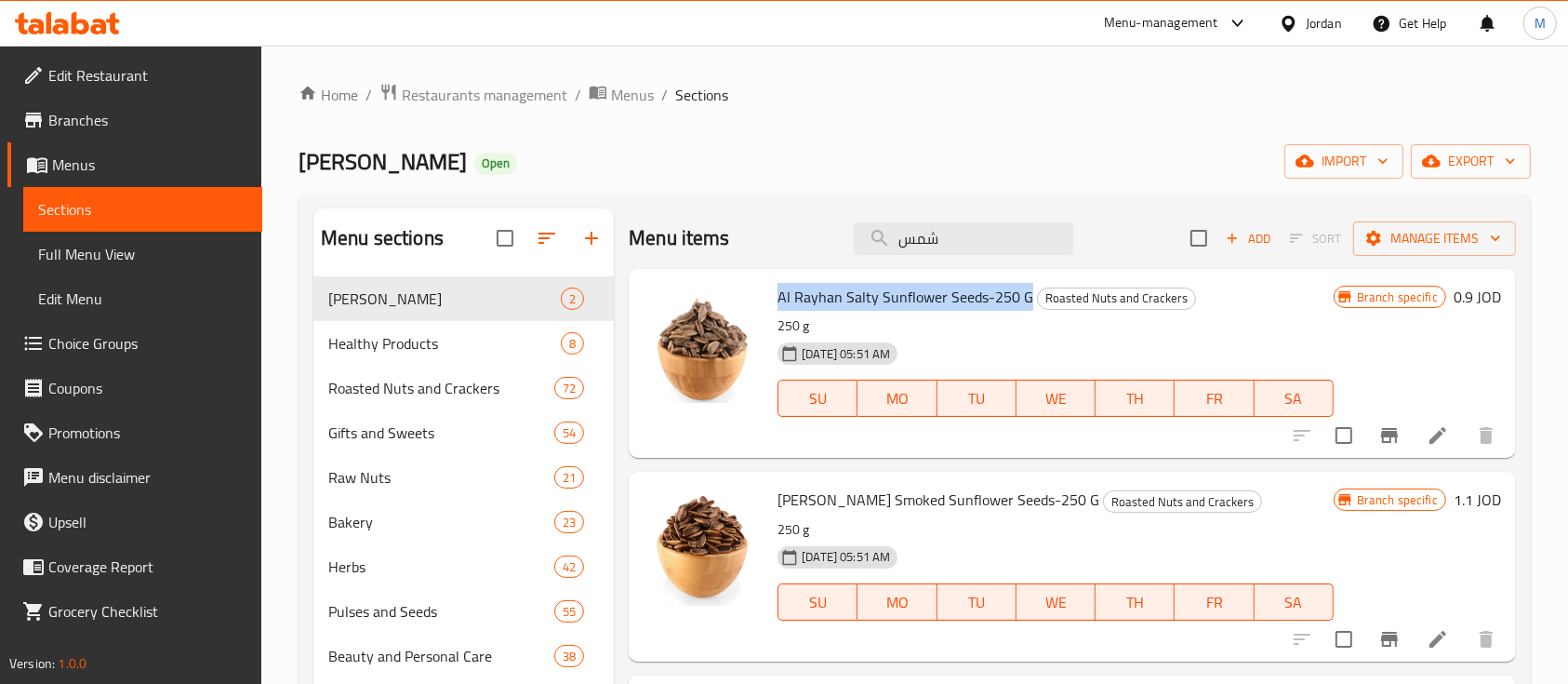
drag, startPoint x: 779, startPoint y: 292, endPoint x: 1024, endPoint y: 308, distance: 245.5
click at [1024, 308] on span "Al Rayhan Salty Sunflower Seeds-250 G" at bounding box center [905, 296] width 256 height 28
copy span "Al Rayhan Salty Sunflower Seeds-250 G"
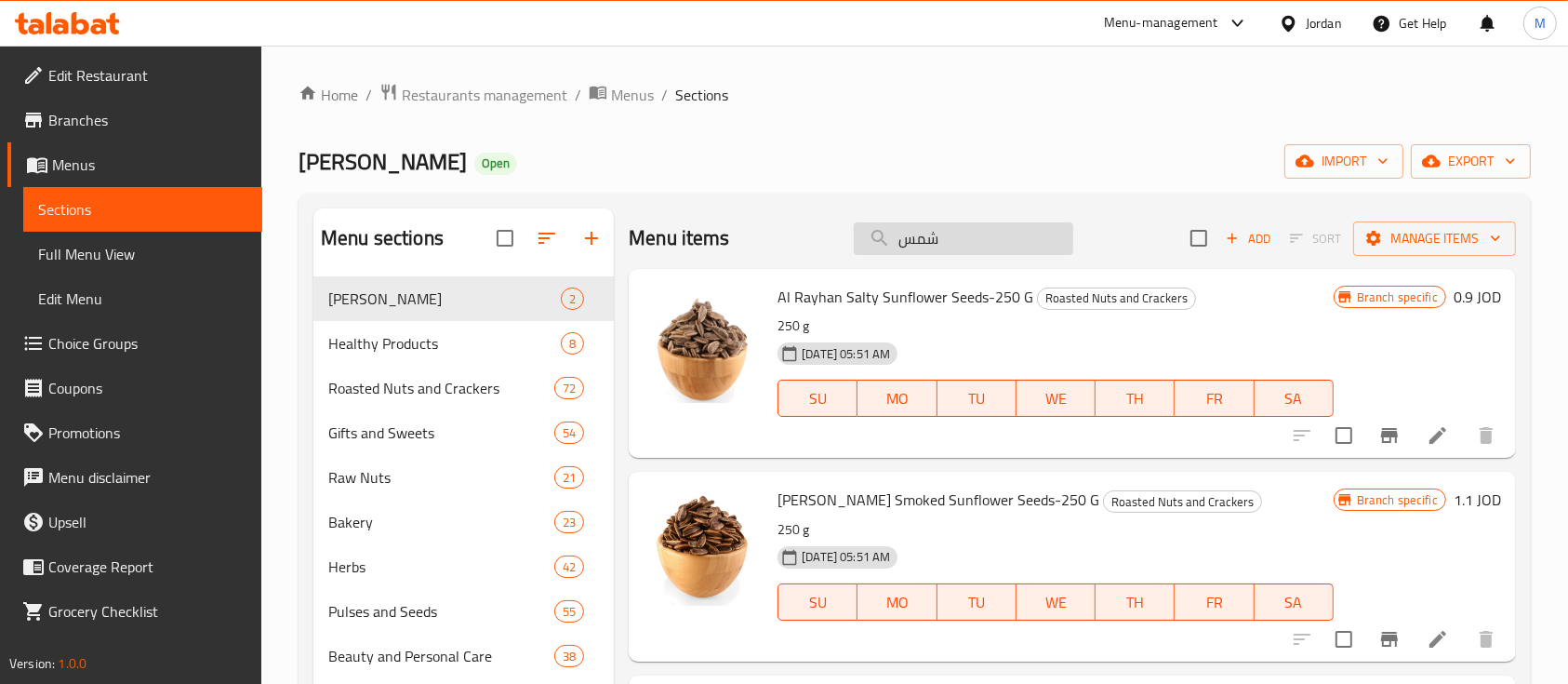
click at [990, 245] on input "شمس" at bounding box center [964, 239] width 220 height 32
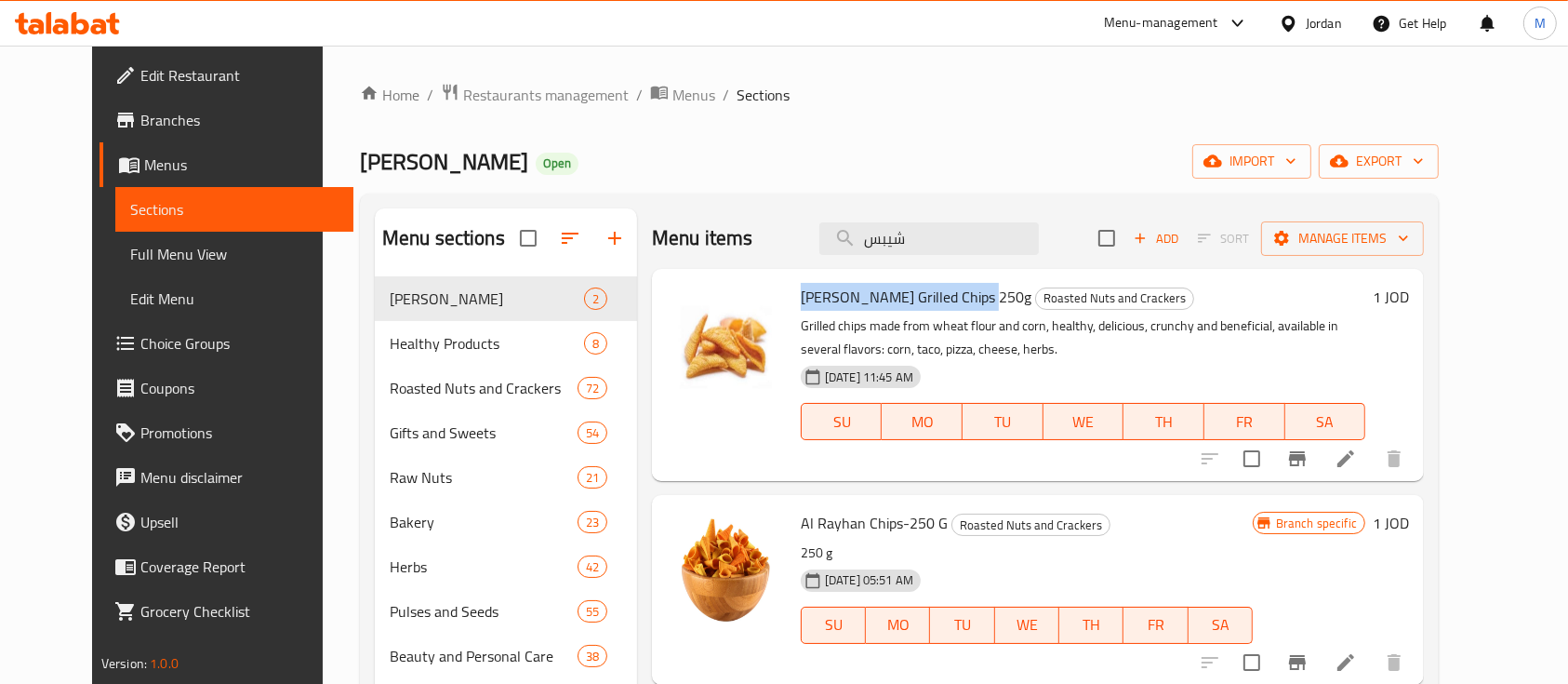
drag, startPoint x: 781, startPoint y: 293, endPoint x: 956, endPoint y: 301, distance: 175.2
click at [956, 301] on h6 "Al Rayhan Grilled Chips 250g Roasted Nuts and Crackers" at bounding box center [1083, 296] width 564 height 26
copy span "Al Rayhan Grilled Chips 250g"
drag, startPoint x: 968, startPoint y: 255, endPoint x: 901, endPoint y: 248, distance: 67.4
click at [901, 248] on div "Menu items شيبس Add Sort Manage items" at bounding box center [1038, 239] width 773 height 61
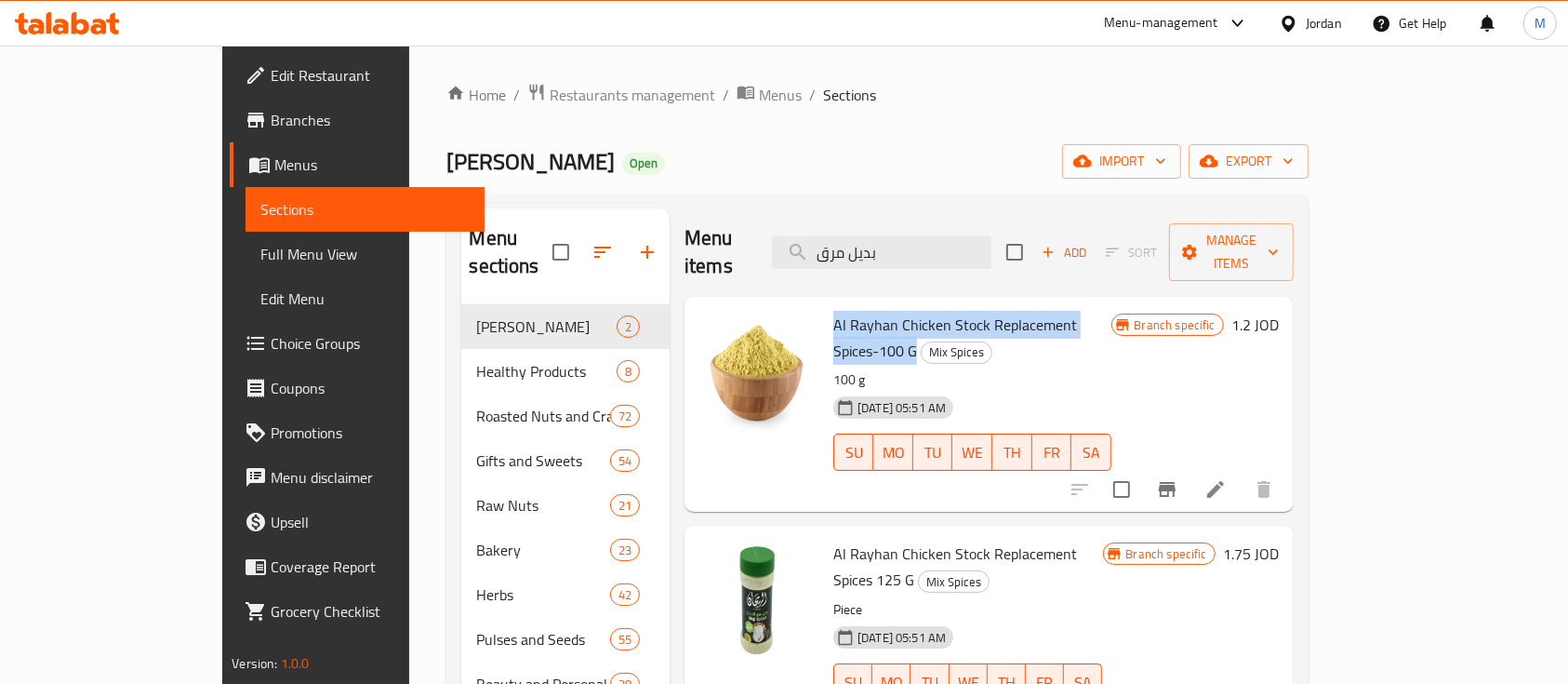
drag, startPoint x: 779, startPoint y: 294, endPoint x: 1101, endPoint y: 289, distance: 322.0
click at [1077, 311] on span "Al Rayhan Chicken Stock Replacement Spices-100 G" at bounding box center [955, 338] width 244 height 54
copy span "Al Rayhan Chicken Stock Replacement Spices-100 G"
click at [941, 241] on input "بديل مرق" at bounding box center [882, 252] width 220 height 32
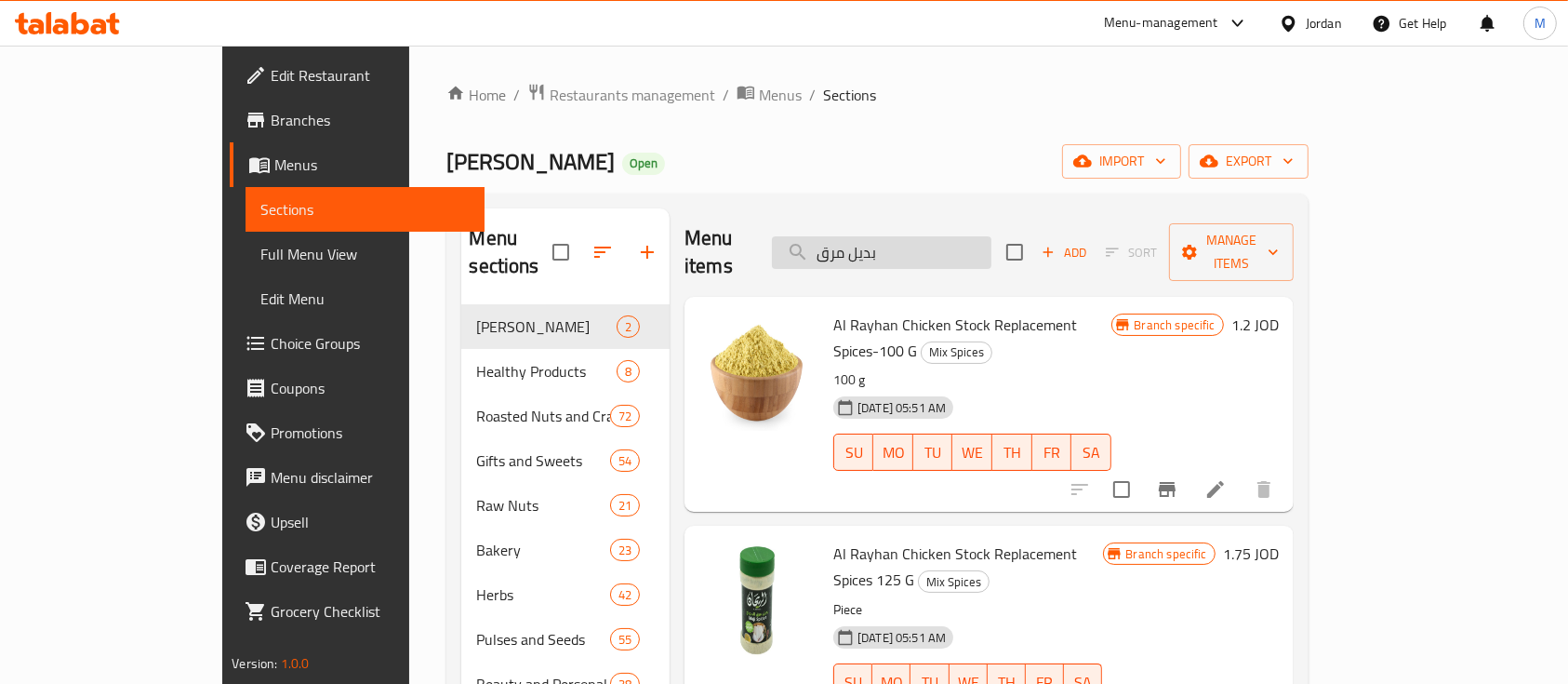
click at [941, 241] on input "بديل مرق" at bounding box center [882, 252] width 220 height 32
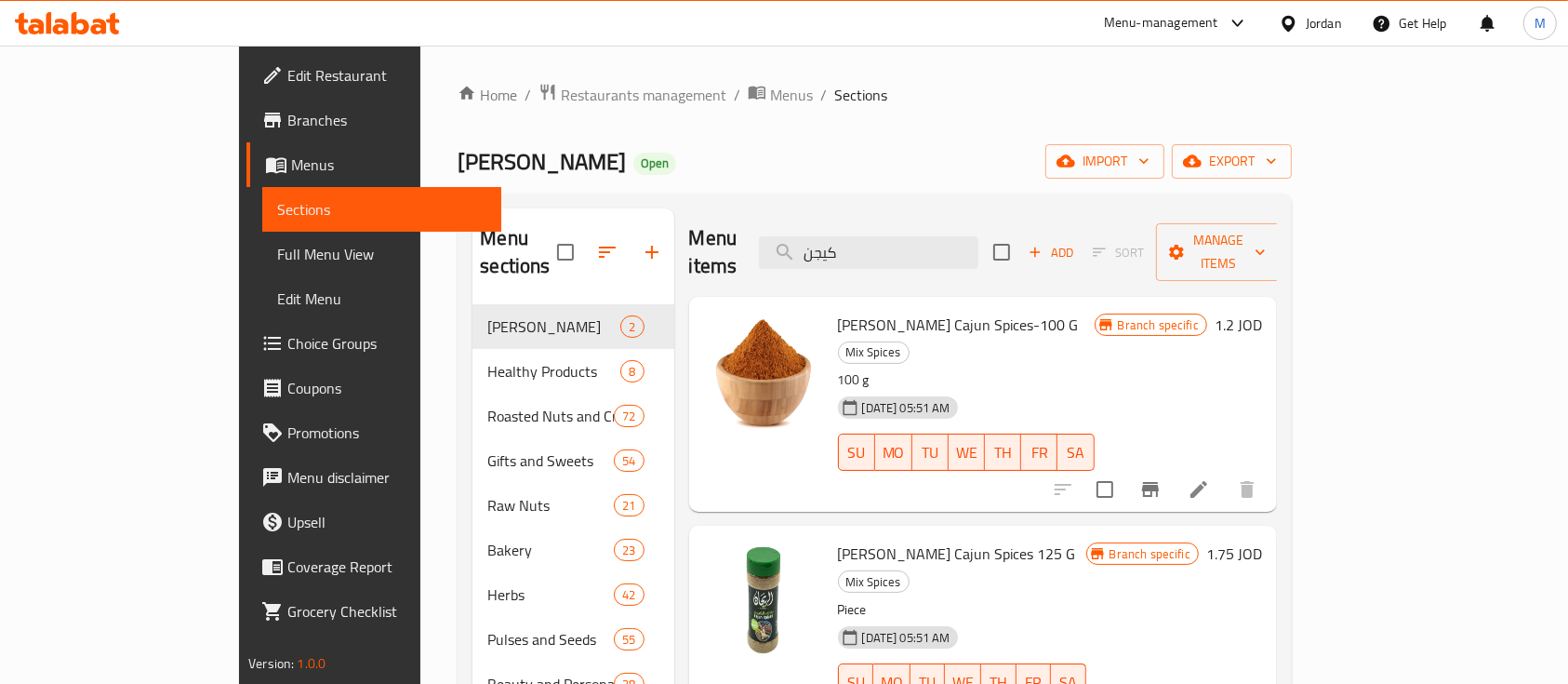
type input "كيجن"
drag, startPoint x: 779, startPoint y: 295, endPoint x: 962, endPoint y: 282, distance: 183.5
click at [962, 311] on span "Al Rayhan Cajun Spices-100 G" at bounding box center [958, 324] width 241 height 28
copy span "Al Rayhan Cajun Spices-100 G"
click at [951, 239] on input "كيجن" at bounding box center [869, 252] width 220 height 32
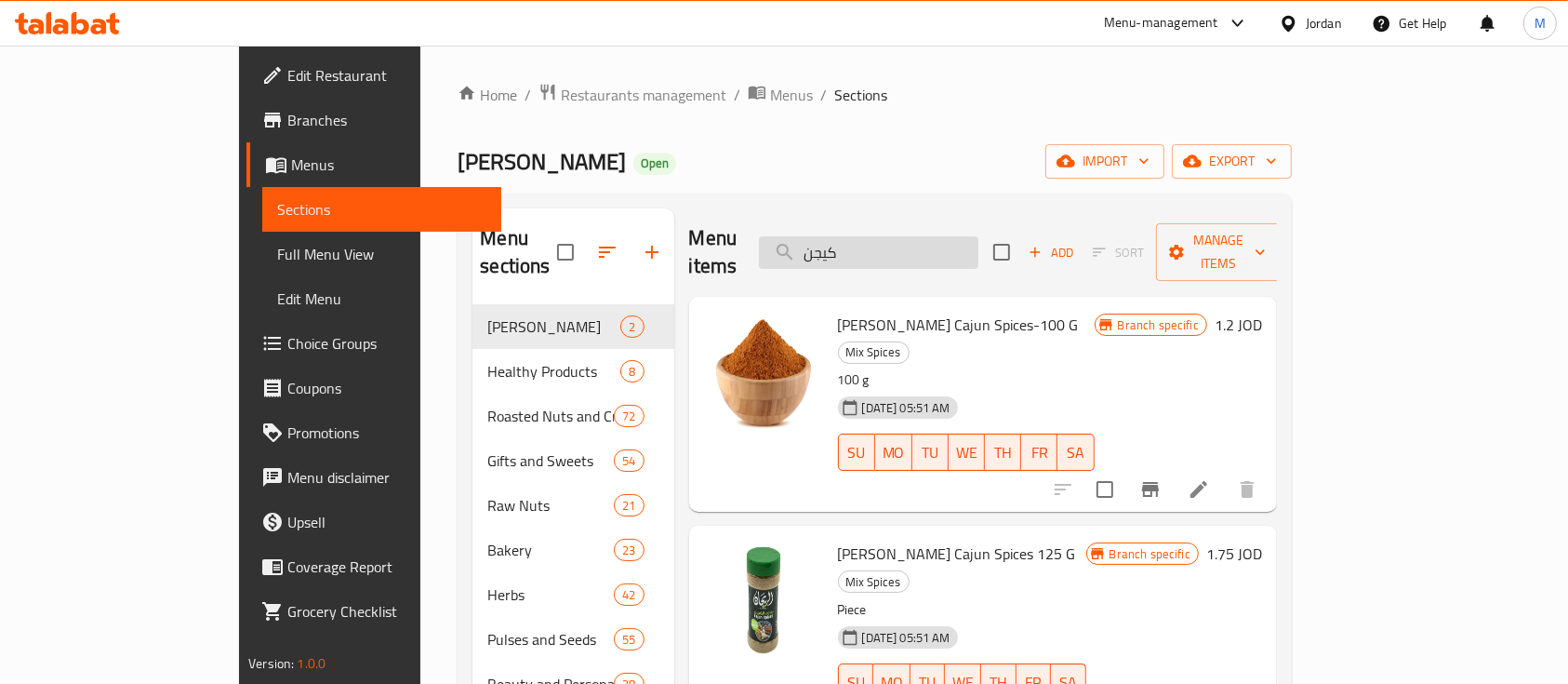
click at [951, 239] on input "كيجن" at bounding box center [869, 252] width 220 height 32
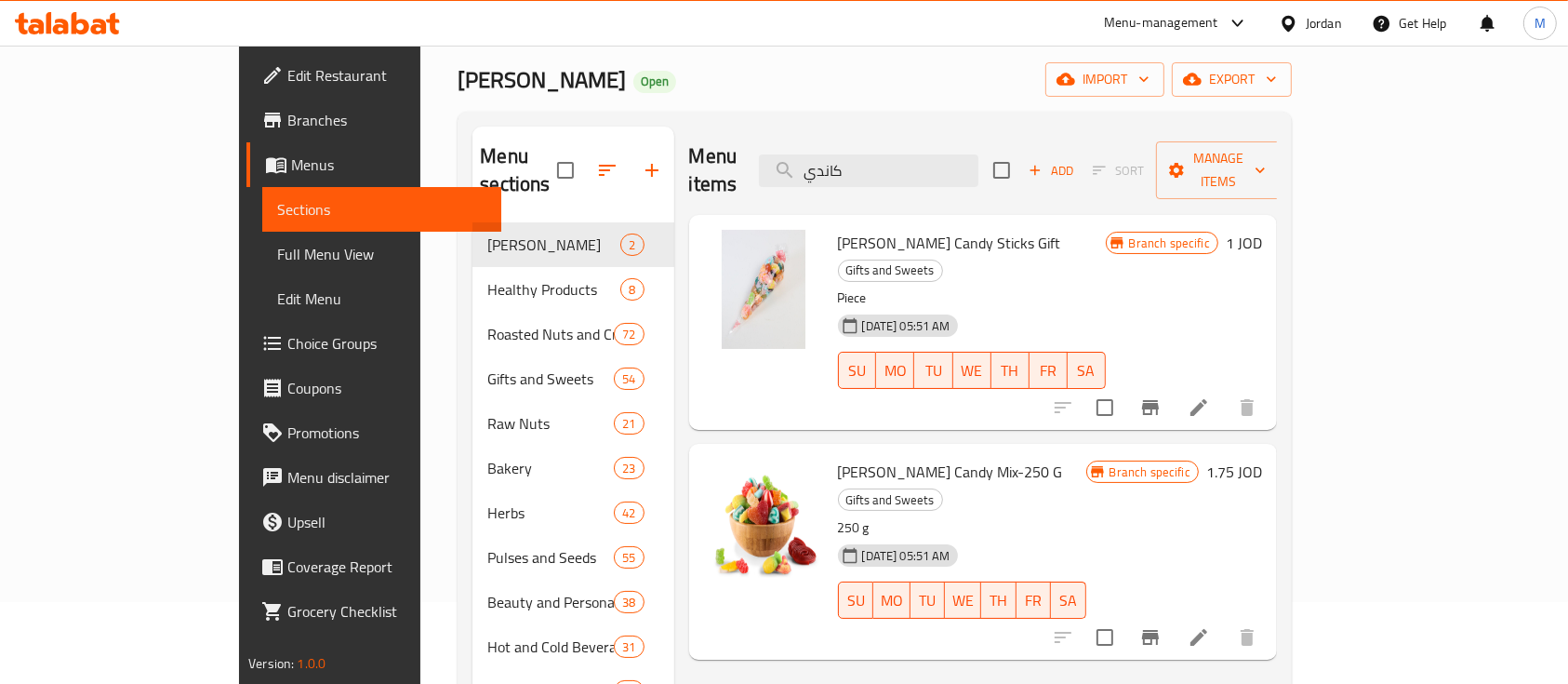
scroll to position [124, 0]
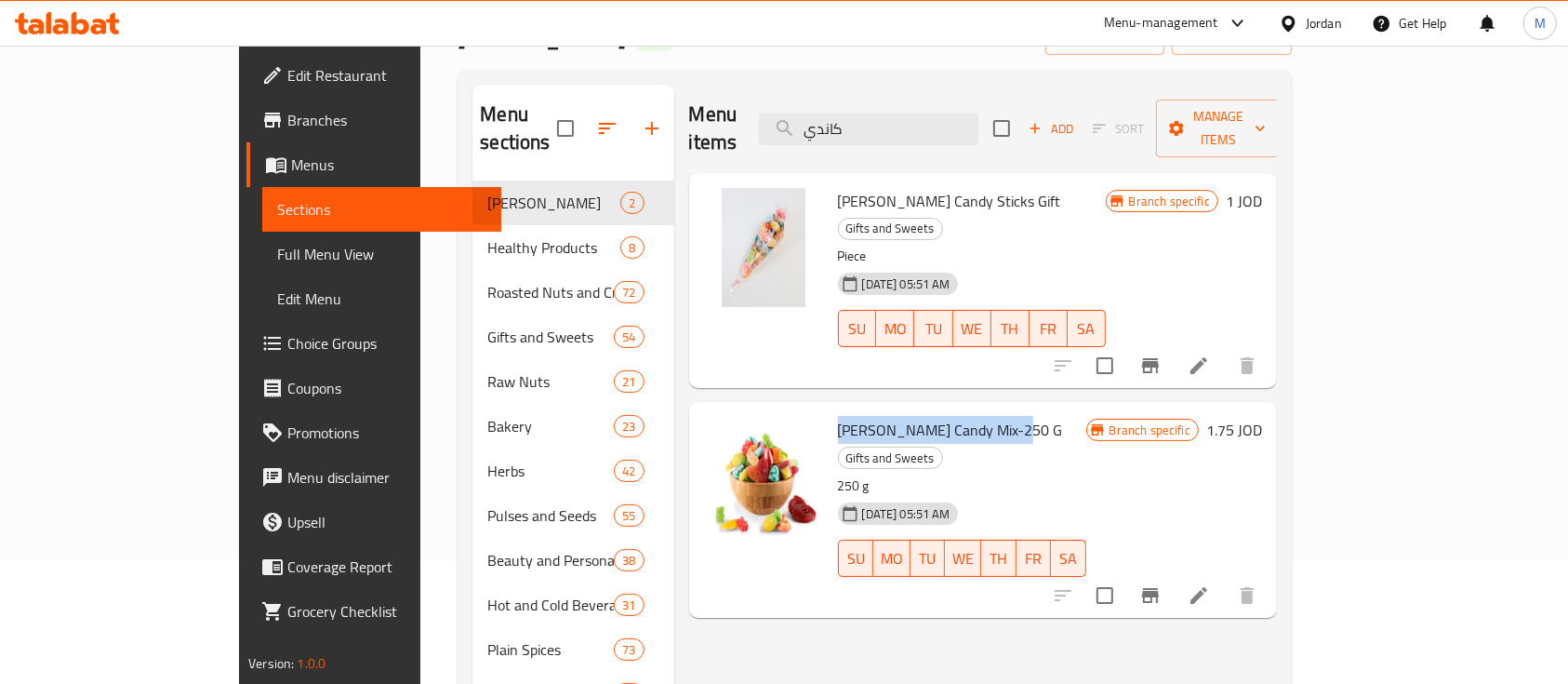
drag, startPoint x: 779, startPoint y: 381, endPoint x: 951, endPoint y: 381, distance: 172.0
click at [951, 417] on h6 "Al Rayhan Candy Mix-250 G Gifts and Sweets" at bounding box center [962, 442] width 248 height 52
copy span "Al Rayhan Candy Mix-250 G"
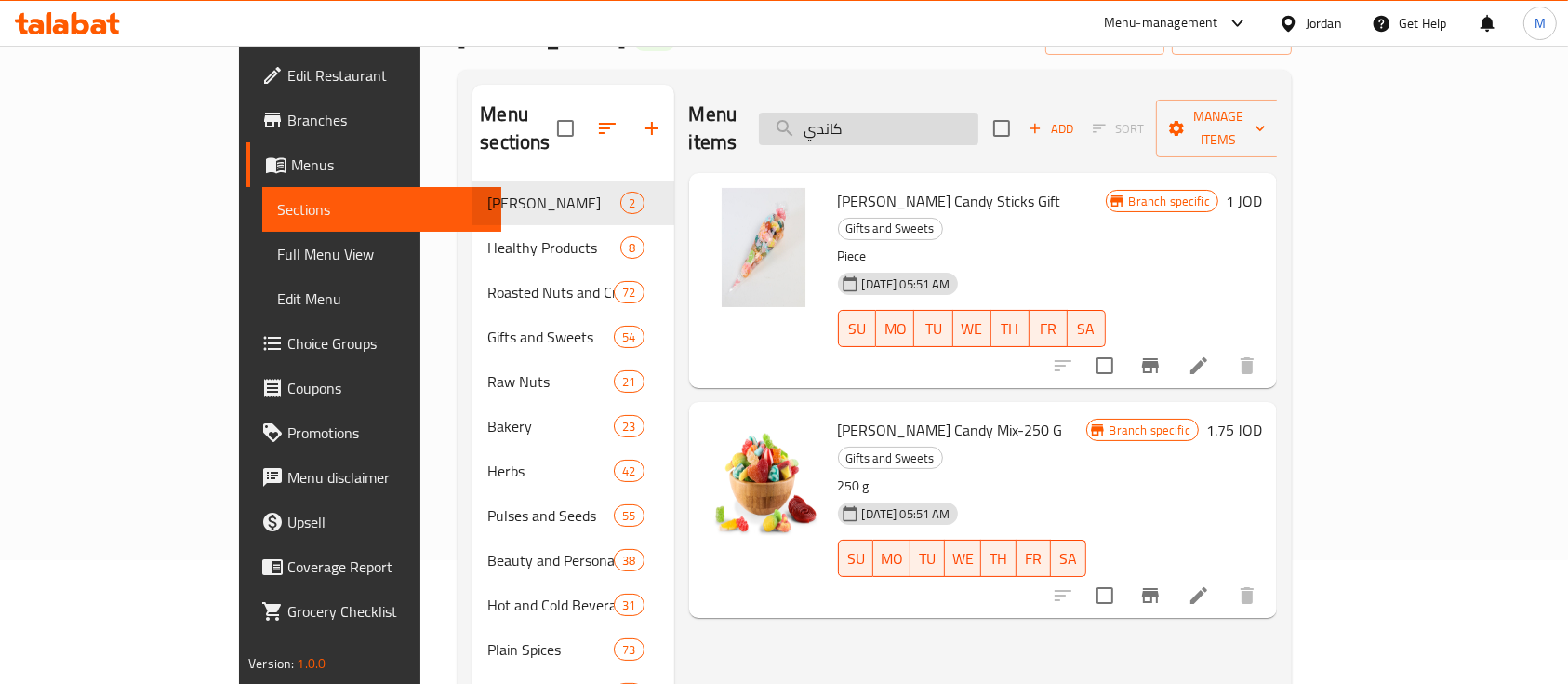
click at [957, 130] on input "كاندي" at bounding box center [869, 128] width 220 height 32
click at [958, 130] on input "كاندي" at bounding box center [869, 128] width 220 height 32
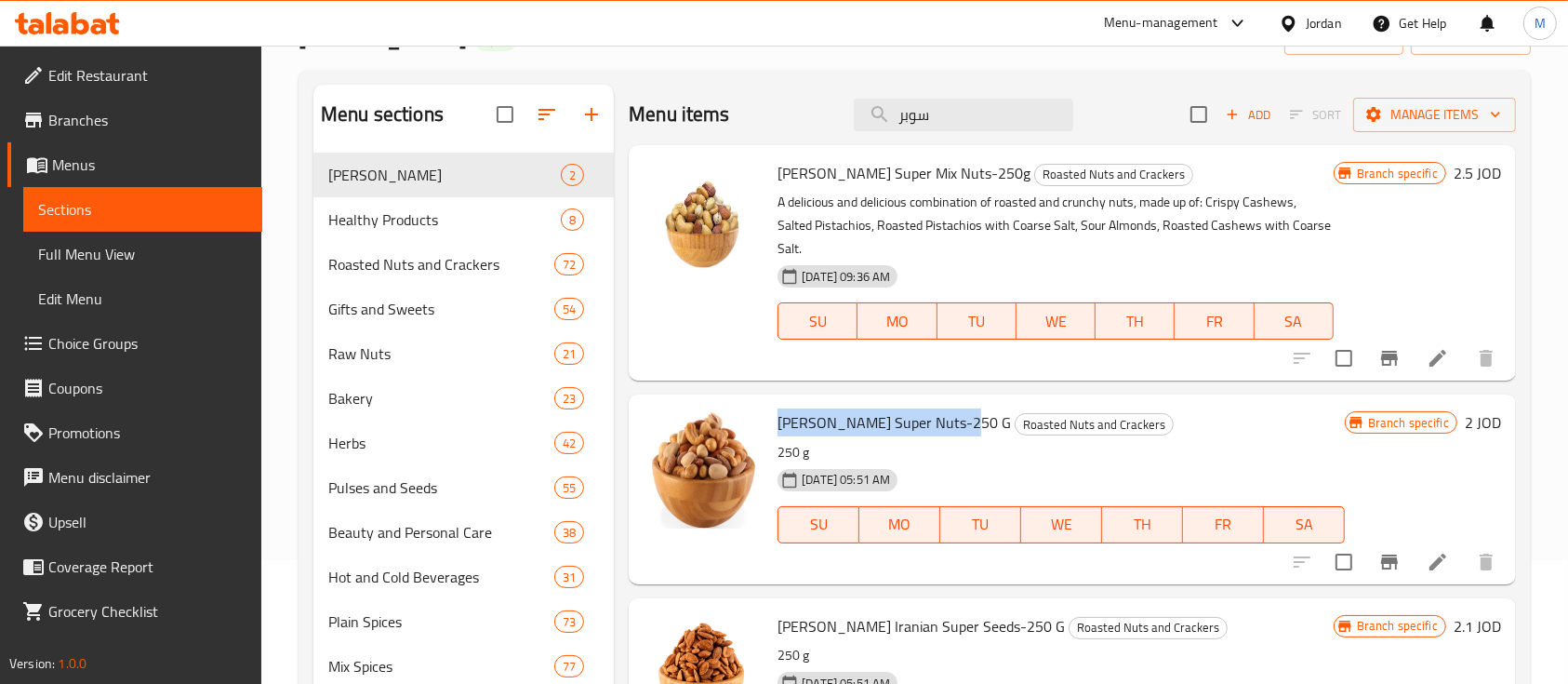
drag, startPoint x: 777, startPoint y: 420, endPoint x: 954, endPoint y: 417, distance: 177.0
click at [954, 417] on span "Al Rayhan Super Nuts-250 G" at bounding box center [893, 421] width 233 height 28
copy span "Al Rayhan Super Nuts-250 G"
click at [903, 109] on input "سوبر" at bounding box center [964, 115] width 220 height 32
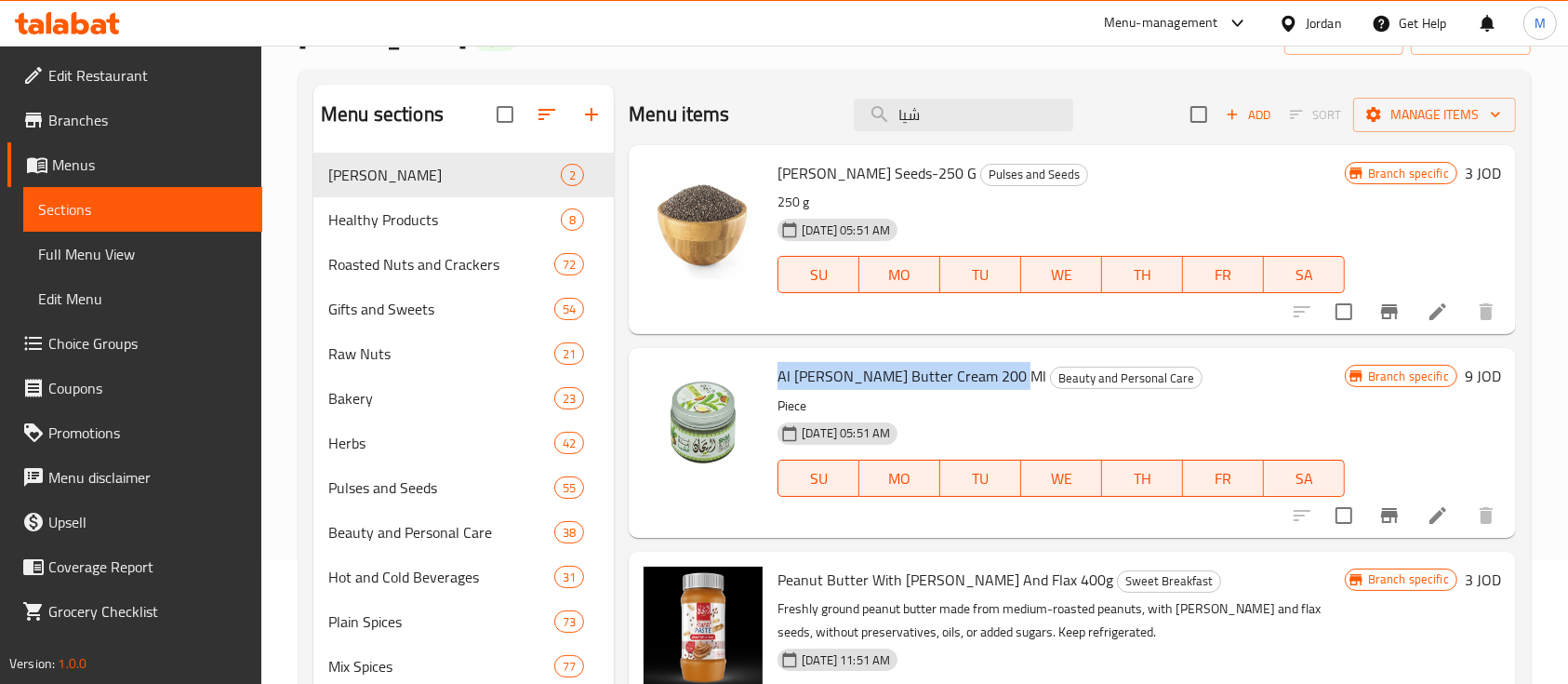
drag, startPoint x: 781, startPoint y: 373, endPoint x: 1009, endPoint y: 369, distance: 228.0
click at [1009, 369] on span "Al Rayhan Shea Butter Cream 200 Ml" at bounding box center [911, 375] width 269 height 28
copy span "Al Rayhan Shea Butter Cream 200 Ml"
click at [956, 116] on input "شيا" at bounding box center [964, 115] width 220 height 32
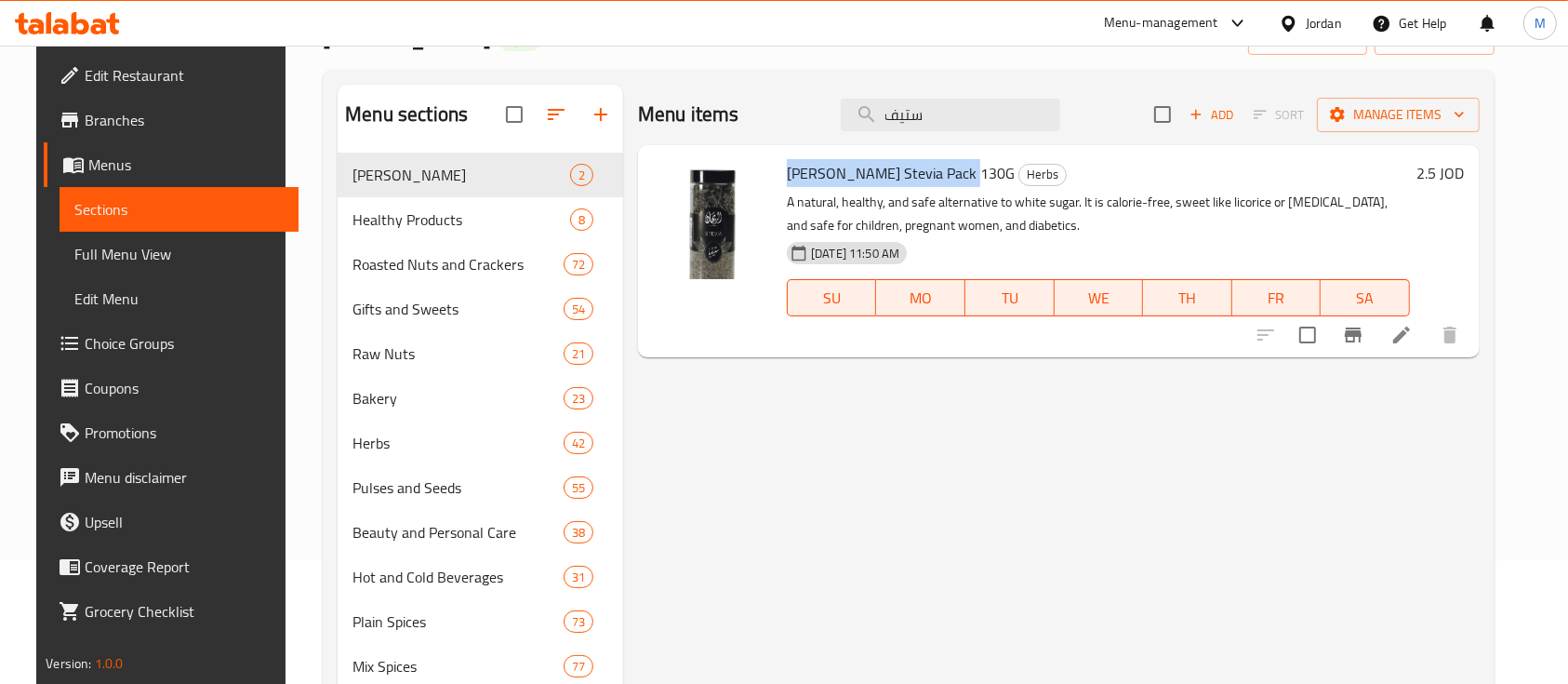
drag, startPoint x: 779, startPoint y: 174, endPoint x: 952, endPoint y: 180, distance: 173.1
click at [952, 180] on h6 "Al Rayhan Stevia Pack 130G Herbs" at bounding box center [1098, 172] width 623 height 26
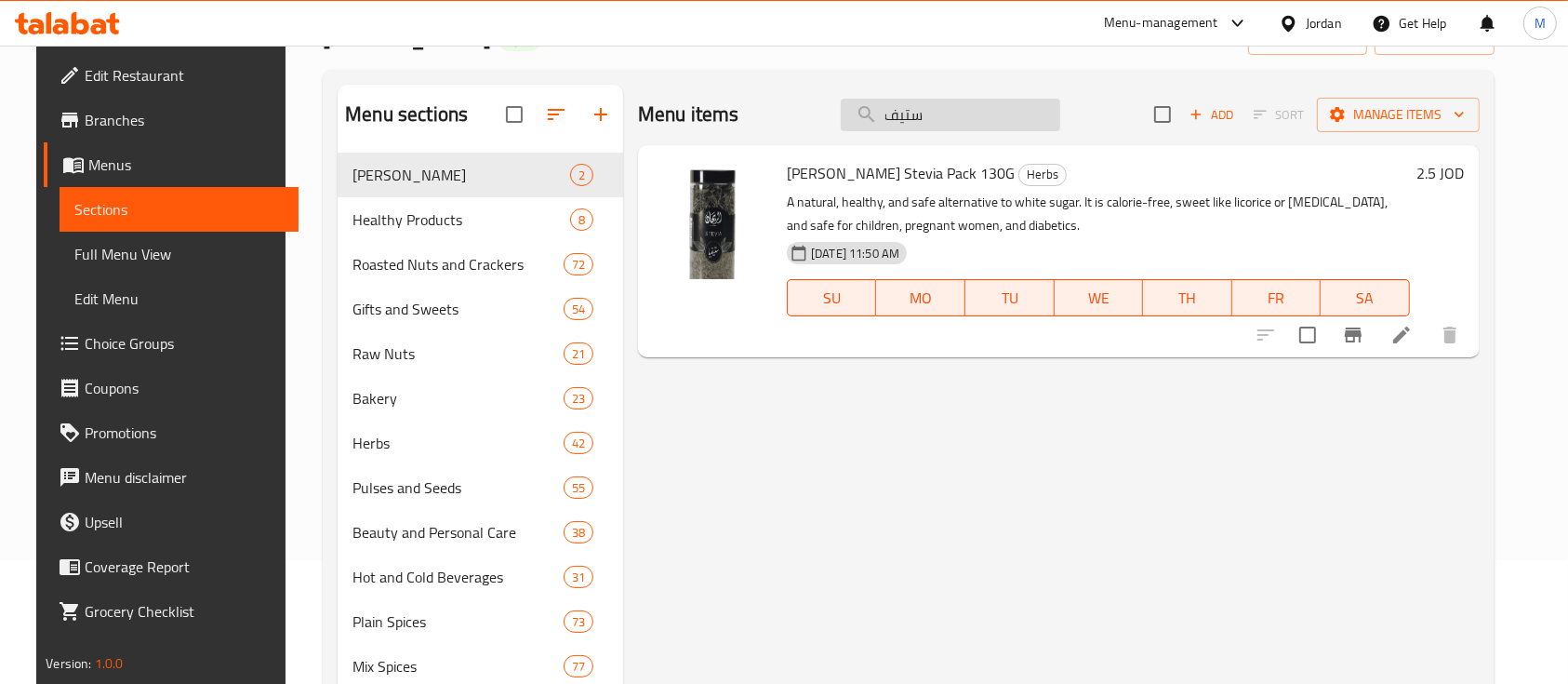
drag, startPoint x: 949, startPoint y: 107, endPoint x: 875, endPoint y: 114, distance: 74.3
click at [875, 114] on input "ستيف" at bounding box center [951, 115] width 220 height 32
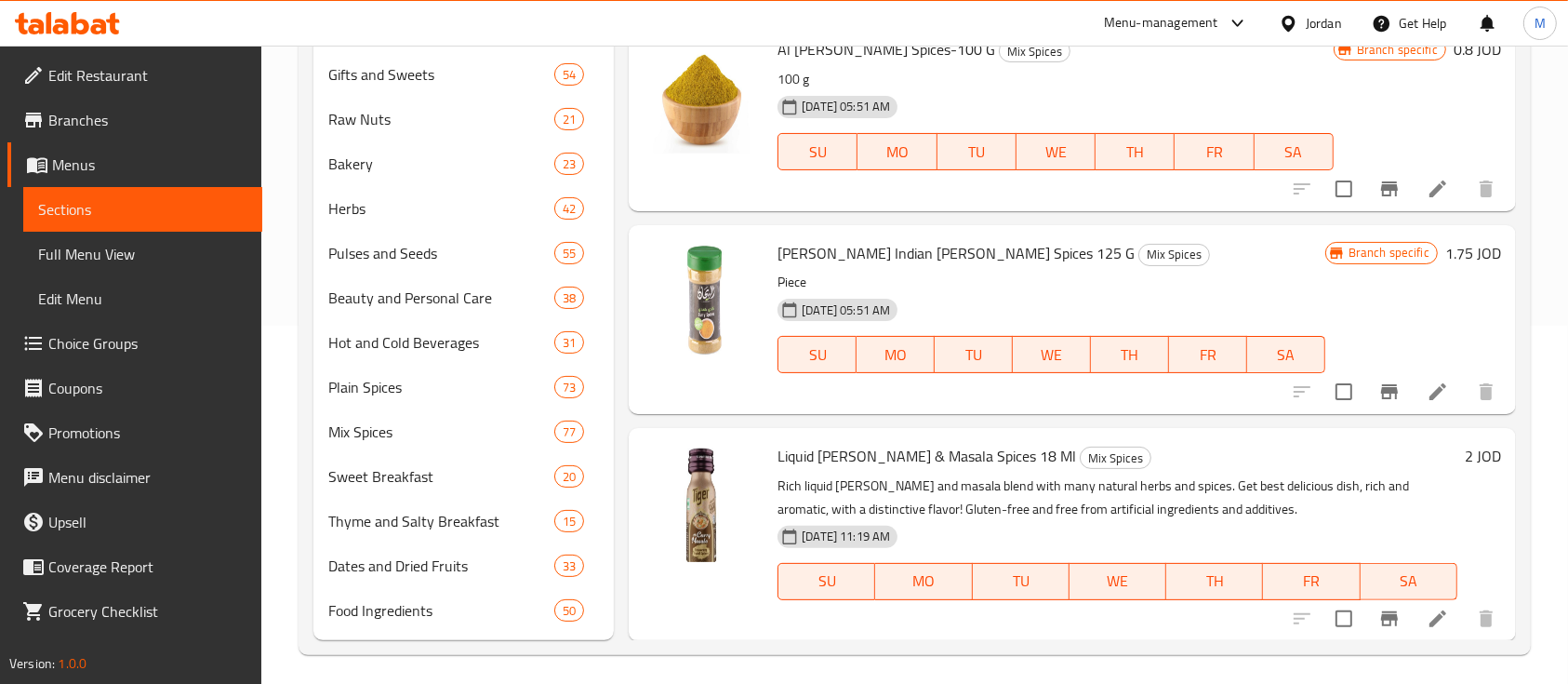
scroll to position [365, 0]
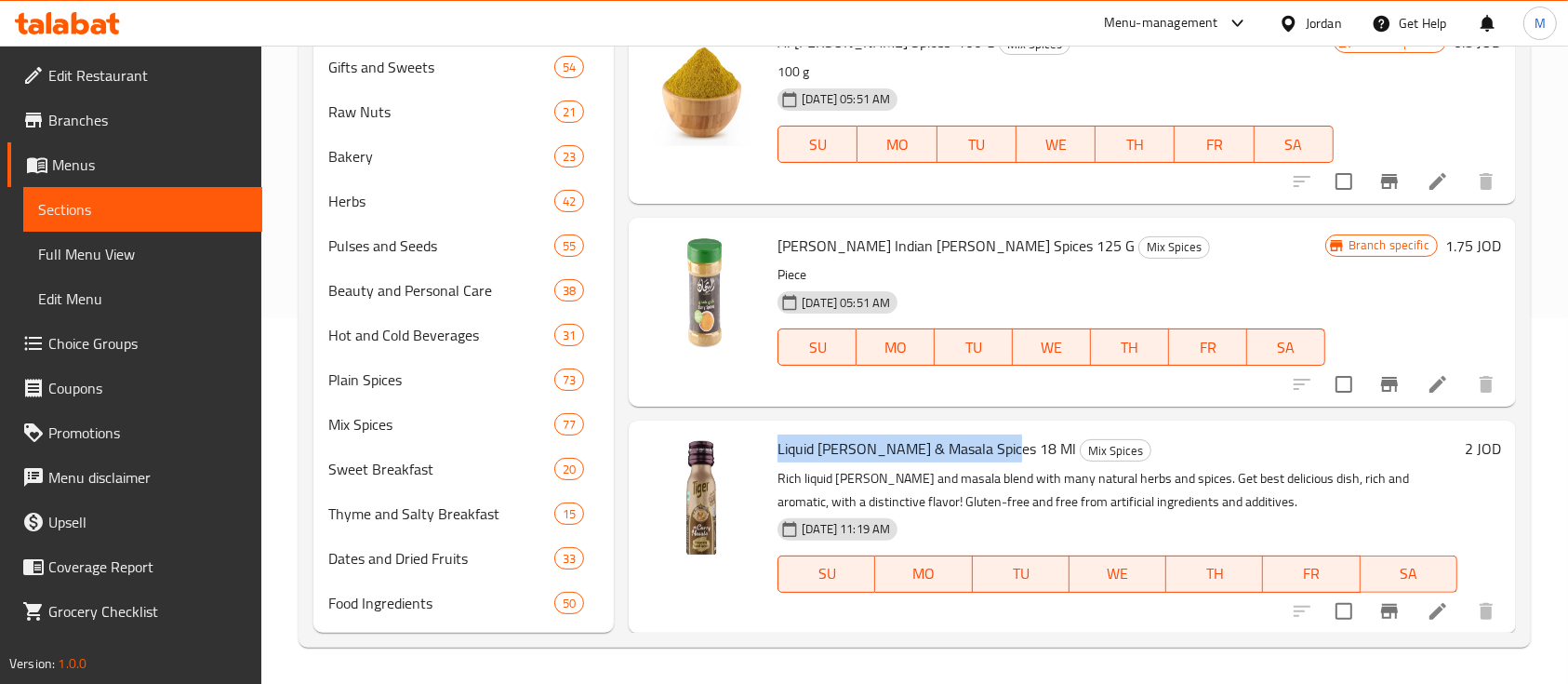
drag, startPoint x: 779, startPoint y: 456, endPoint x: 994, endPoint y: 458, distance: 215.0
click at [994, 458] on span "Liquid Curry & Masala Spices 18 Ml" at bounding box center [927, 448] width 299 height 28
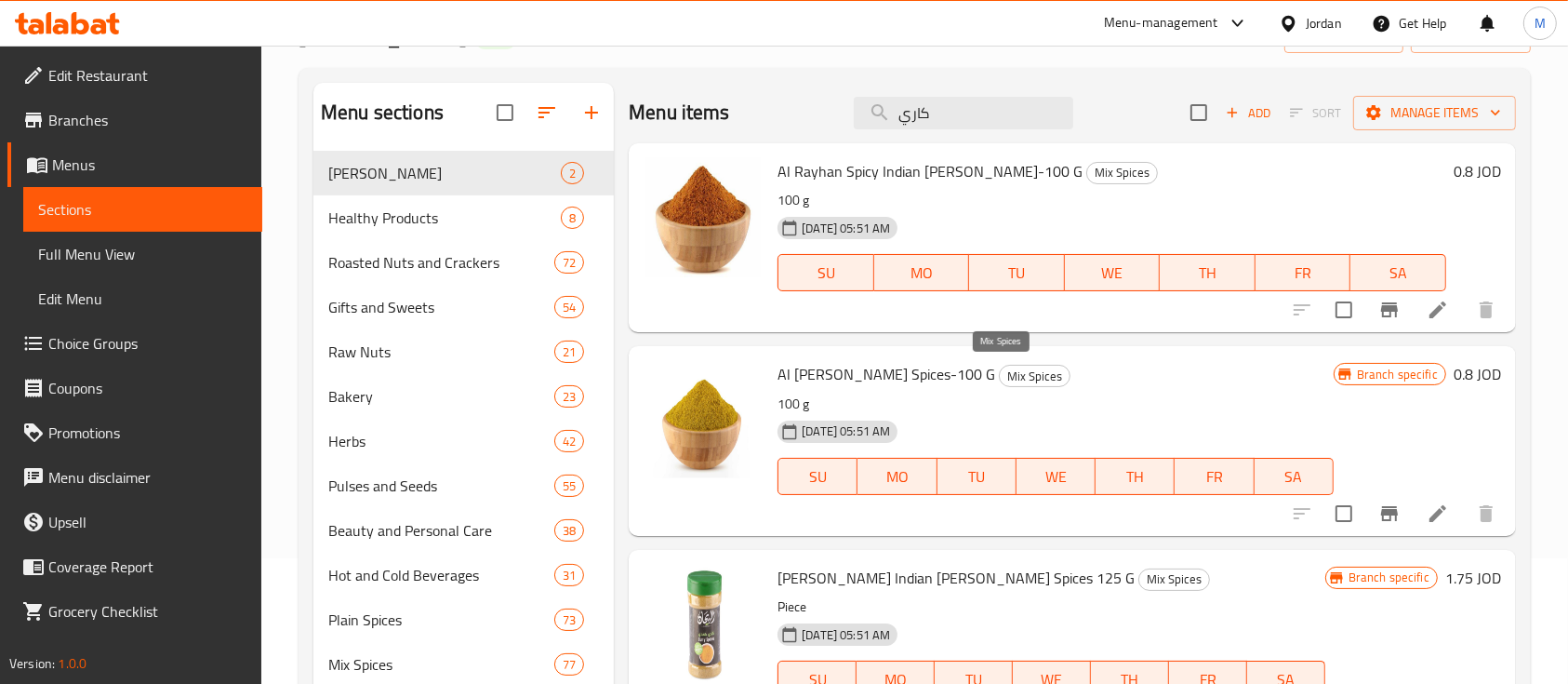
scroll to position [0, 0]
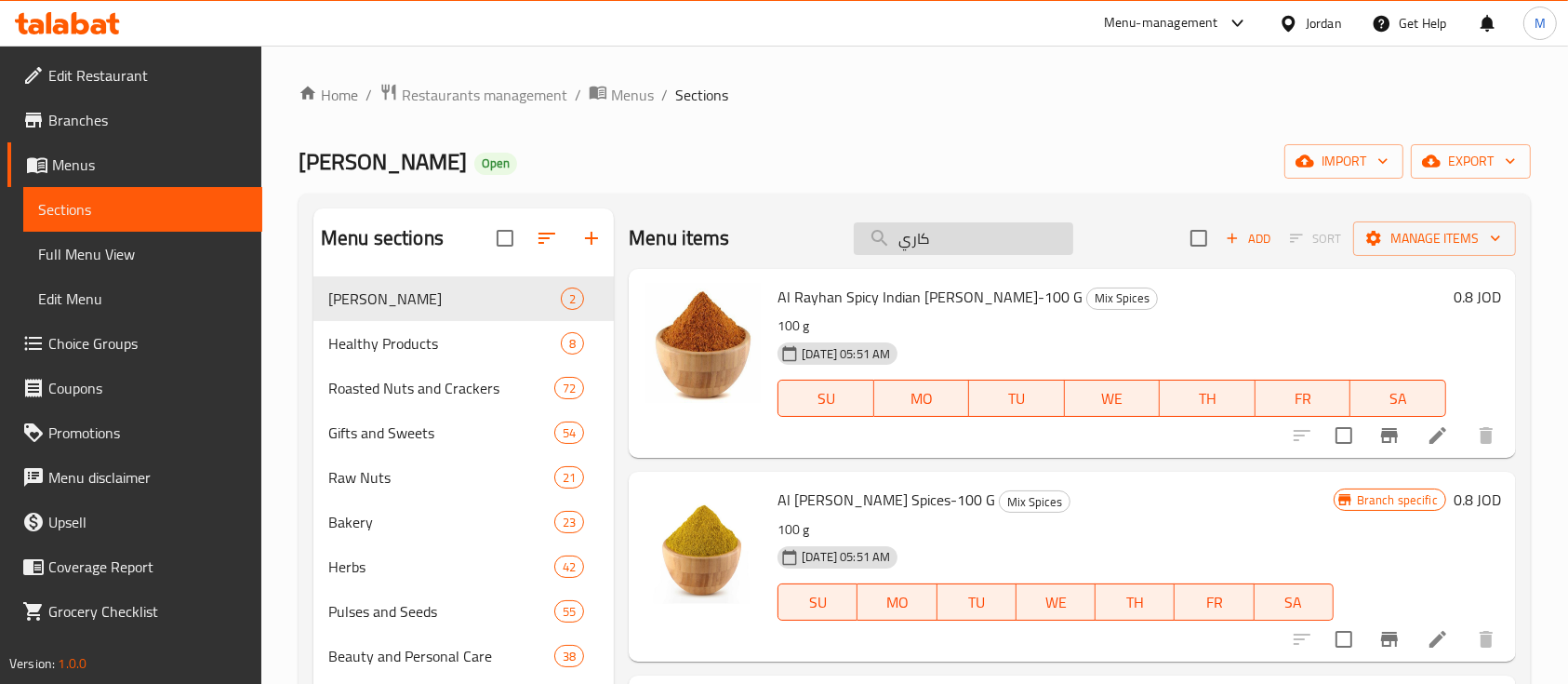
click at [948, 243] on input "كاري" at bounding box center [964, 239] width 220 height 32
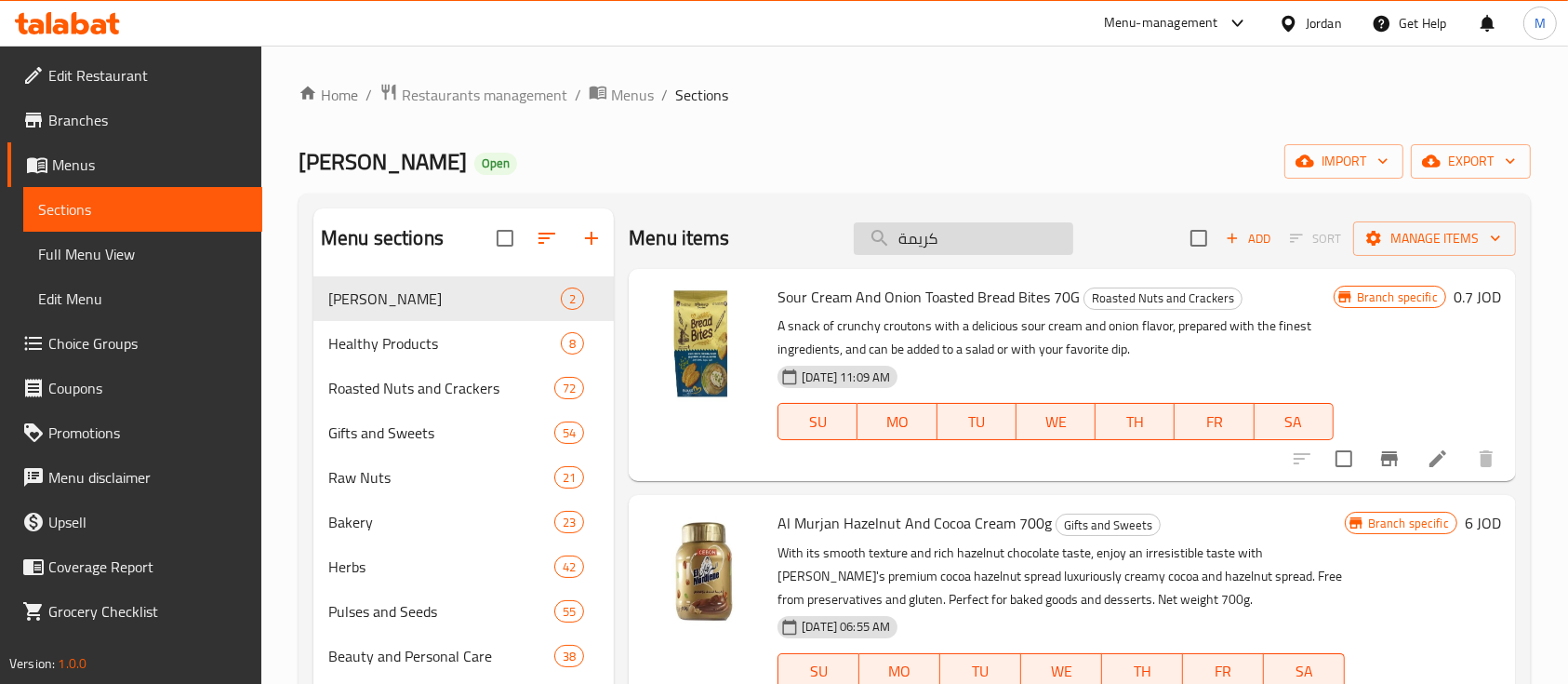
drag, startPoint x: 941, startPoint y: 244, endPoint x: 863, endPoint y: 241, distance: 78.1
click at [863, 241] on input "كريمة" at bounding box center [964, 239] width 220 height 32
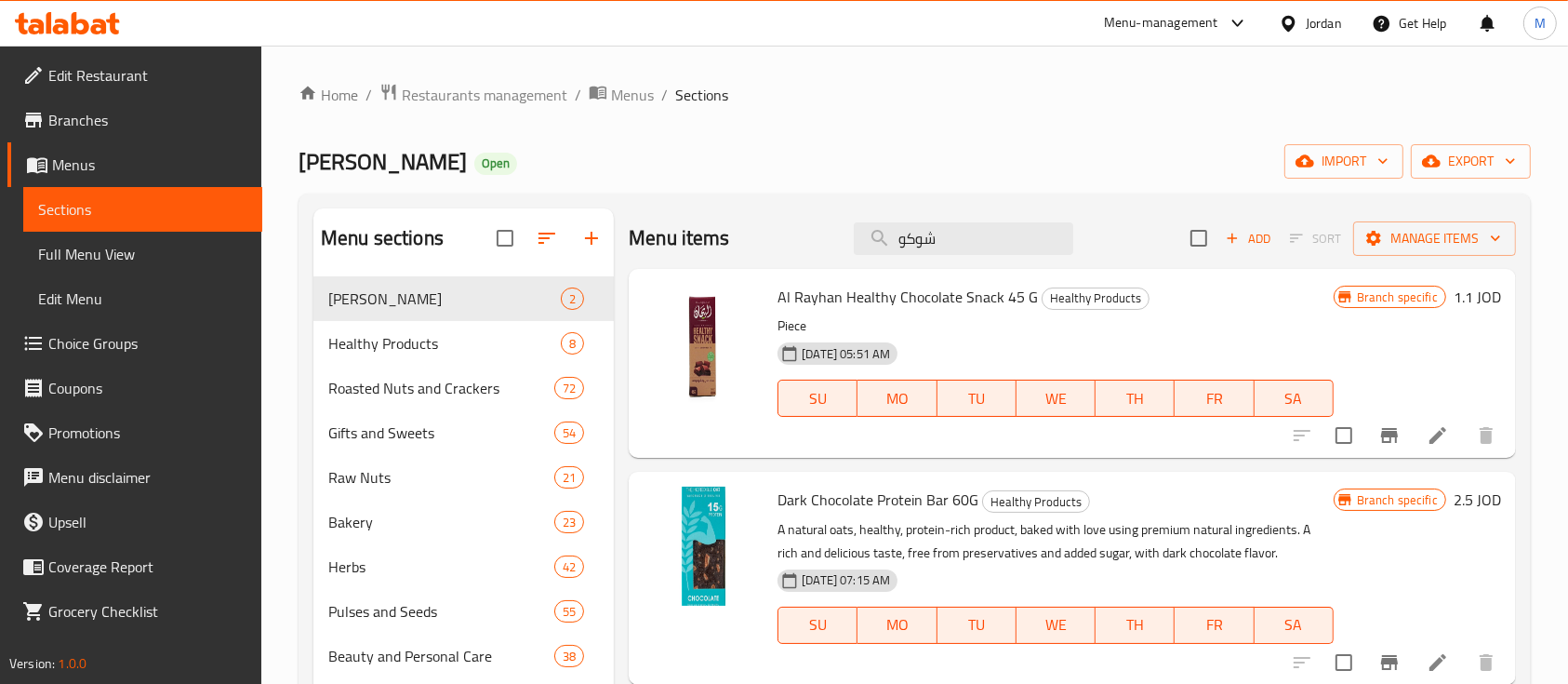
drag, startPoint x: 936, startPoint y: 227, endPoint x: 821, endPoint y: 228, distance: 115.0
click at [821, 228] on div "Menu items شوكو Add Sort Manage items" at bounding box center [1072, 239] width 888 height 61
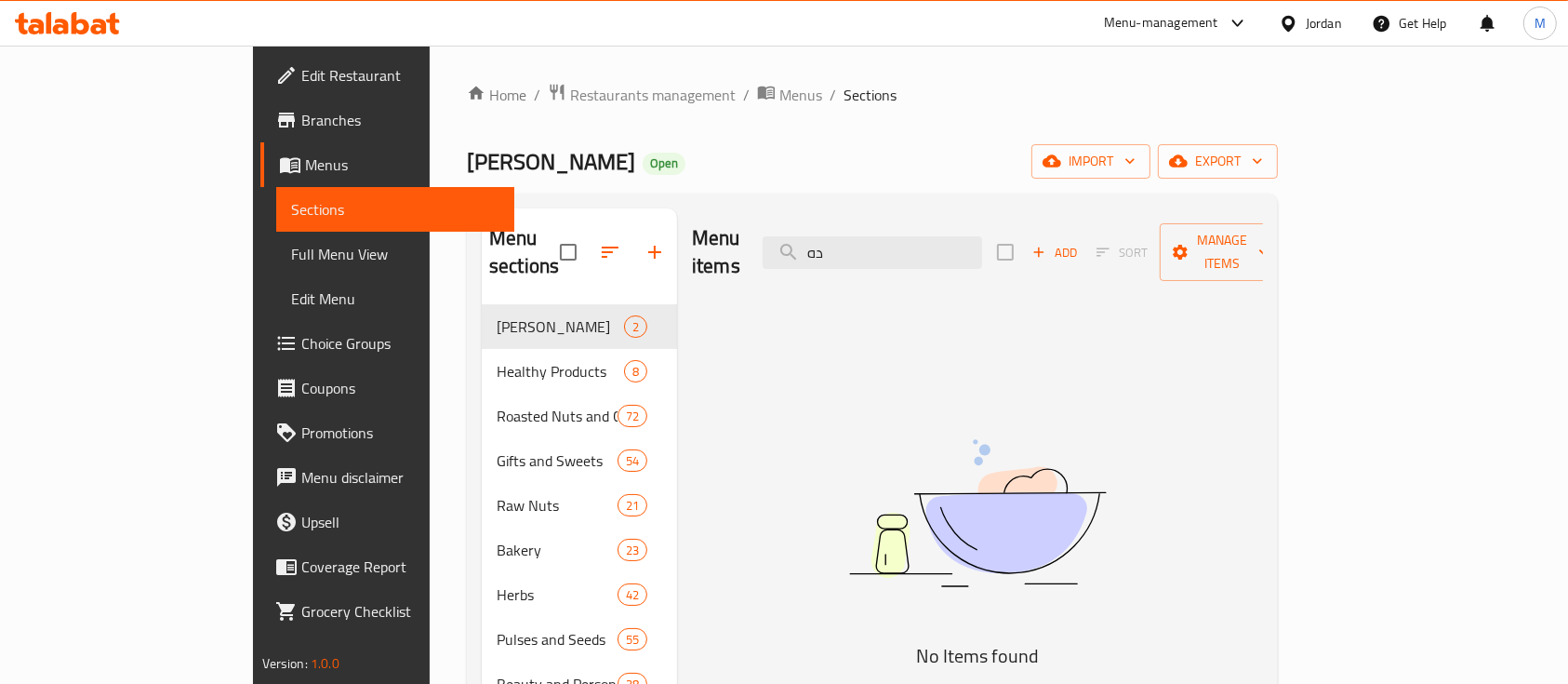
type input "د"
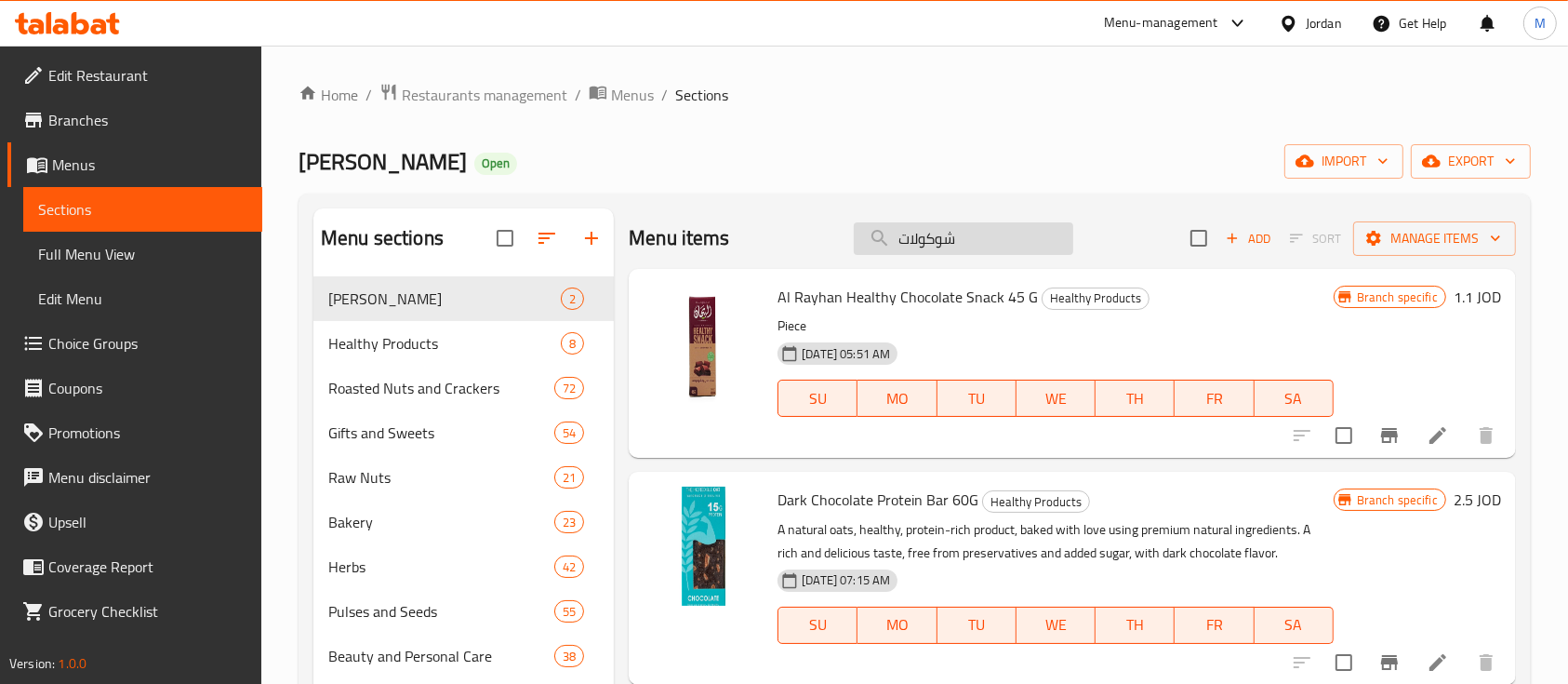
drag, startPoint x: 916, startPoint y: 235, endPoint x: 849, endPoint y: 237, distance: 67.0
click at [854, 237] on input "شوكولات" at bounding box center [964, 239] width 220 height 32
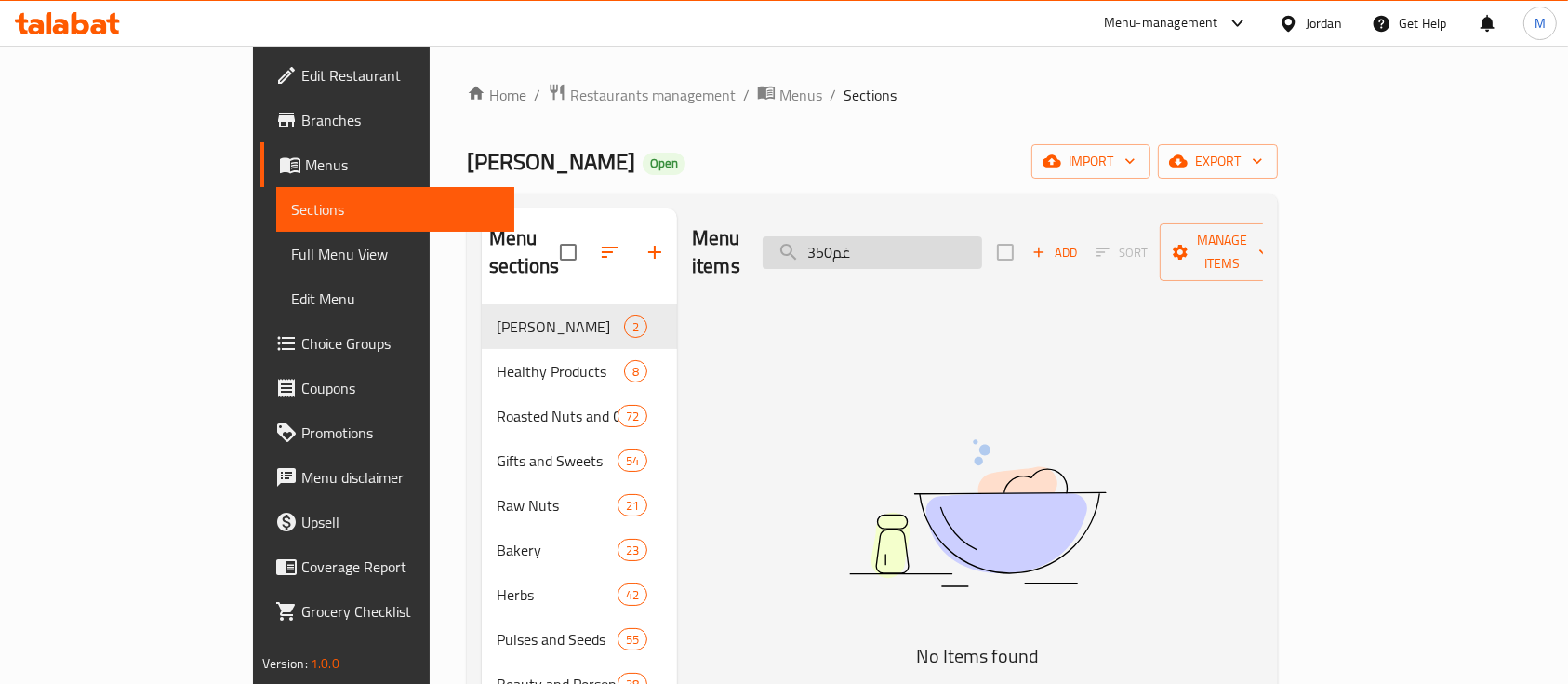
drag, startPoint x: 970, startPoint y: 233, endPoint x: 854, endPoint y: 248, distance: 117.0
click at [854, 248] on input "350غم" at bounding box center [872, 252] width 220 height 32
type input "350"
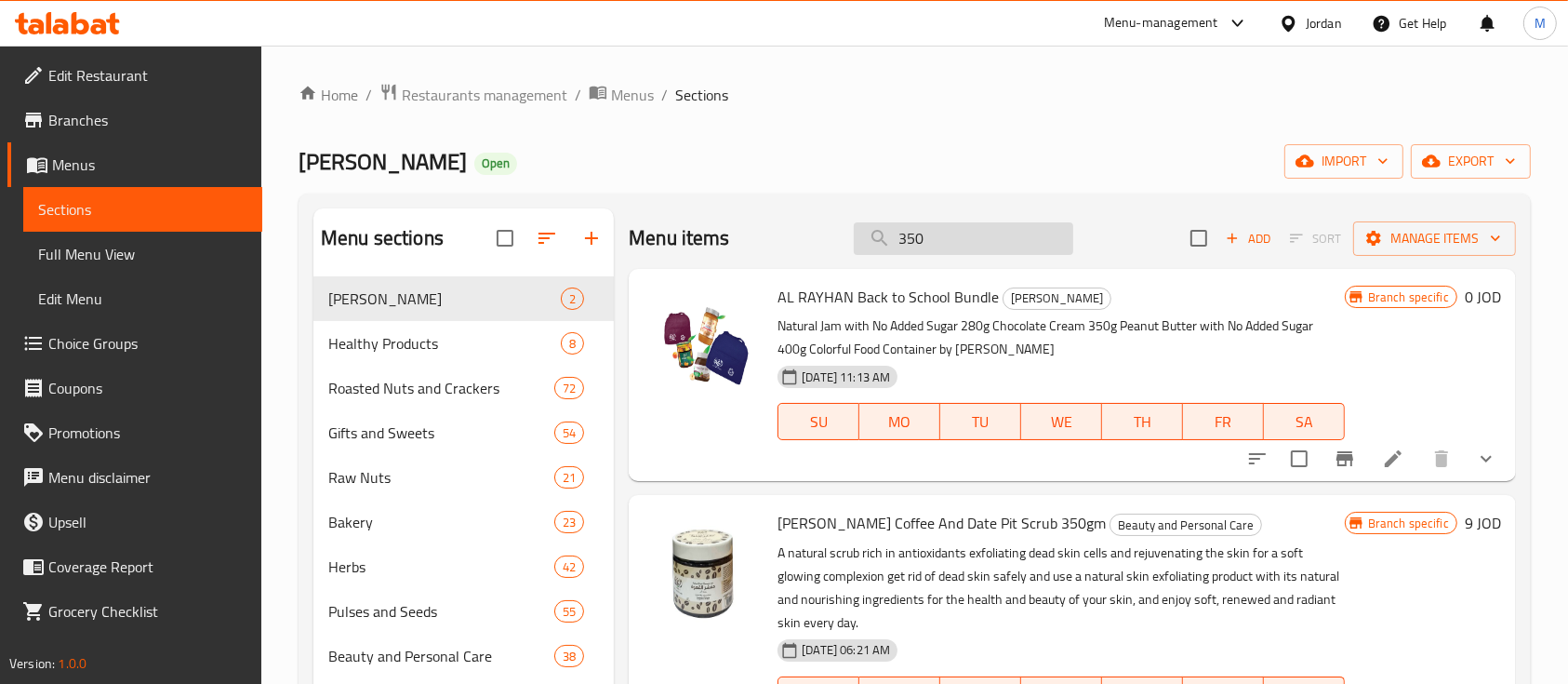
drag, startPoint x: 921, startPoint y: 240, endPoint x: 849, endPoint y: 238, distance: 72.0
click at [854, 238] on input "350" at bounding box center [964, 239] width 220 height 32
